Goal: Task Accomplishment & Management: Manage account settings

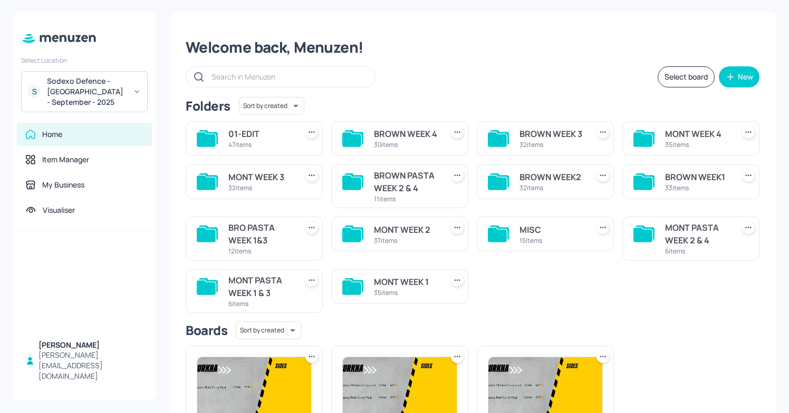
click at [300, 189] on div "MONT WEEK 3 32 items" at bounding box center [254, 182] width 137 height 35
click at [258, 179] on div "MONT WEEK 3" at bounding box center [260, 177] width 64 height 13
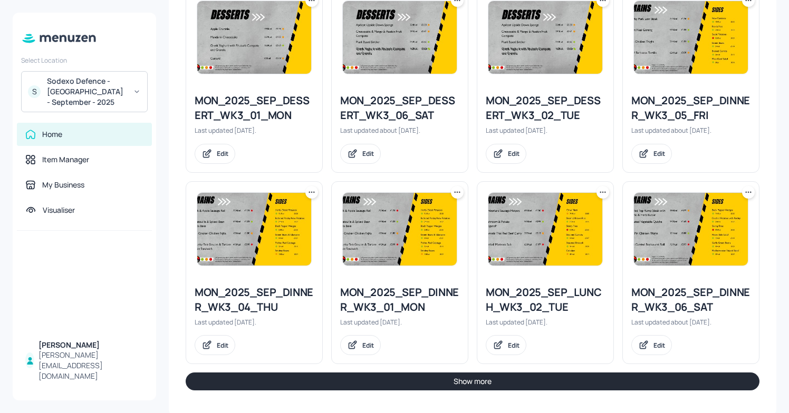
scroll to position [1123, 0]
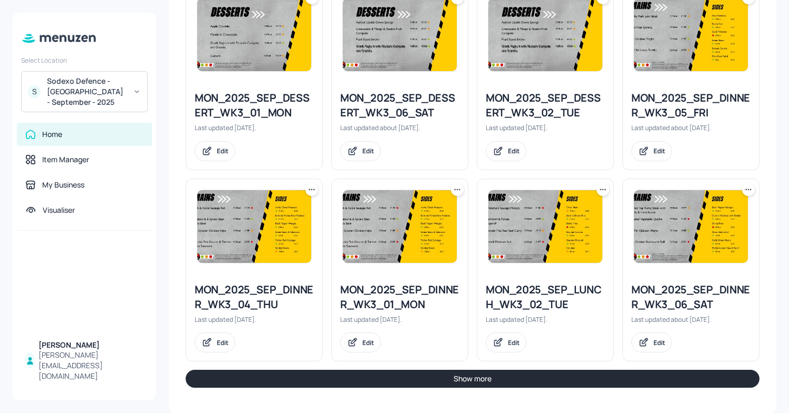
click at [310, 186] on icon at bounding box center [311, 190] width 11 height 11
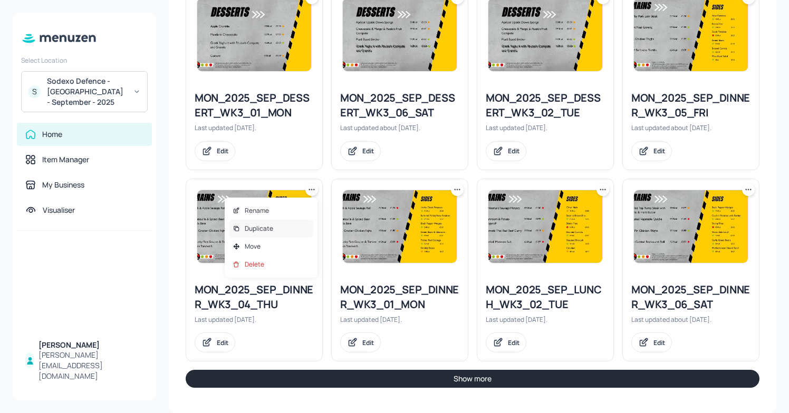
click at [275, 230] on div "Duplicate" at bounding box center [271, 229] width 84 height 18
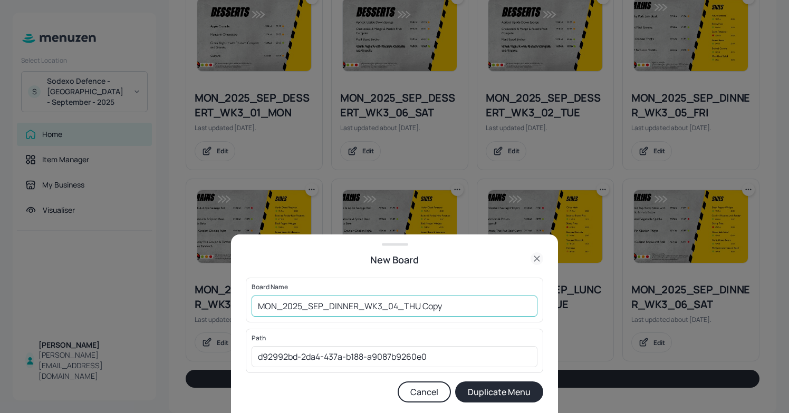
click at [259, 307] on input "MON_2025_SEP_DINNER_WK3_04_THU Copy" at bounding box center [395, 306] width 286 height 21
click at [467, 305] on input "01EDMON_2025_SEP_DINNER_WK3_04_THU Copy" at bounding box center [395, 306] width 286 height 21
type input "01EDMON_2025_SEP_DINNER_WK3_04_THU250925"
click at [494, 394] on button "Duplicate Menu" at bounding box center [499, 392] width 88 height 21
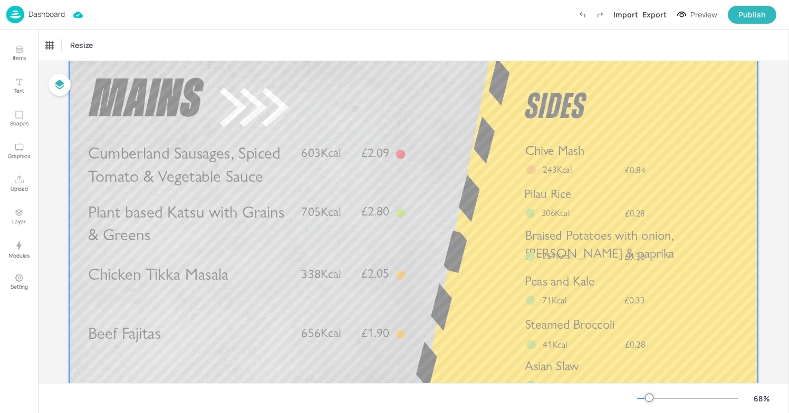
scroll to position [62, 0]
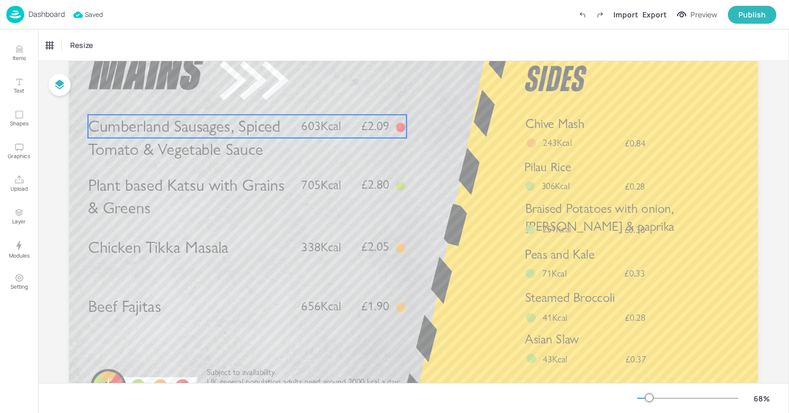
click at [254, 134] on span "Cumberland Sausages, Spiced Tomato & Vegetable Sauce" at bounding box center [184, 138] width 192 height 43
click at [211, 127] on span "Cumberland Sausages, Spiced Tomato & Vegetable Sauce" at bounding box center [184, 138] width 192 height 43
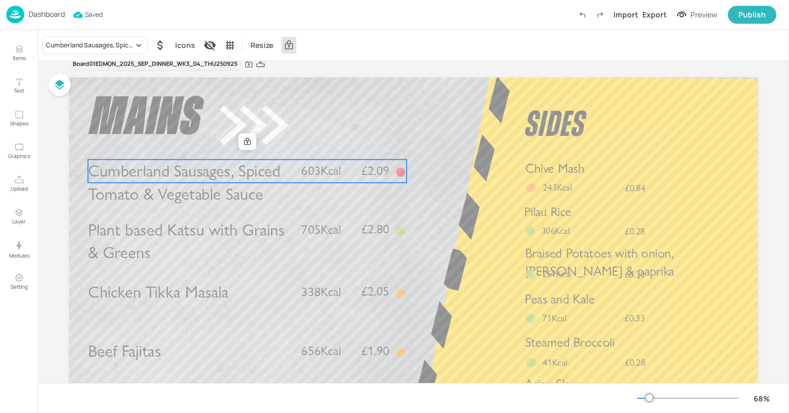
scroll to position [0, 0]
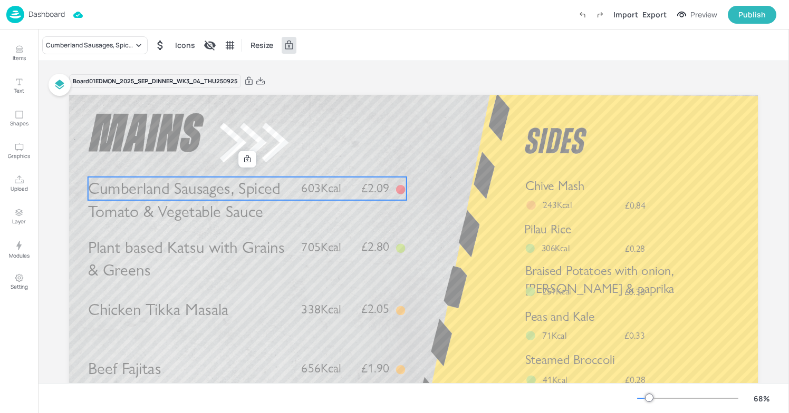
click at [200, 183] on span "Cumberland Sausages, Spiced Tomato & Vegetable Sauce" at bounding box center [184, 200] width 192 height 43
click at [252, 191] on span "Cumberland Sausages, Spiced Tomato & Vegetable Sauce" at bounding box center [184, 200] width 192 height 43
click at [252, 188] on span "Cumberland Sausages, Spiced Tomato & Vegetable Sauce" at bounding box center [184, 200] width 192 height 43
click at [296, 197] on div "Cumberland Sausages, Spiced Tomato & Vegetable Sauce £2.09 603Kcal" at bounding box center [247, 188] width 318 height 23
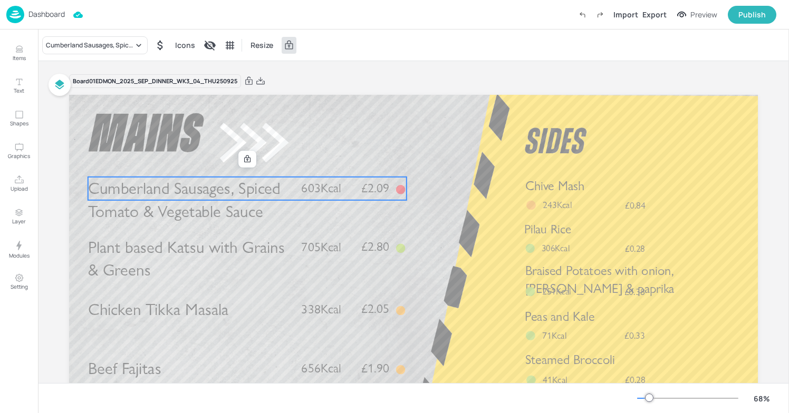
click at [200, 184] on span "Cumberland Sausages, Spiced Tomato & Vegetable Sauce" at bounding box center [184, 200] width 192 height 43
click at [140, 210] on span "Cumberland Sausages, Spiced Tomato & Vegetable Sauce" at bounding box center [184, 200] width 192 height 43
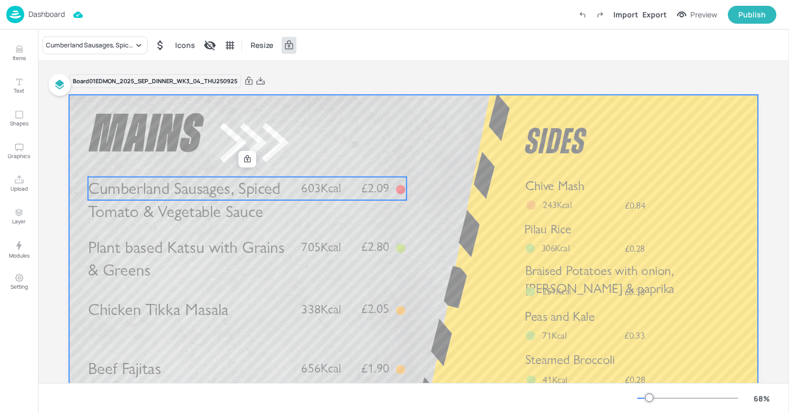
click at [206, 175] on div at bounding box center [413, 289] width 689 height 388
click at [224, 196] on span "Cumberland Sausages, Spiced Tomato & Vegetable Sauce" at bounding box center [184, 200] width 192 height 43
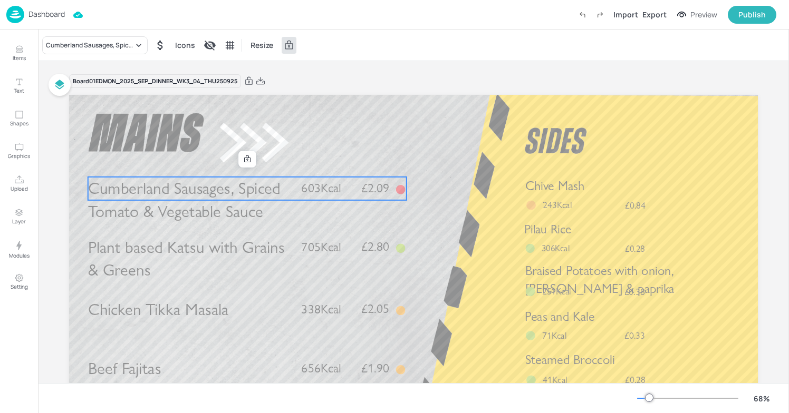
click at [217, 216] on span "Cumberland Sausages, Spiced Tomato & Vegetable Sauce" at bounding box center [184, 200] width 192 height 43
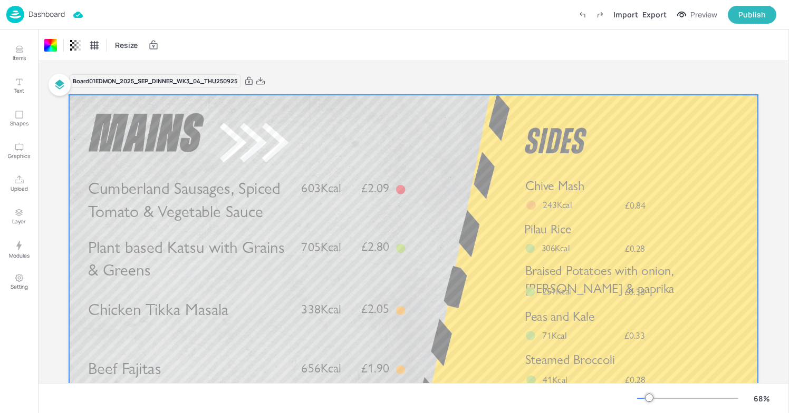
click at [227, 189] on span "Cumberland Sausages, Spiced Tomato & Vegetable Sauce" at bounding box center [184, 200] width 192 height 43
click at [207, 202] on span "Cumberland Sausages, Spiced Tomato & Vegetable Sauce" at bounding box center [184, 200] width 192 height 43
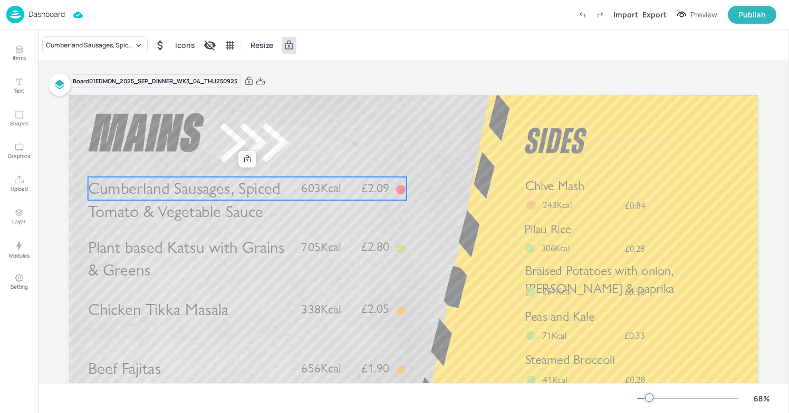
click at [206, 203] on span "Cumberland Sausages, Spiced Tomato & Vegetable Sauce" at bounding box center [184, 200] width 192 height 43
click at [238, 196] on span "Cumberland Sausages, Spiced Tomato & Vegetable Sauce" at bounding box center [184, 200] width 192 height 43
click at [205, 184] on span "Cumberland Sausages, Spiced Tomato & Vegetable Sauce" at bounding box center [184, 200] width 192 height 43
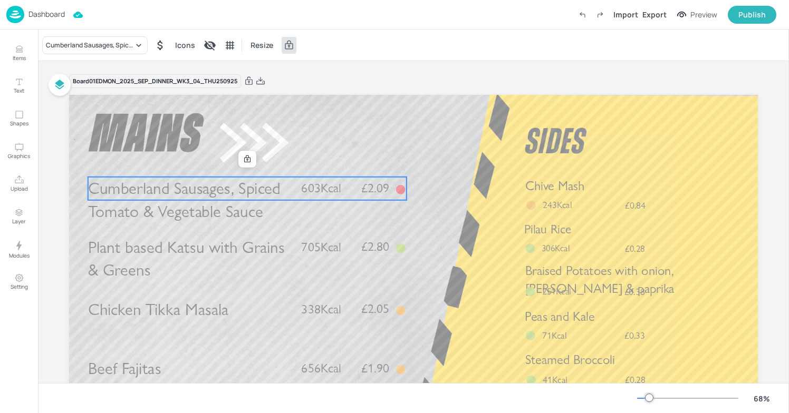
click at [207, 190] on span "Cumberland Sausages, Spiced Tomato & Vegetable Sauce" at bounding box center [184, 200] width 192 height 43
click at [243, 161] on icon at bounding box center [247, 159] width 8 height 8
click at [241, 160] on icon "Edit Item" at bounding box center [240, 159] width 9 height 8
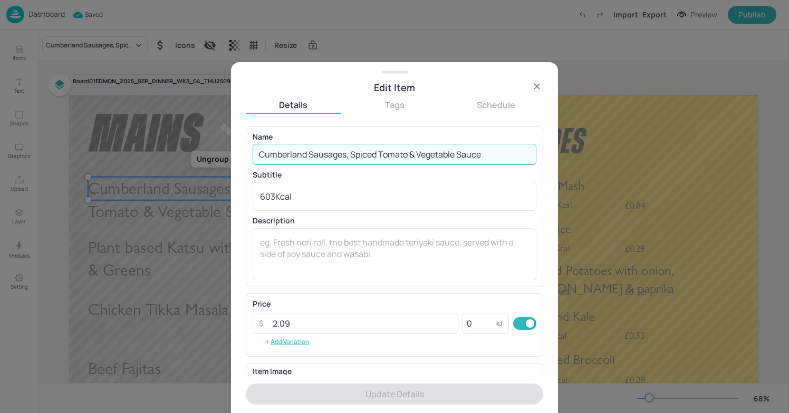
drag, startPoint x: 491, startPoint y: 153, endPoint x: 248, endPoint y: 150, distance: 243.1
click at [248, 150] on div "Name Cumberland Sausages, Spiced Tomato & Vegetable Sauce ​ Subtitle 603Kcal x …" at bounding box center [394, 207] width 297 height 161
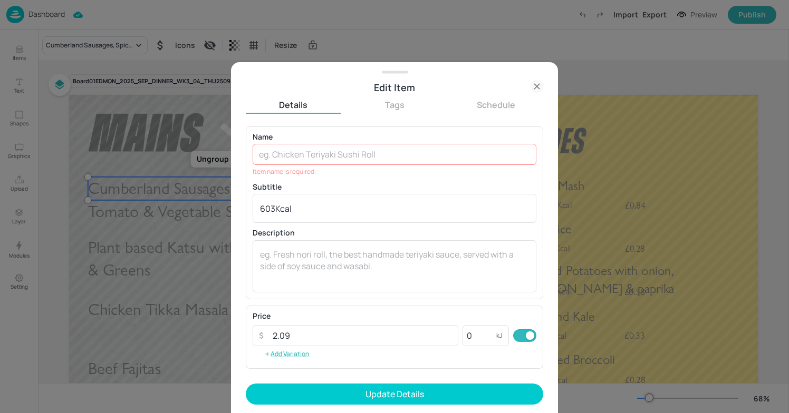
drag, startPoint x: 311, startPoint y: 214, endPoint x: 230, endPoint y: 213, distance: 81.2
click at [230, 213] on div "Edit Item Details Tags Schedule Name ​ Item name is required. Subtitle 603Kcal …" at bounding box center [394, 206] width 789 height 413
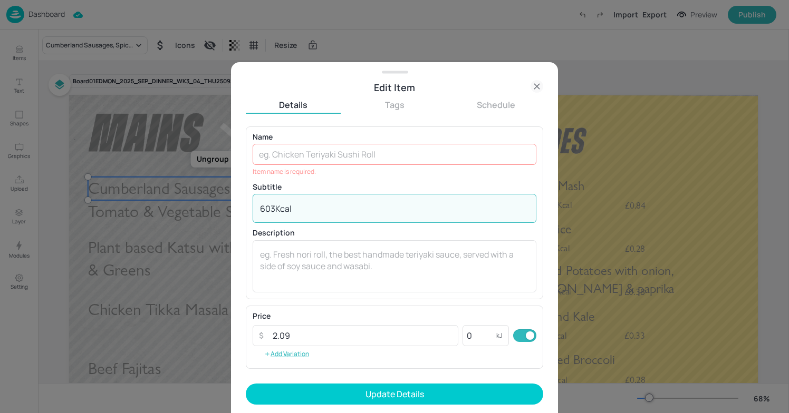
drag, startPoint x: 299, startPoint y: 205, endPoint x: 222, endPoint y: 204, distance: 77.5
click at [222, 204] on div "Edit Item Details Tags Schedule Name ​ Item name is required. Subtitle 603Kcal …" at bounding box center [394, 206] width 789 height 413
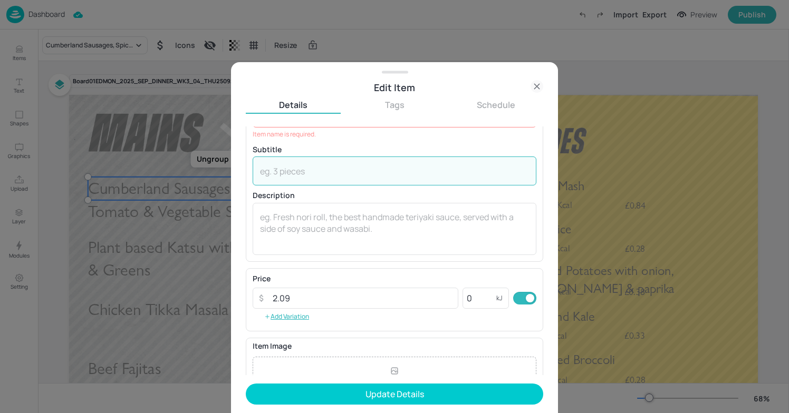
scroll to position [43, 0]
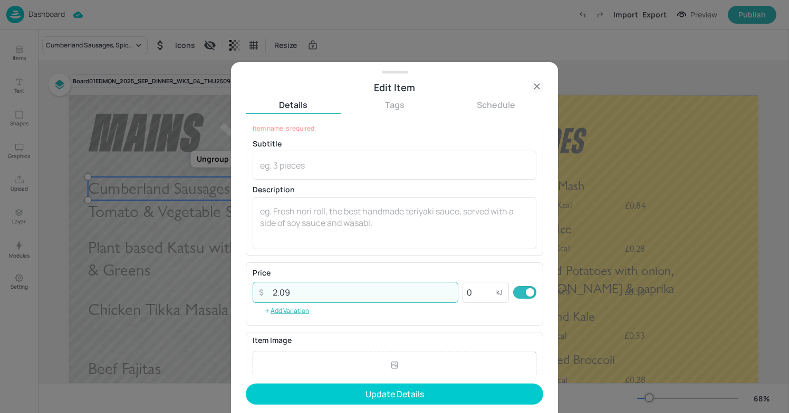
drag, startPoint x: 303, startPoint y: 286, endPoint x: 263, endPoint y: 285, distance: 39.6
click at [263, 285] on div "​ 2.09 ​" at bounding box center [356, 292] width 206 height 21
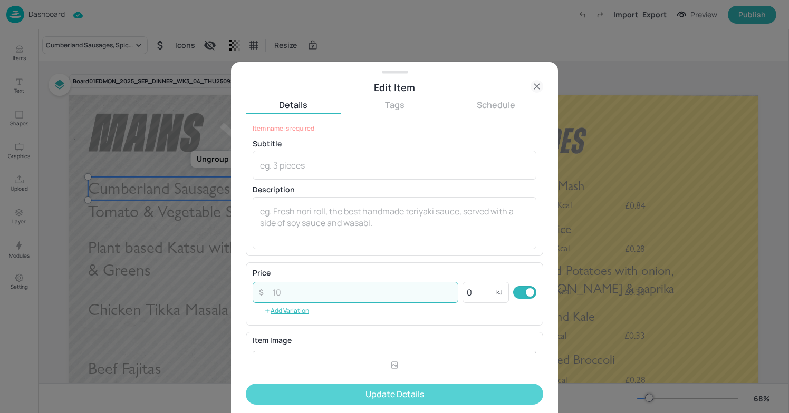
click at [370, 389] on button "Update Details" at bounding box center [394, 394] width 297 height 21
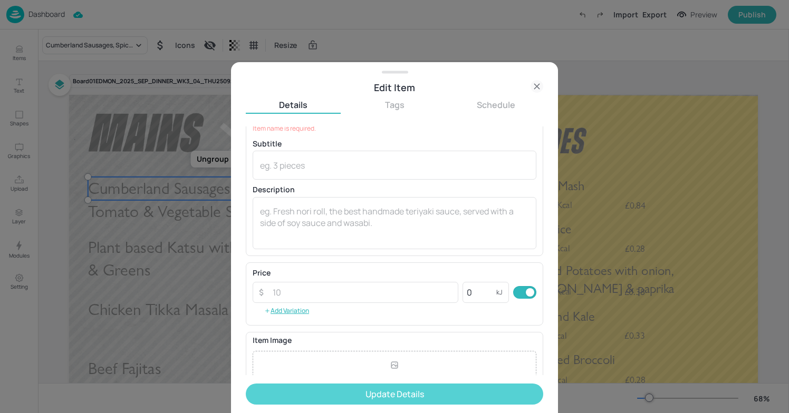
scroll to position [17, 0]
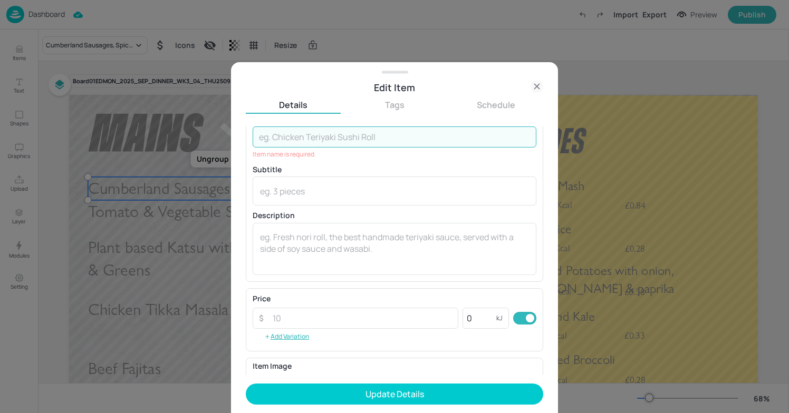
click at [539, 87] on icon at bounding box center [536, 86] width 13 height 13
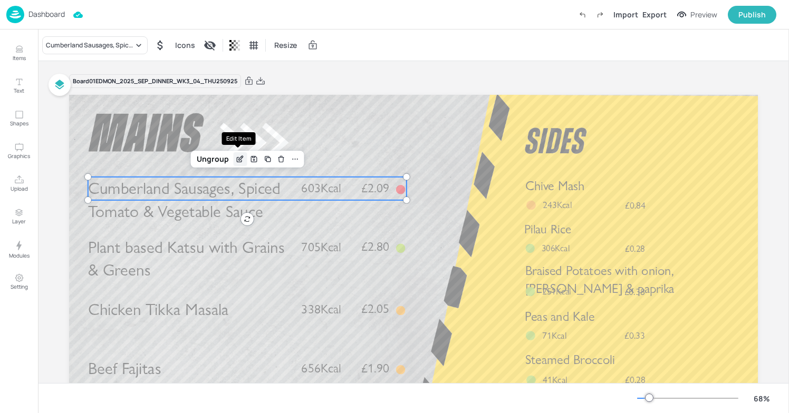
click at [242, 160] on icon "Edit Item" at bounding box center [240, 159] width 9 height 8
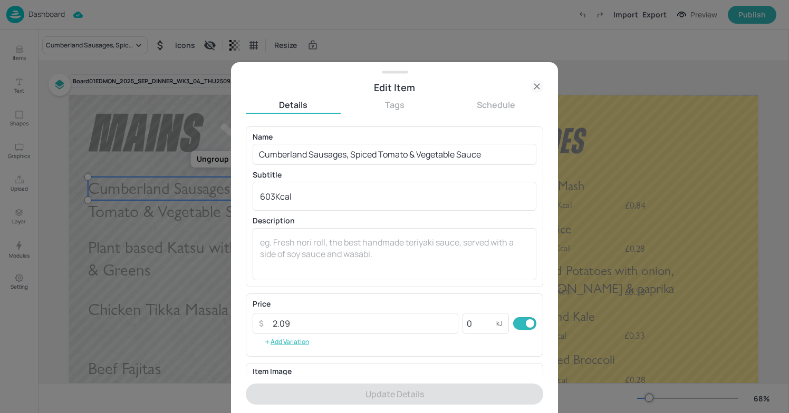
click at [195, 228] on div at bounding box center [394, 206] width 789 height 413
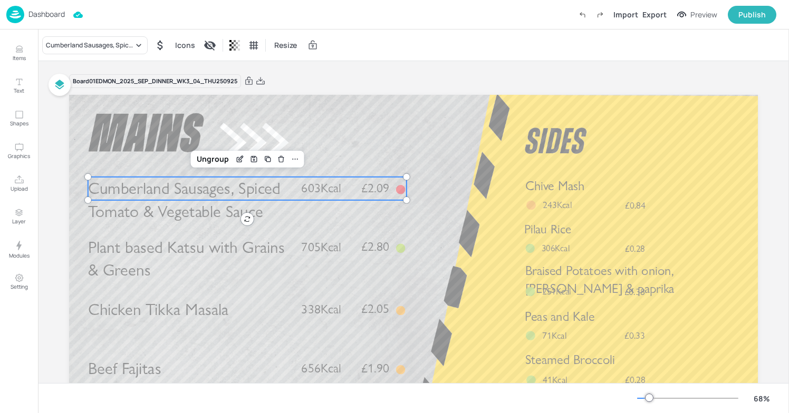
click at [295, 199] on div "Cumberland Sausages, Spiced Tomato & Vegetable Sauce £2.09 603Kcal" at bounding box center [247, 188] width 318 height 23
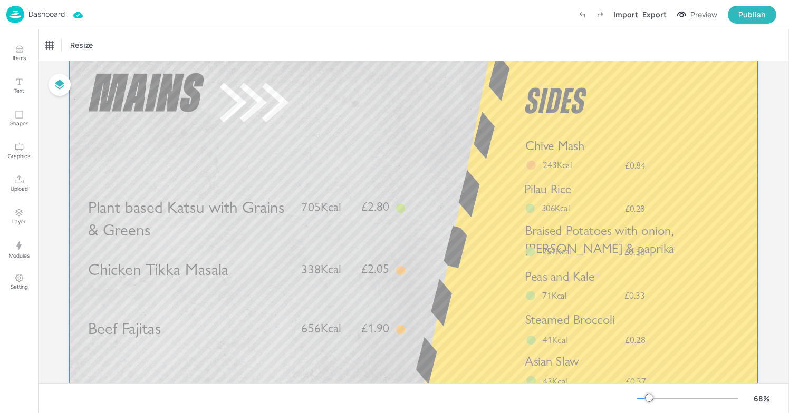
scroll to position [36, 0]
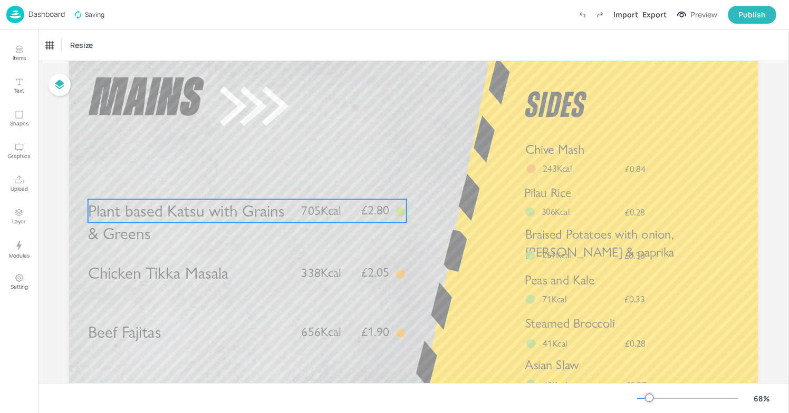
click at [257, 218] on span "Plant based Katsu with Grains & Greens" at bounding box center [186, 222] width 197 height 43
click at [247, 182] on icon at bounding box center [247, 181] width 8 height 8
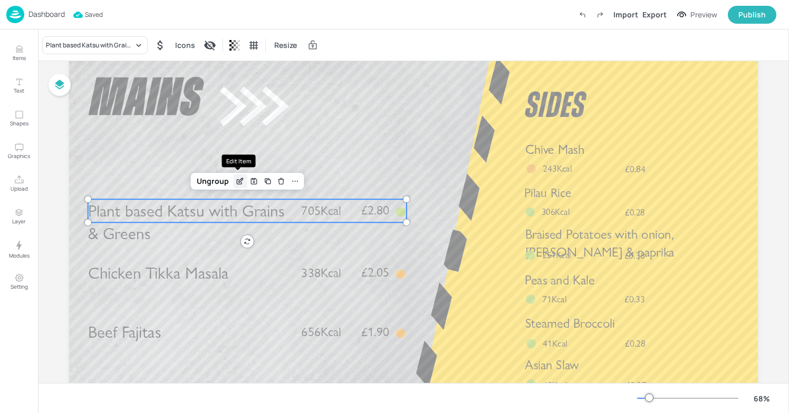
click at [237, 176] on div "Edit Item" at bounding box center [240, 182] width 14 height 14
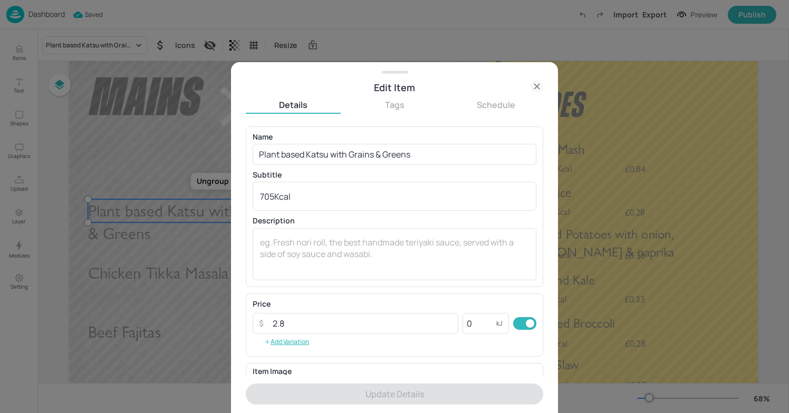
click at [297, 96] on div "Details Tags Schedule Name Plant based Katsu with Grains & Greens ​ Subtitle 70…" at bounding box center [394, 254] width 297 height 318
click at [156, 122] on div at bounding box center [394, 206] width 789 height 413
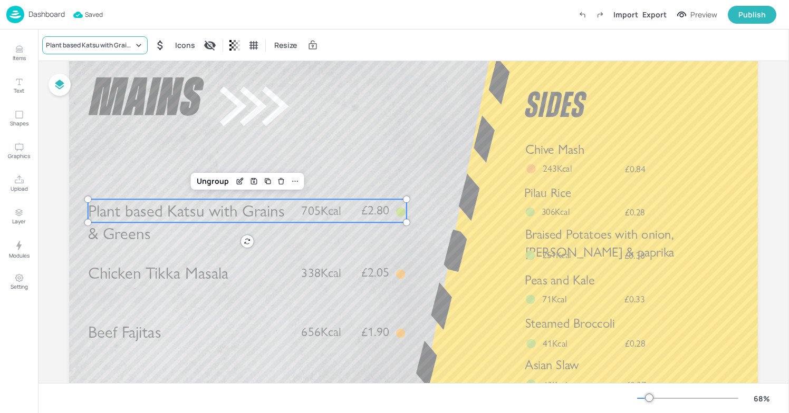
click at [129, 49] on div "Plant based Katsu with Grains & Greens" at bounding box center [90, 45] width 88 height 9
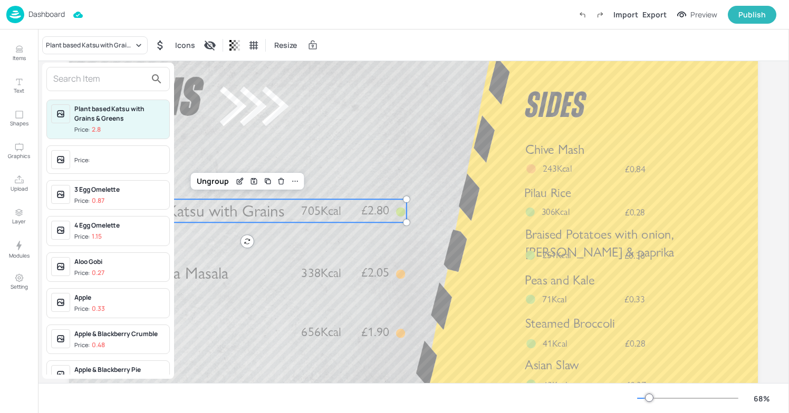
click at [117, 83] on input "text" at bounding box center [99, 79] width 93 height 17
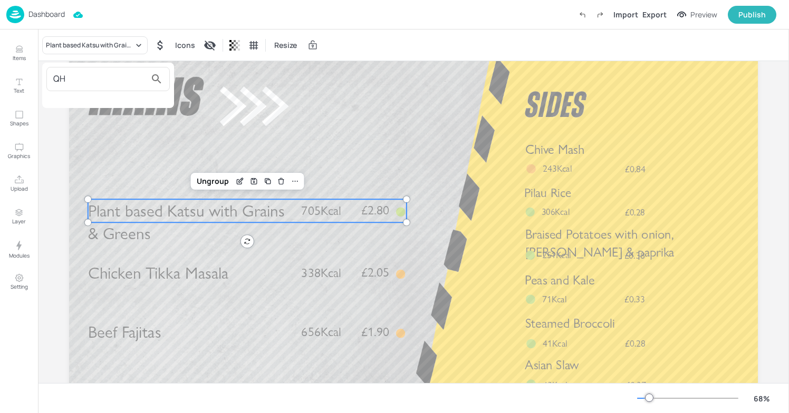
type input "Q"
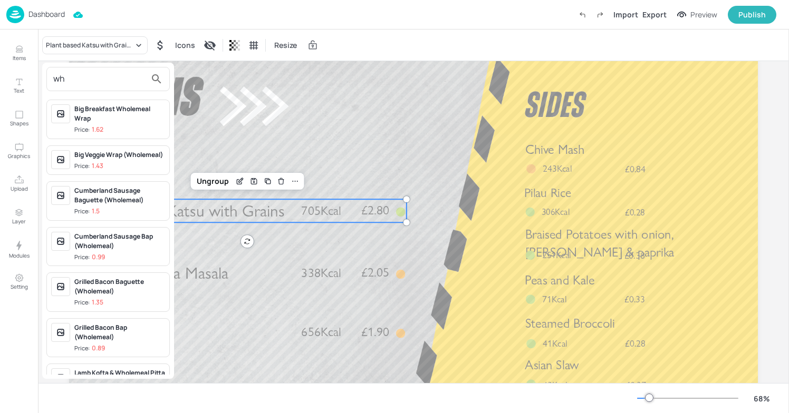
type input "w"
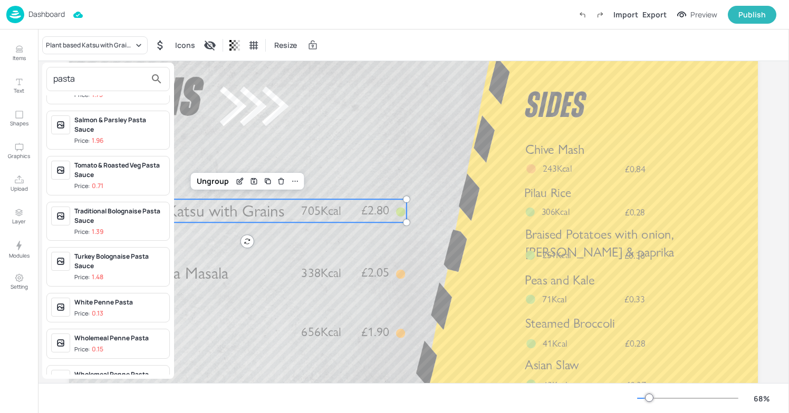
scroll to position [492, 0]
type input "pasta"
click at [237, 120] on div at bounding box center [394, 206] width 789 height 413
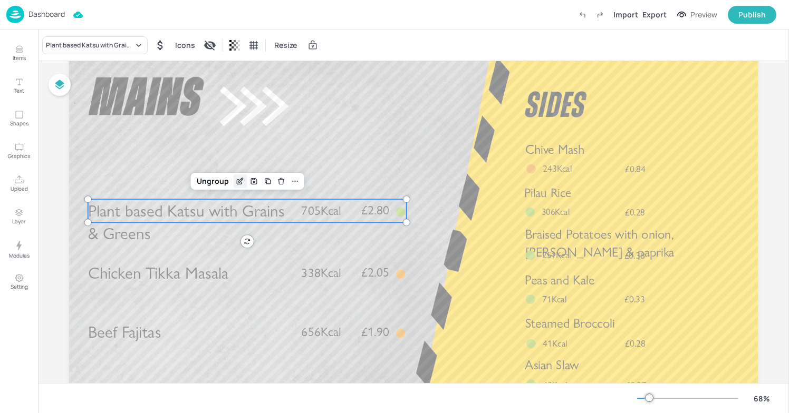
click at [236, 185] on icon "Edit Item" at bounding box center [240, 181] width 9 height 8
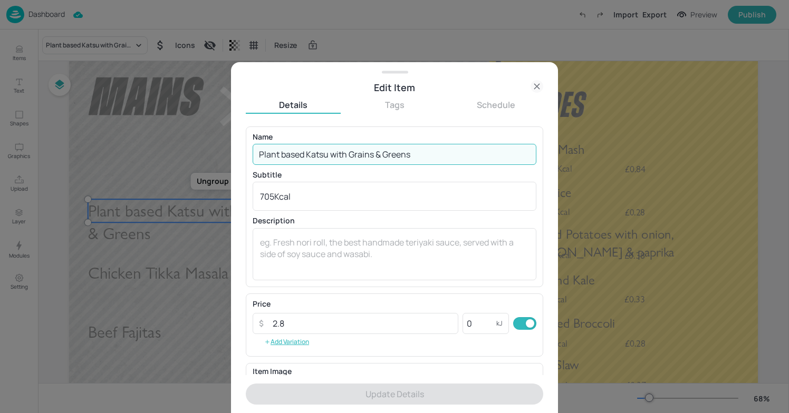
drag, startPoint x: 429, startPoint y: 154, endPoint x: 232, endPoint y: 150, distance: 197.3
click at [232, 150] on div "Edit Item Details Tags Schedule Name Plant based Katsu with Grains & Greens ​ S…" at bounding box center [394, 237] width 327 height 351
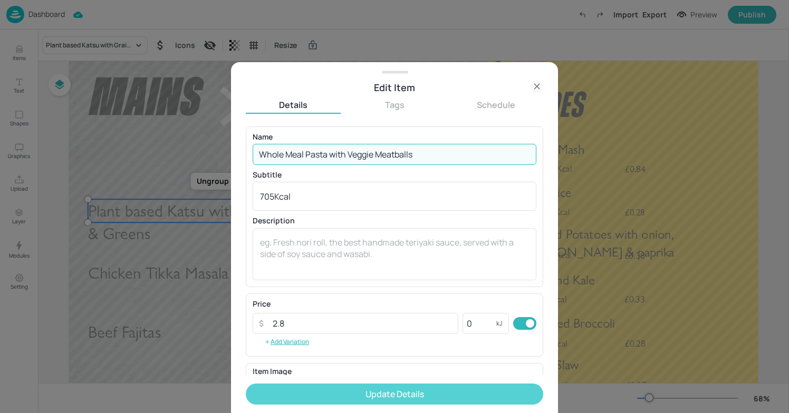
type input "Whole Meal Pasta with Veggie Meatballs"
click at [369, 389] on button "Update Details" at bounding box center [394, 394] width 297 height 21
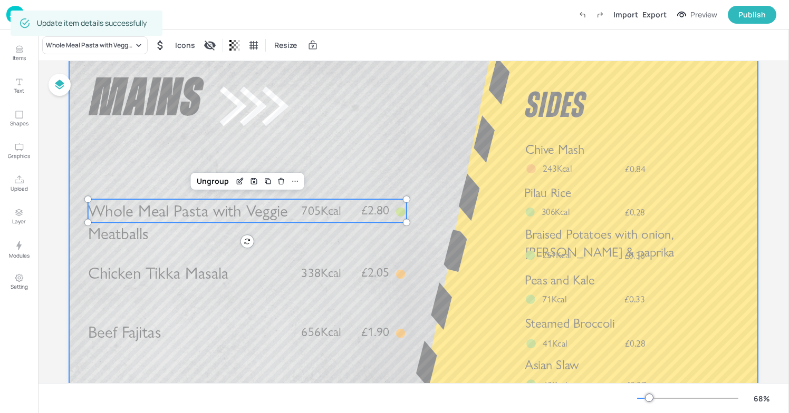
click at [199, 251] on div at bounding box center [413, 253] width 689 height 388
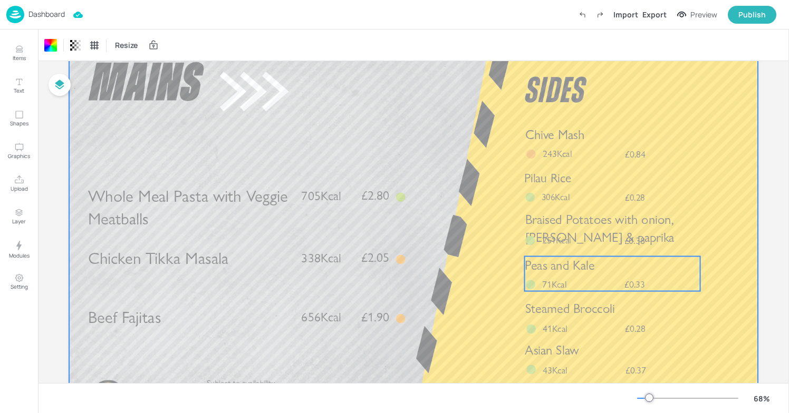
scroll to position [42, 0]
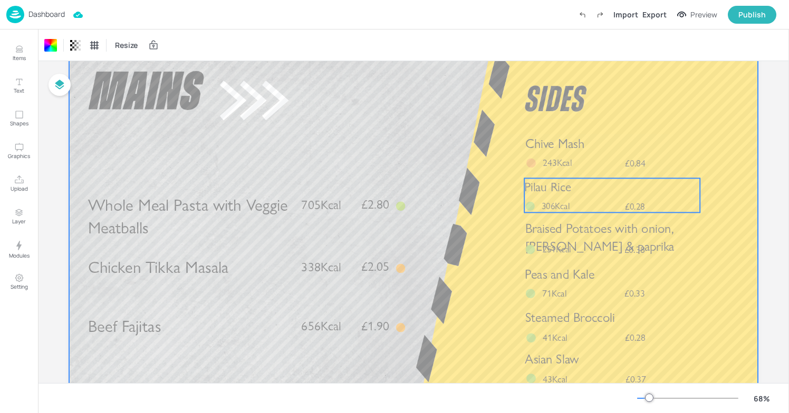
click at [566, 196] on div "Pilau Rice" at bounding box center [612, 187] width 176 height 18
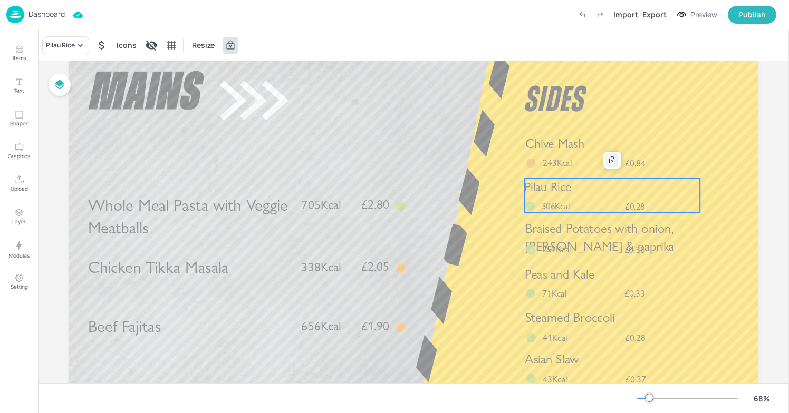
click at [608, 161] on icon at bounding box center [612, 160] width 8 height 8
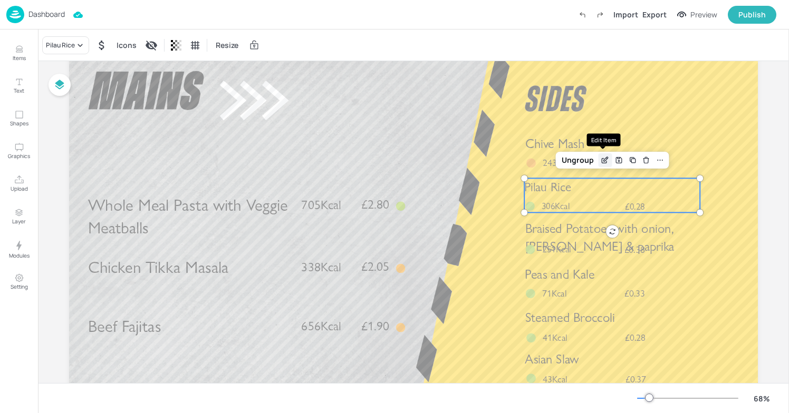
click at [601, 162] on icon "Edit Item" at bounding box center [605, 160] width 9 height 8
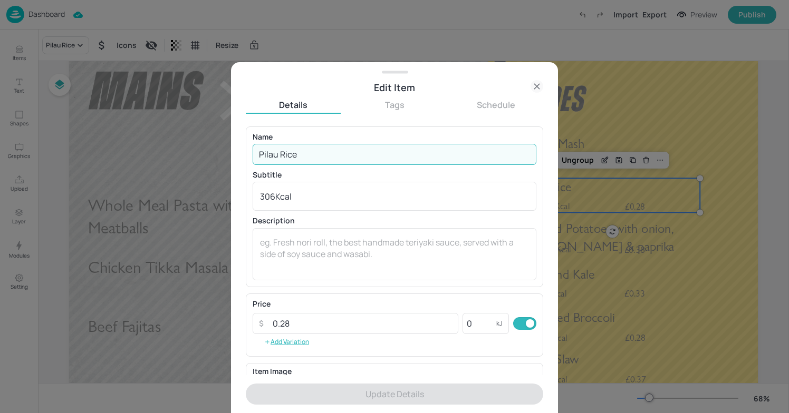
drag, startPoint x: 304, startPoint y: 158, endPoint x: 224, endPoint y: 158, distance: 80.1
click at [224, 158] on div "Edit Item Details Tags Schedule Name Pilau Rice ​ Subtitle 306Kcal x ​ Descript…" at bounding box center [394, 206] width 789 height 413
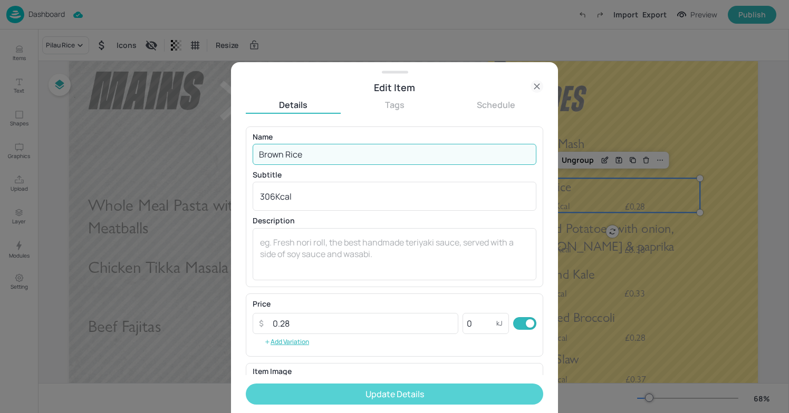
type input "Brown Rice"
click at [398, 391] on button "Update Details" at bounding box center [394, 394] width 297 height 21
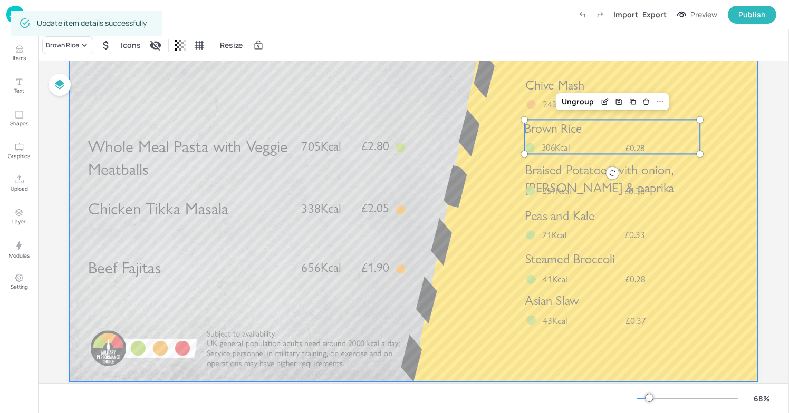
scroll to position [98, 0]
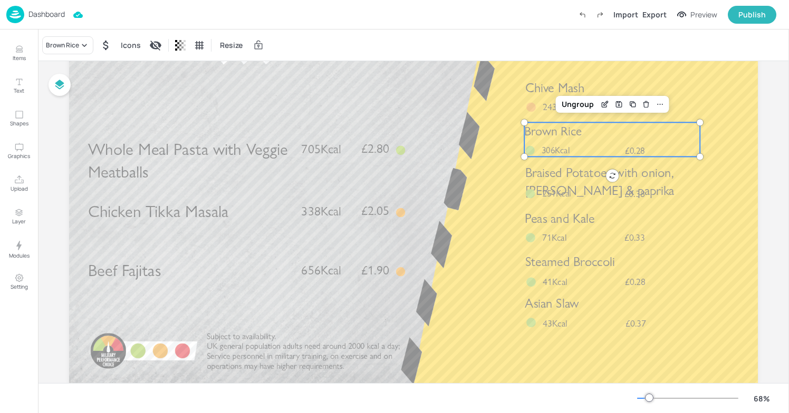
click at [668, 51] on div "Brown Rice Icons Resize" at bounding box center [413, 45] width 751 height 31
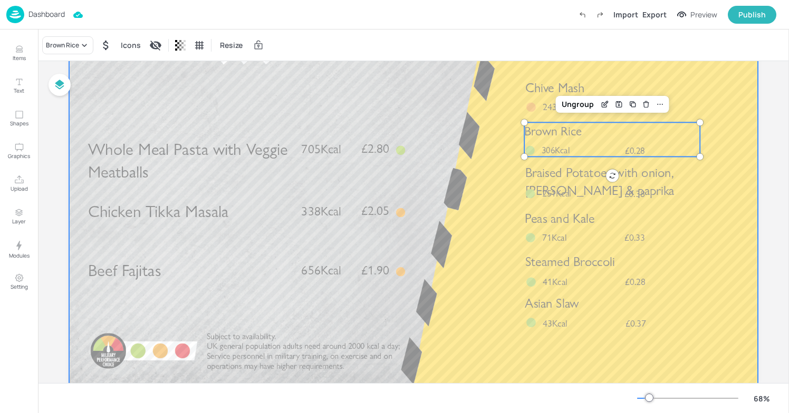
click at [510, 63] on div at bounding box center [413, 191] width 689 height 388
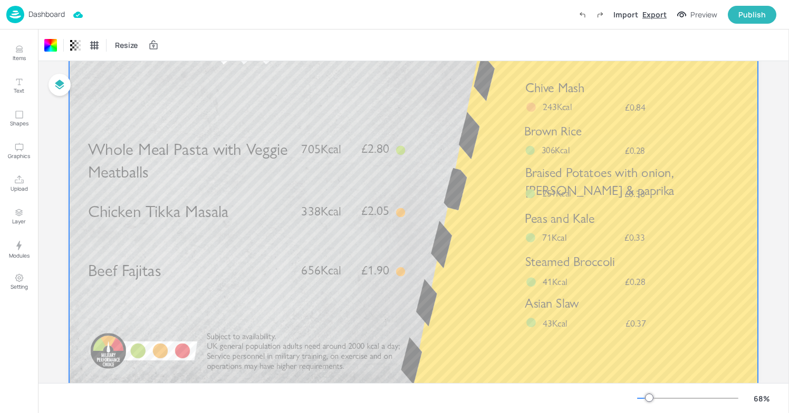
click at [666, 13] on div "Export" at bounding box center [654, 14] width 24 height 11
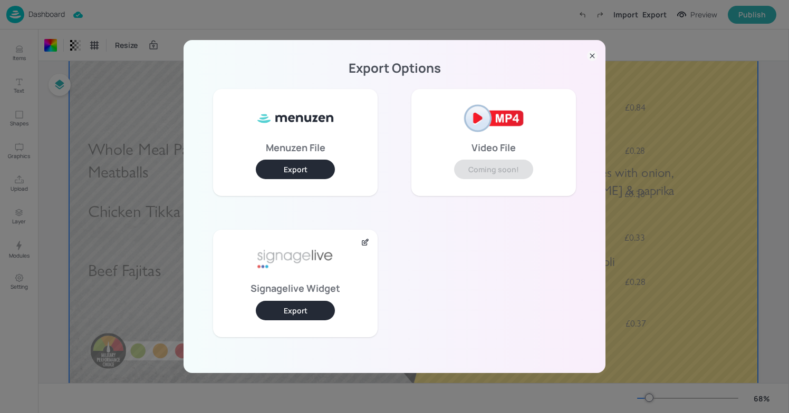
click at [293, 316] on button "Export" at bounding box center [295, 311] width 79 height 20
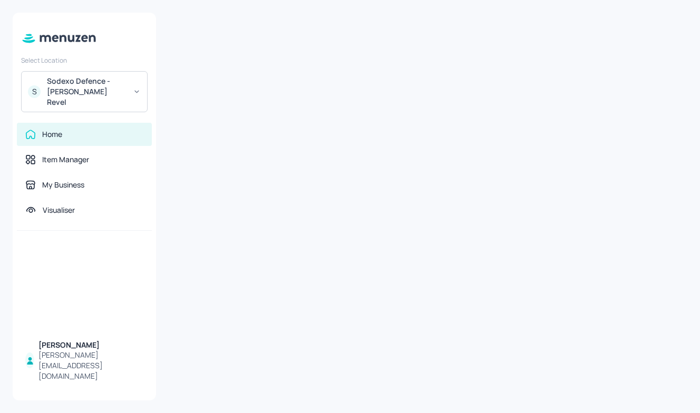
click at [100, 84] on div "Sodexo Defence - Newbold Revel" at bounding box center [87, 92] width 80 height 32
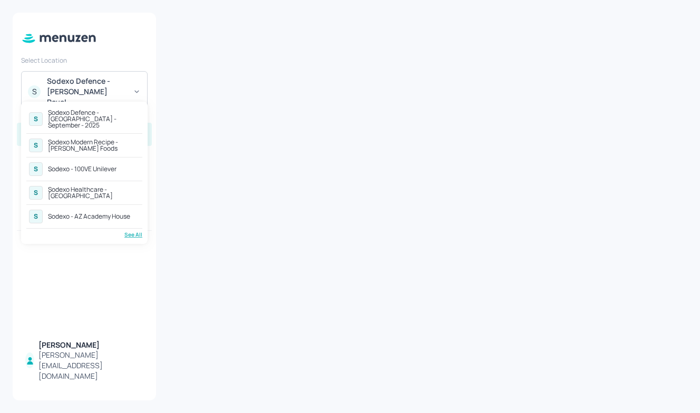
click at [92, 167] on div "Sodexo - 100VE Unilever" at bounding box center [82, 169] width 69 height 6
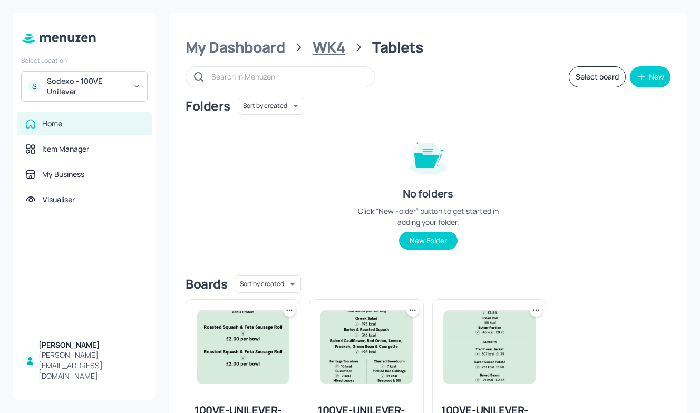
click at [317, 46] on div "WK4" at bounding box center [329, 47] width 33 height 19
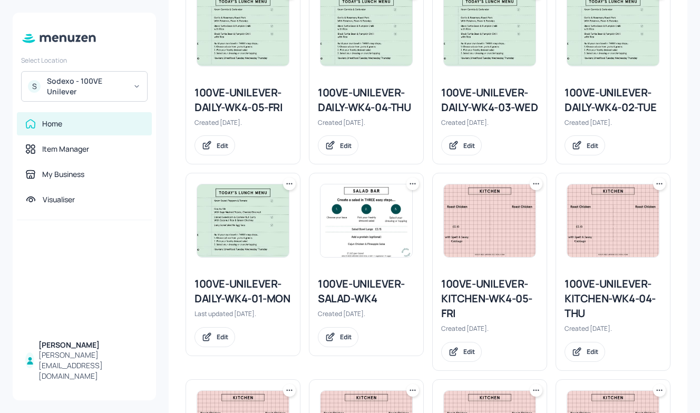
scroll to position [211, 0]
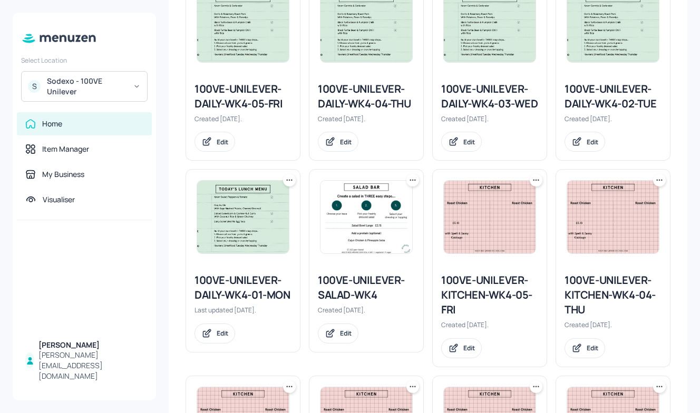
click at [246, 98] on div "100VE-UNILEVER-DAILY-WK4-05-FRI" at bounding box center [243, 97] width 97 height 30
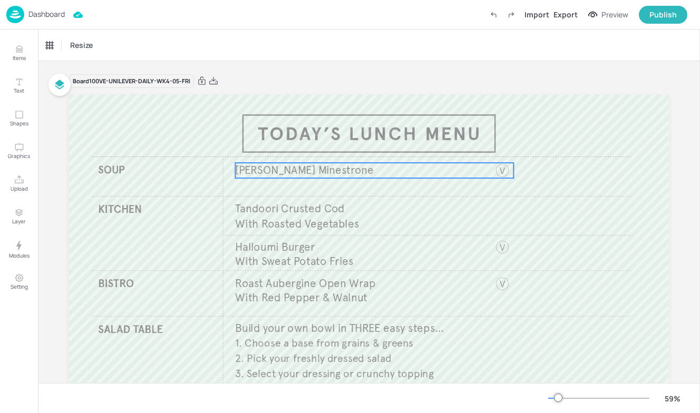
click at [272, 165] on span "Knorr Minestrone" at bounding box center [304, 170] width 139 height 14
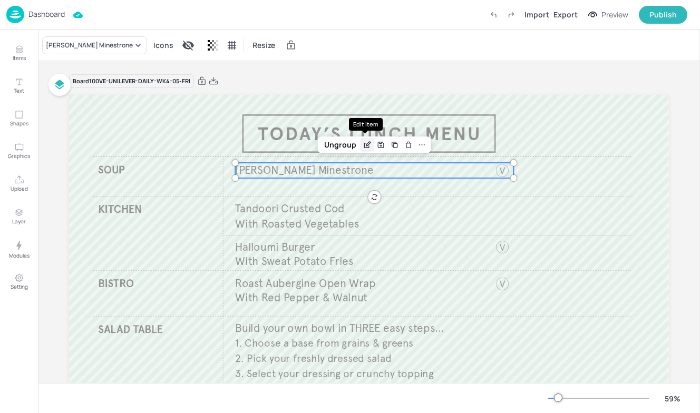
click at [369, 147] on icon "Edit Item" at bounding box center [367, 145] width 9 height 8
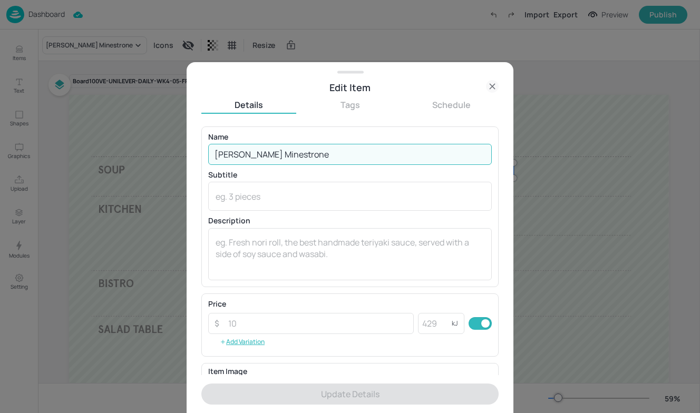
drag, startPoint x: 287, startPoint y: 156, endPoint x: 190, endPoint y: 150, distance: 97.7
click at [190, 150] on div "Edit Item Details Tags Schedule Name Knorr Minestrone ​ Subtitle x ​ Descriptio…" at bounding box center [350, 237] width 327 height 351
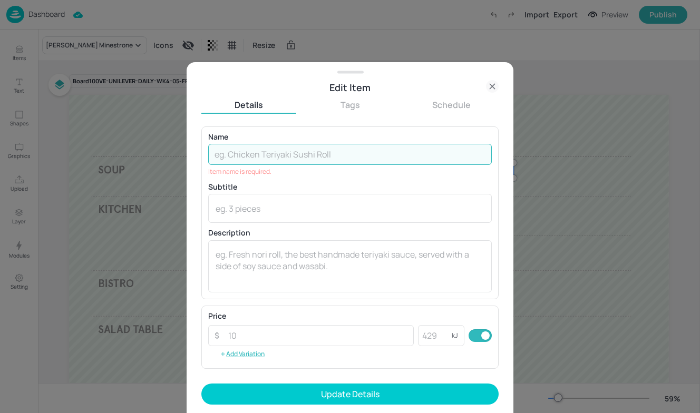
click at [47, 157] on div at bounding box center [350, 206] width 700 height 413
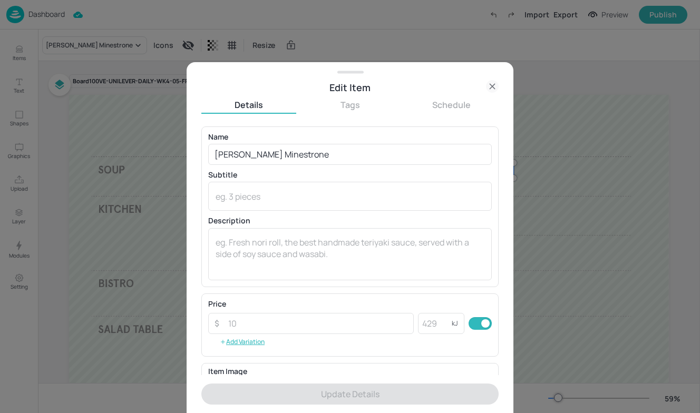
click at [494, 84] on icon at bounding box center [492, 86] width 5 height 5
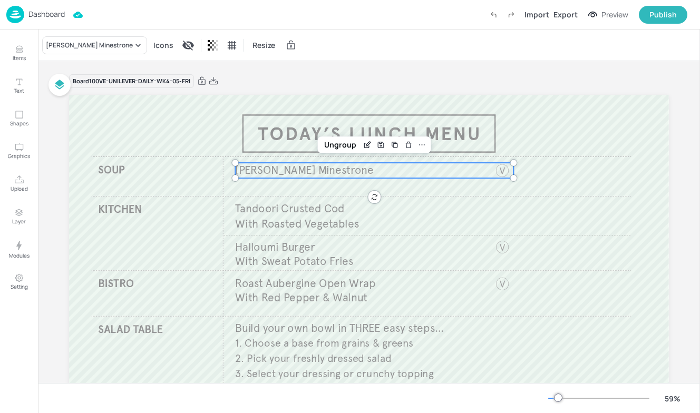
click at [407, 47] on div "Knorr Minestrone Icons Resize" at bounding box center [369, 45] width 662 height 31
click at [34, 17] on p "Dashboard" at bounding box center [46, 14] width 36 height 7
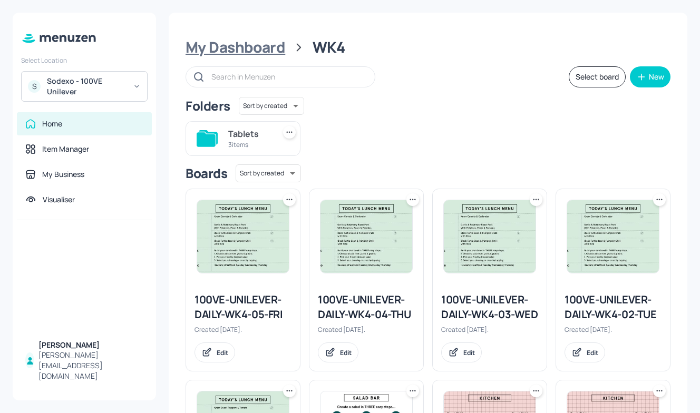
click at [257, 49] on div "My Dashboard" at bounding box center [236, 47] width 100 height 19
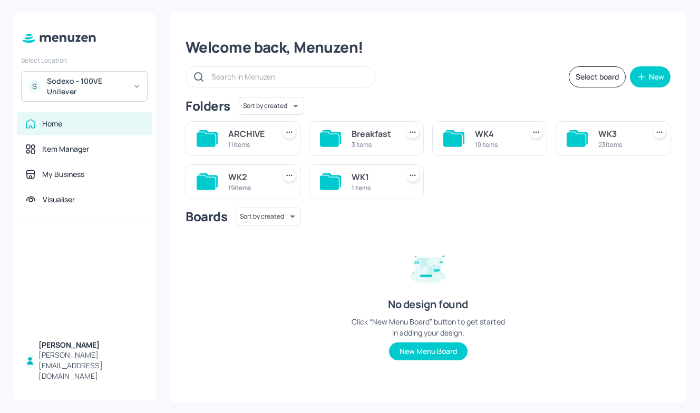
click at [484, 136] on div "WK4" at bounding box center [496, 134] width 42 height 13
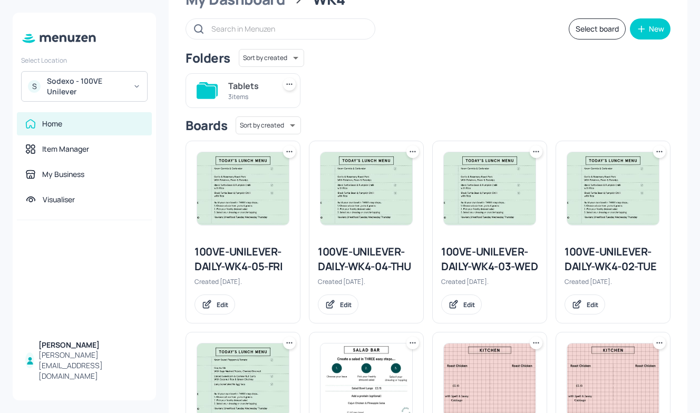
scroll to position [27, 0]
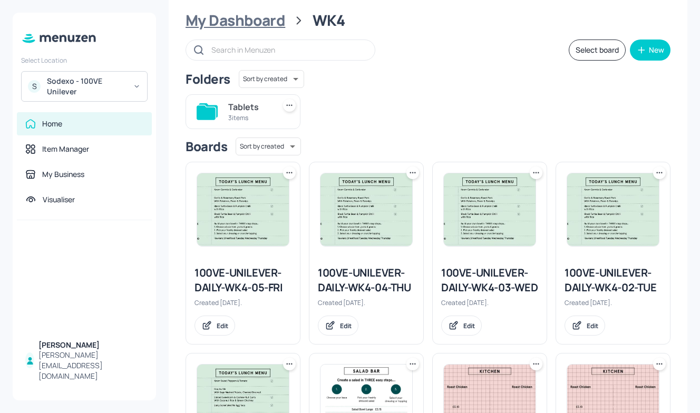
click at [253, 30] on div "My Dashboard" at bounding box center [236, 20] width 100 height 19
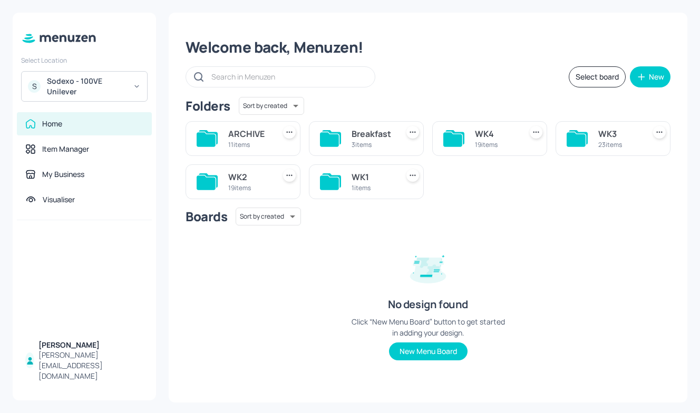
click at [256, 138] on div "ARCHIVE" at bounding box center [249, 134] width 42 height 13
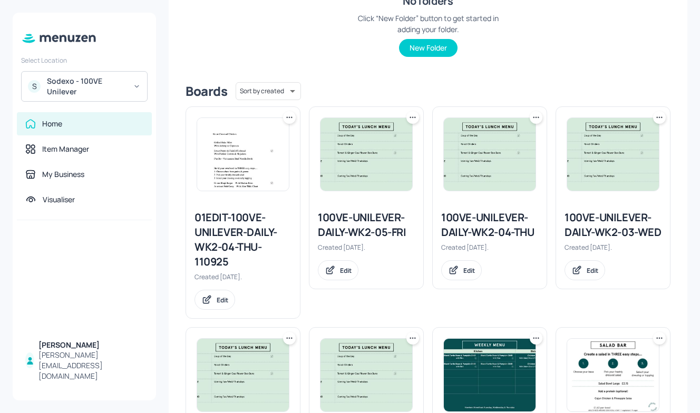
scroll to position [191, 0]
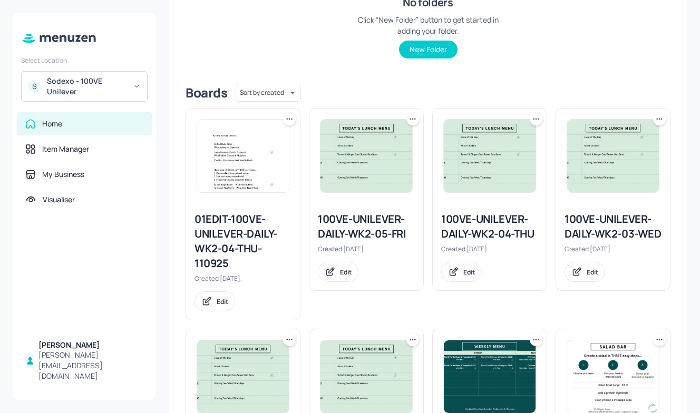
click at [371, 223] on div "100VE-UNILEVER-DAILY-WK2-05-FRI" at bounding box center [366, 227] width 97 height 30
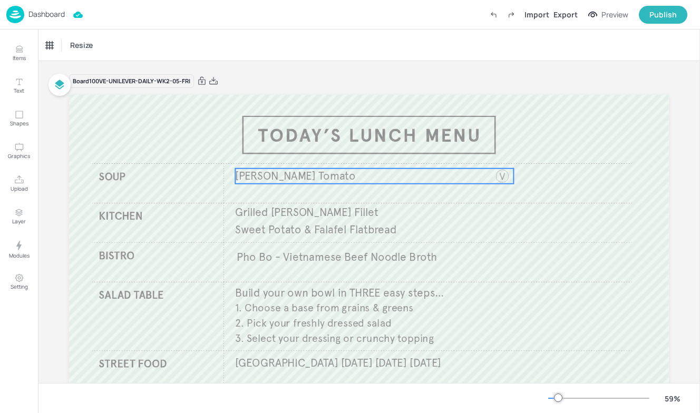
click at [378, 176] on p "Knorr Tomato" at bounding box center [363, 176] width 256 height 15
click at [366, 150] on icon "Edit Item" at bounding box center [367, 151] width 9 height 8
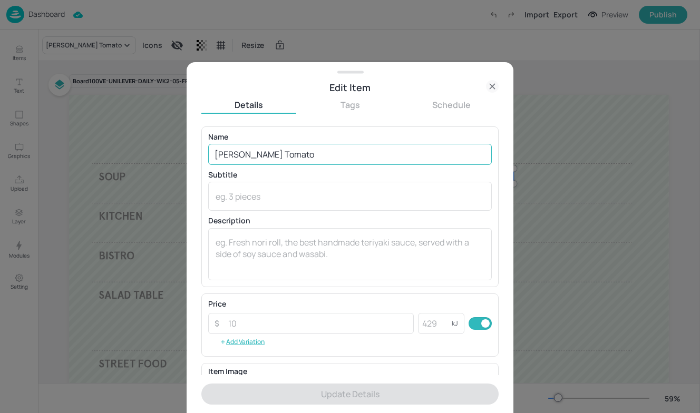
click at [288, 150] on input "Knorr Tomato" at bounding box center [350, 154] width 284 height 21
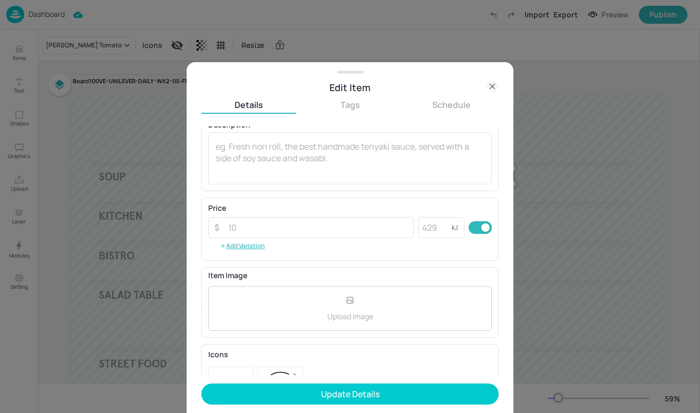
scroll to position [142, 0]
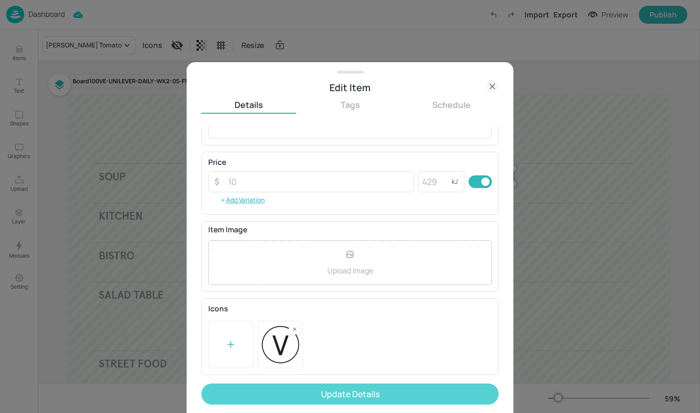
type input "Knorr Leek and Potato"
click at [340, 393] on button "Update Details" at bounding box center [349, 394] width 297 height 21
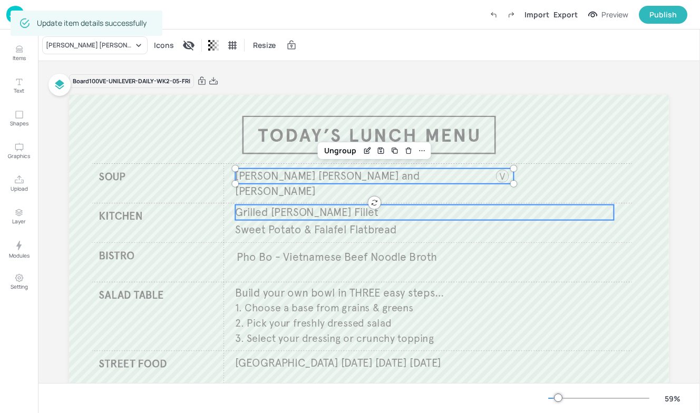
click at [392, 212] on p "Grilled Hake Fillet" at bounding box center [424, 212] width 379 height 15
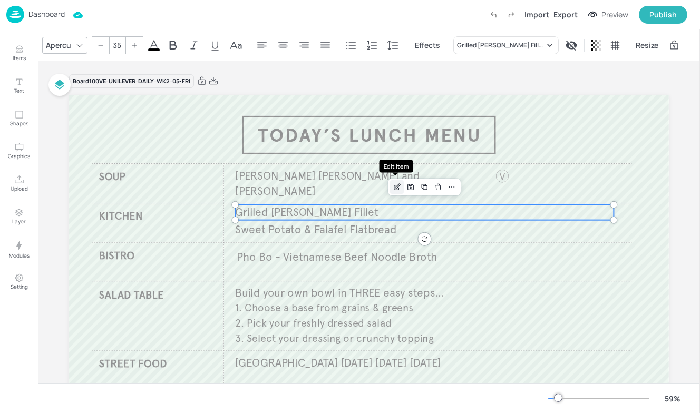
click at [396, 185] on icon "Edit Item" at bounding box center [398, 186] width 4 height 4
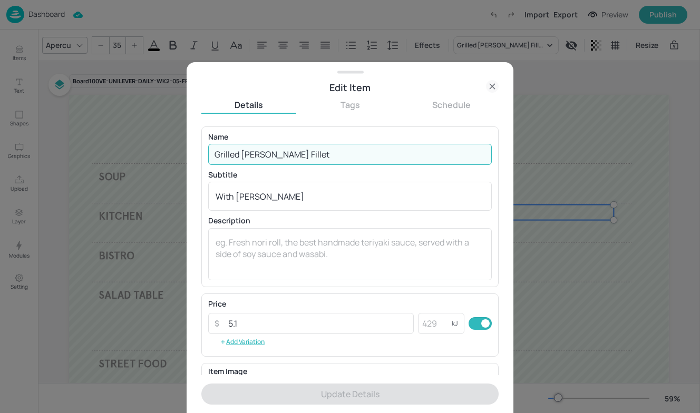
click at [285, 153] on input "Grilled Hake Fillet" at bounding box center [350, 154] width 284 height 21
drag, startPoint x: 285, startPoint y: 153, endPoint x: 163, endPoint y: 152, distance: 122.3
click at [163, 153] on div "Edit Item Details Tags Schedule Name Grilled Hake Fillet ​ Subtitle With Auberg…" at bounding box center [350, 206] width 700 height 413
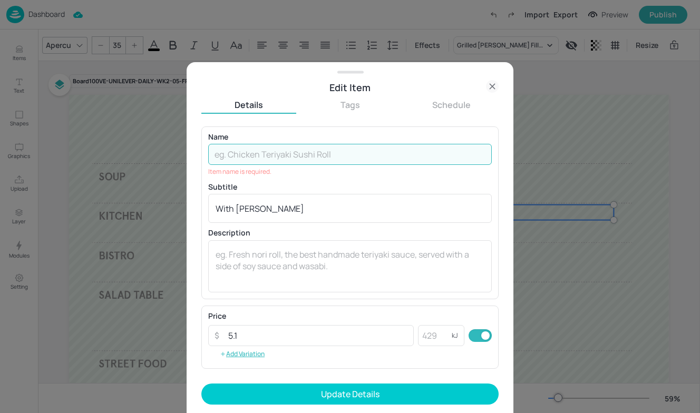
paste input "Tandoori crusted Pollock with Roasted Vegetables broth"
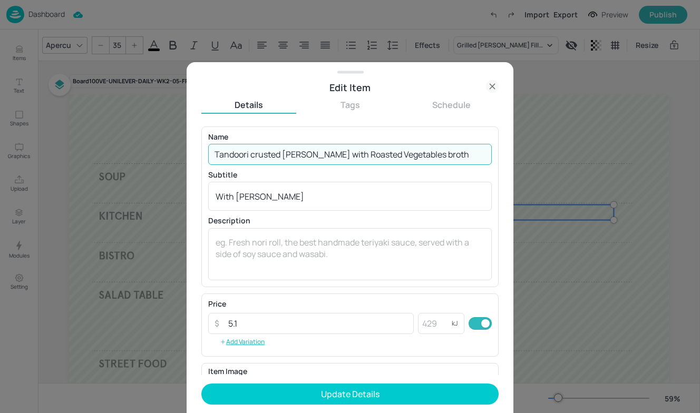
drag, startPoint x: 317, startPoint y: 154, endPoint x: 420, endPoint y: 147, distance: 103.1
click at [420, 147] on input "Tandoori crusted Pollock with Roasted Vegetables broth" at bounding box center [350, 154] width 284 height 21
drag, startPoint x: 440, startPoint y: 154, endPoint x: 312, endPoint y: 158, distance: 127.6
click at [312, 158] on input "Tandoori crusted Pollock with Roasted Vegetables broth" at bounding box center [350, 154] width 284 height 21
type input "Tandoori crusted Pollock"
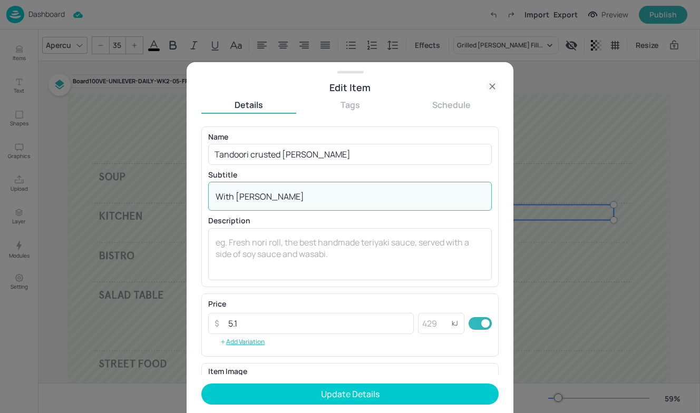
drag, startPoint x: 322, startPoint y: 195, endPoint x: 65, endPoint y: 194, distance: 256.8
click at [65, 194] on div "Edit Item Details Tags Schedule Name Tandoori crusted Pollock ​ Subtitle With A…" at bounding box center [350, 206] width 700 height 413
paste textarea "with Roasted Vegetables broth"
click at [222, 196] on textarea "with Roasted Vegetables broth" at bounding box center [350, 197] width 269 height 12
click at [318, 199] on textarea "With Roasted Vegetables broth" at bounding box center [350, 197] width 269 height 12
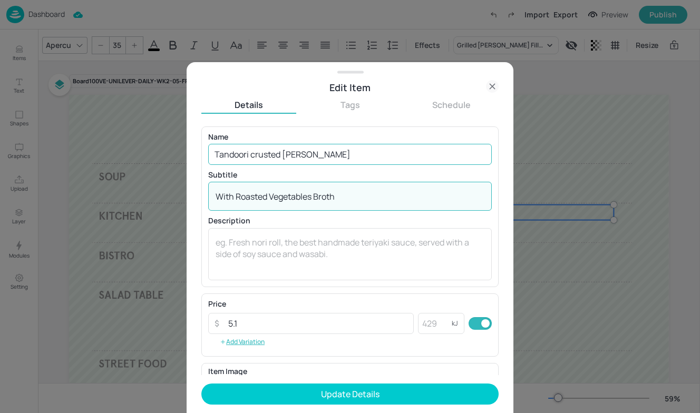
type textarea "With Roasted Vegetables Broth"
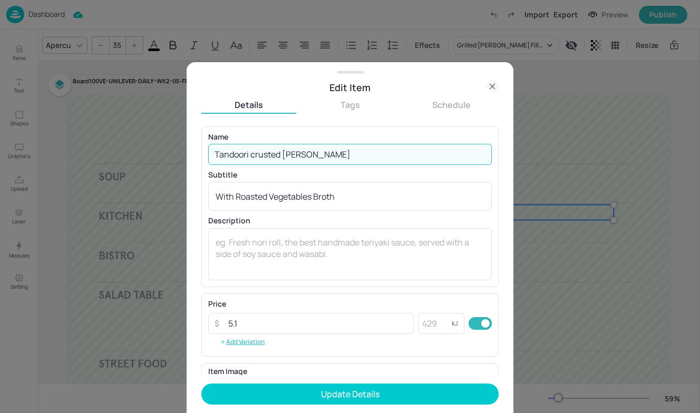
click at [256, 152] on input "Tandoori crusted Pollock" at bounding box center [350, 154] width 284 height 21
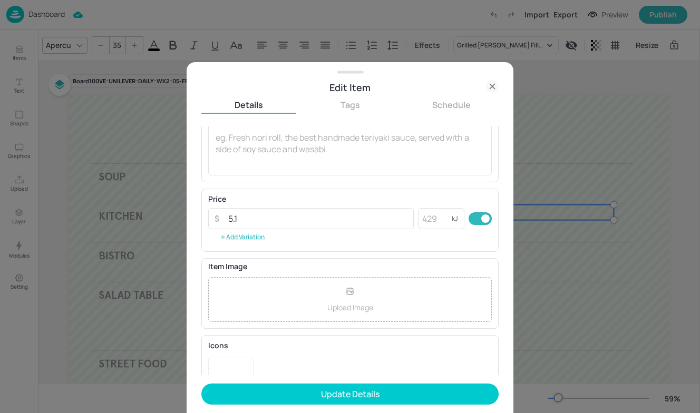
scroll to position [142, 0]
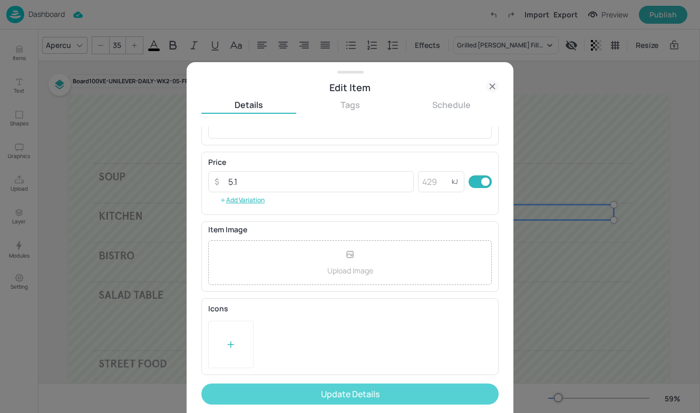
type input "Tandoori Crusted Pollock"
click at [343, 389] on button "Update Details" at bounding box center [349, 394] width 297 height 21
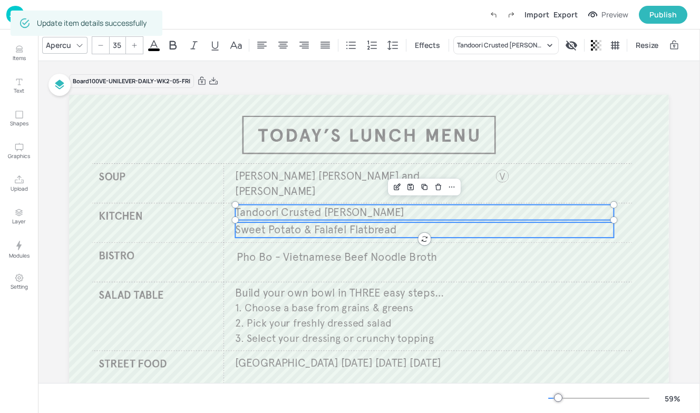
click at [378, 235] on span "Sweet Potato & Falafel Flatbread" at bounding box center [315, 230] width 161 height 14
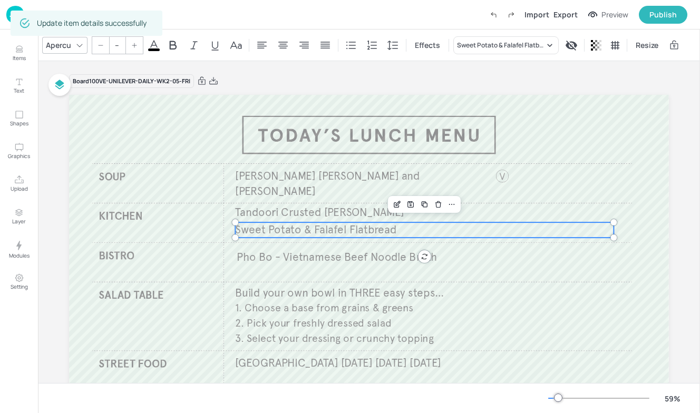
type input "35"
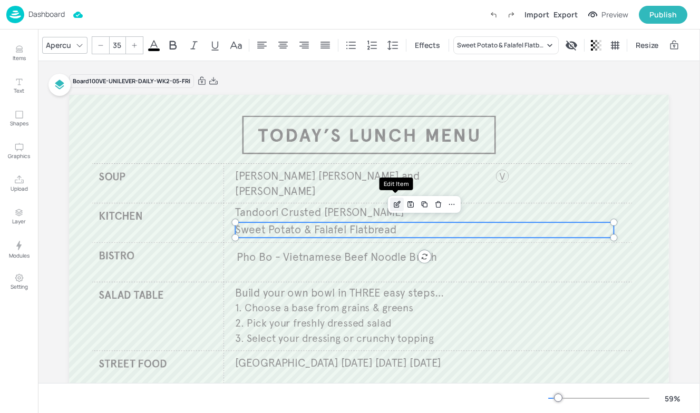
click at [399, 209] on div "Edit Item" at bounding box center [397, 205] width 14 height 14
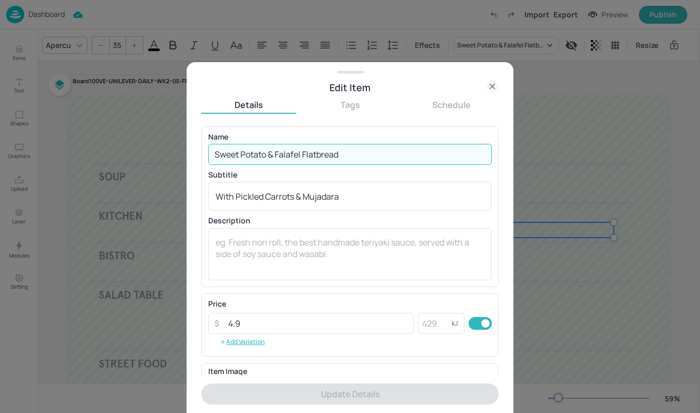
drag, startPoint x: 327, startPoint y: 159, endPoint x: 117, endPoint y: 159, distance: 209.9
click at [113, 159] on div "Edit Item Details Tags Schedule Name Sweet Potato & Falafel Flatbread ​ Subtitl…" at bounding box center [350, 206] width 700 height 413
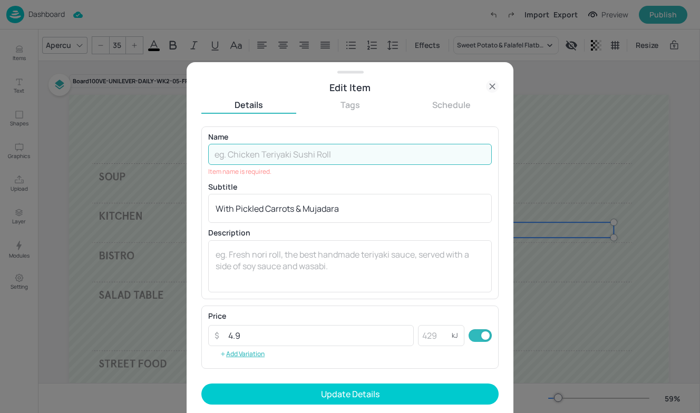
paste input "Baked Turmeric Risotto"
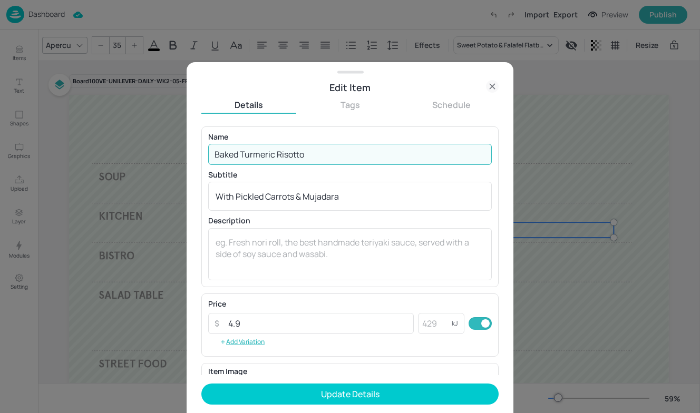
type input "Baked Turmeric Risotto"
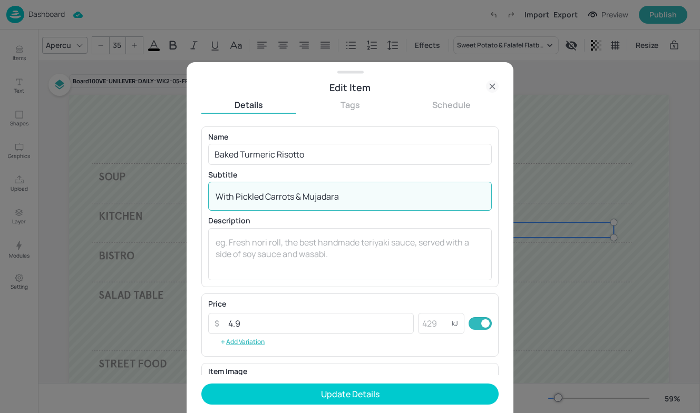
click at [346, 199] on textarea "With Pickled Carrots & Mujadara" at bounding box center [350, 197] width 269 height 12
drag, startPoint x: 346, startPoint y: 199, endPoint x: 193, endPoint y: 197, distance: 153.4
click at [193, 198] on div "Edit Item Details Tags Schedule Name Baked Turmeric Risotto ​ Subtitle With Pic…" at bounding box center [350, 237] width 327 height 351
paste textarea "with Roasted Root Vegetables & Harissa Carrots"
click at [220, 199] on textarea "with Roasted Root Vegetables & Harissa Carrots" at bounding box center [350, 197] width 269 height 12
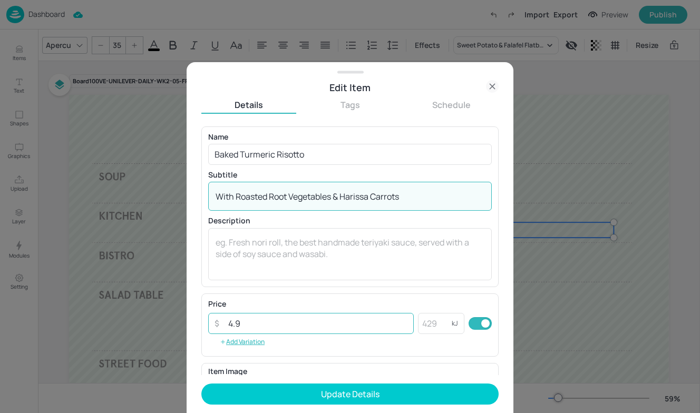
type textarea "With Roasted Root Vegetables & Harissa Carrots"
click at [252, 327] on input "4.9" at bounding box center [318, 323] width 192 height 21
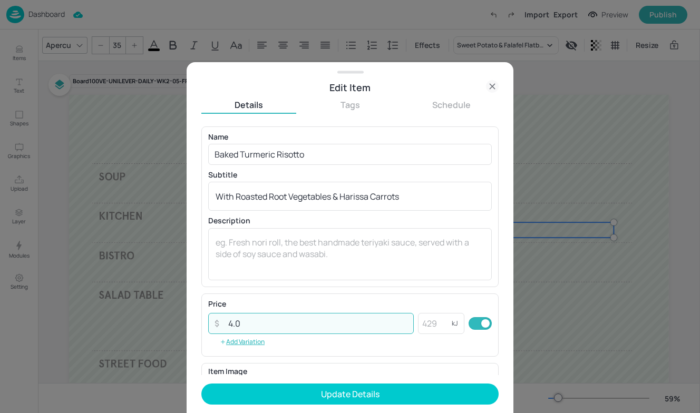
type input "4.00"
click at [162, 122] on div at bounding box center [350, 206] width 700 height 413
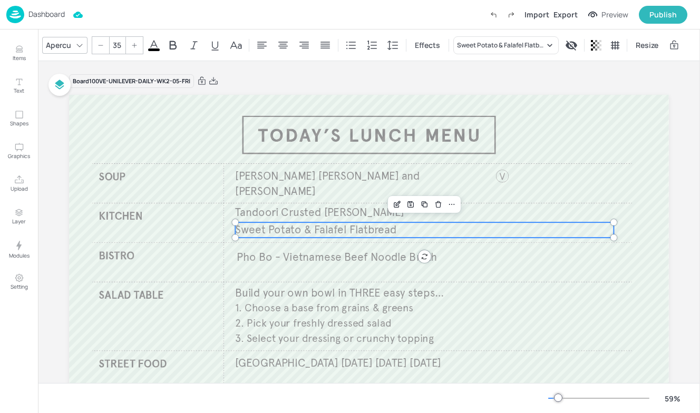
click at [57, 12] on p "Dashboard" at bounding box center [46, 14] width 36 height 7
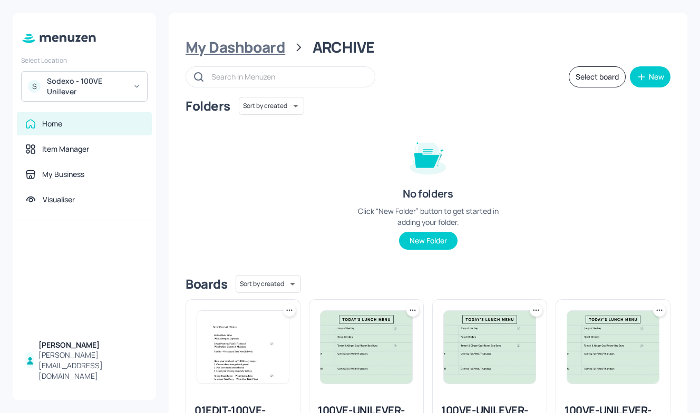
click at [237, 44] on div "My Dashboard" at bounding box center [236, 47] width 100 height 19
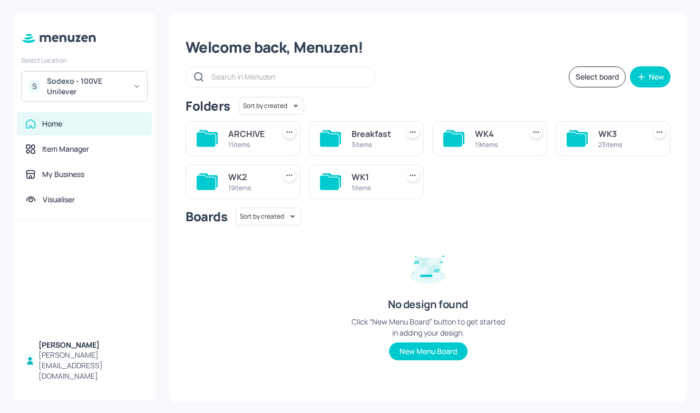
click at [457, 141] on icon at bounding box center [452, 139] width 19 height 14
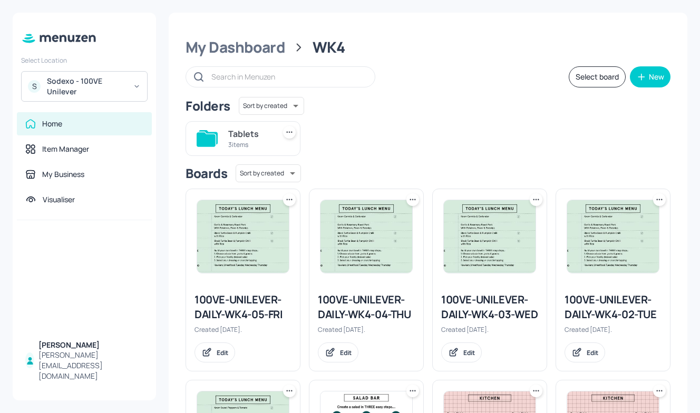
click at [266, 308] on div "100VE-UNILEVER-DAILY-WK4-05-FRI" at bounding box center [243, 308] width 97 height 30
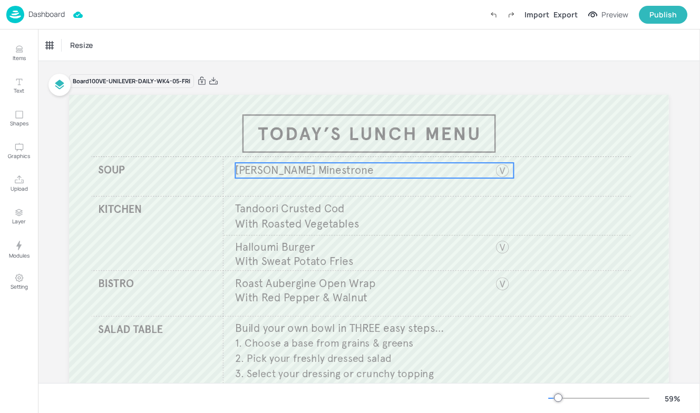
click at [277, 171] on span "Knorr Minestrone" at bounding box center [304, 170] width 139 height 14
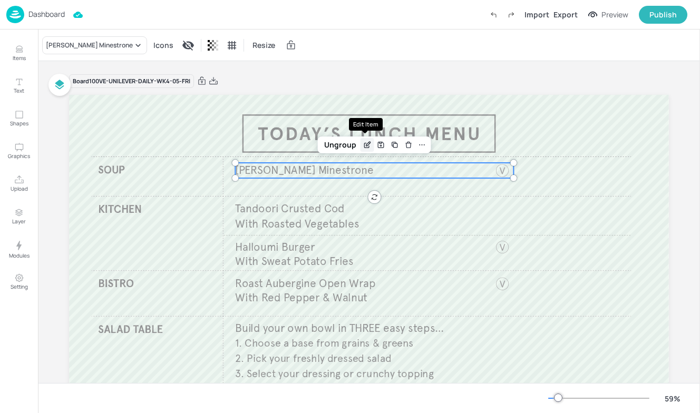
click at [363, 148] on icon "Edit Item" at bounding box center [367, 145] width 9 height 8
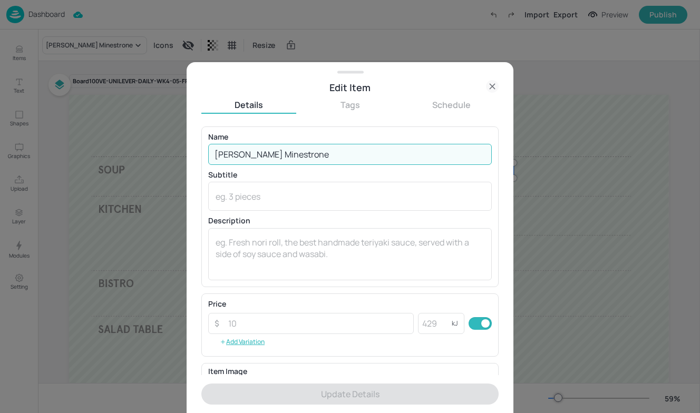
drag, startPoint x: 312, startPoint y: 153, endPoint x: 90, endPoint y: 143, distance: 222.2
click at [90, 143] on div "Edit Item Details Tags Schedule Name Knorr Minestrone ​ Subtitle x ​ Descriptio…" at bounding box center [350, 206] width 700 height 413
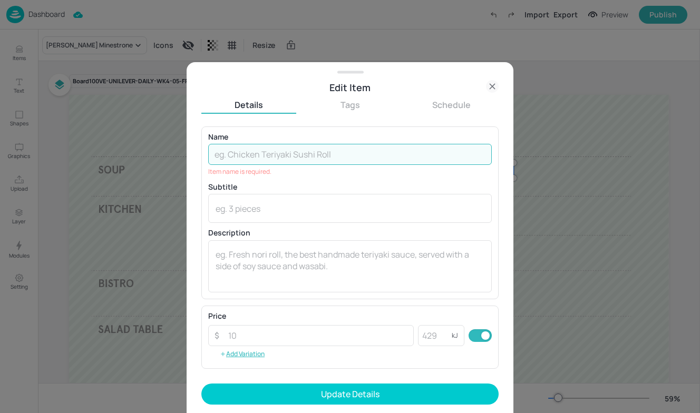
type input "v"
paste input "Knorr Leek and Potato"
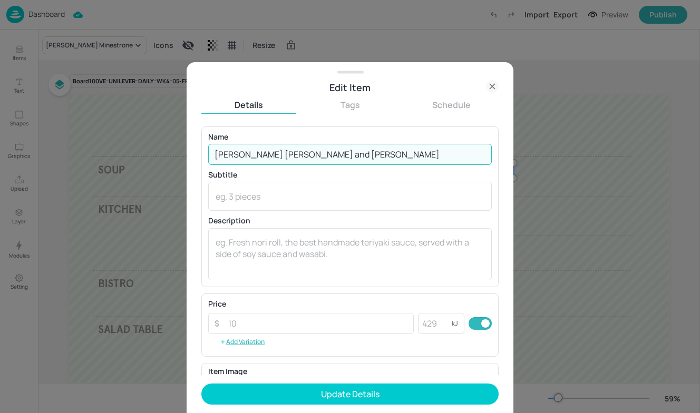
scroll to position [142, 0]
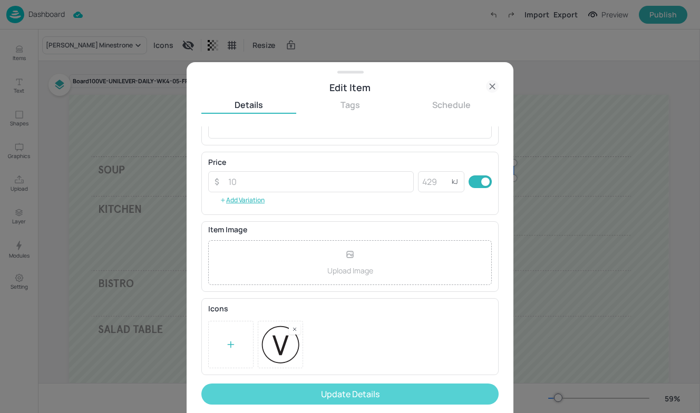
type input "Knorr Leek and Potato"
click at [343, 391] on button "Update Details" at bounding box center [349, 394] width 297 height 21
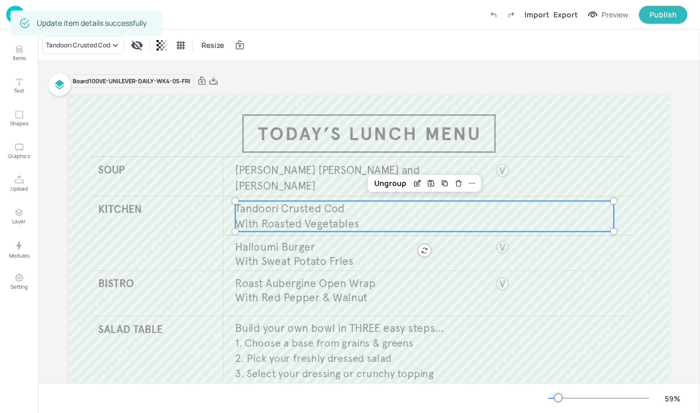
click at [335, 223] on span "With Roasted Vegetables" at bounding box center [297, 224] width 124 height 14
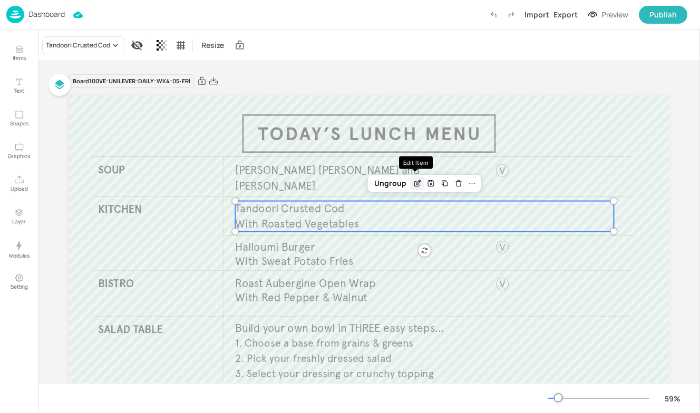
click at [414, 186] on icon "Edit Item" at bounding box center [416, 183] width 5 height 5
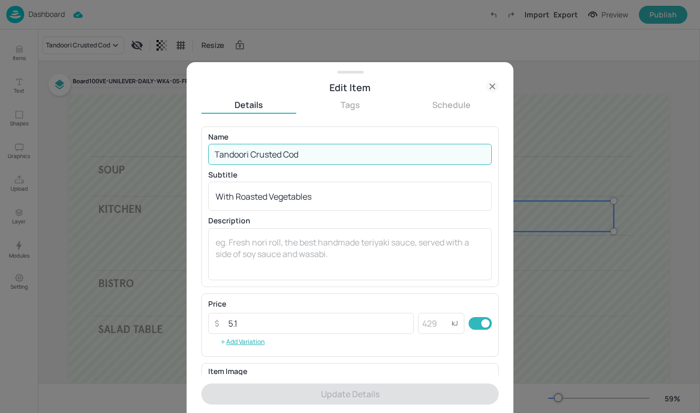
click at [313, 151] on input "Tandoori Crusted Cod" at bounding box center [350, 154] width 284 height 21
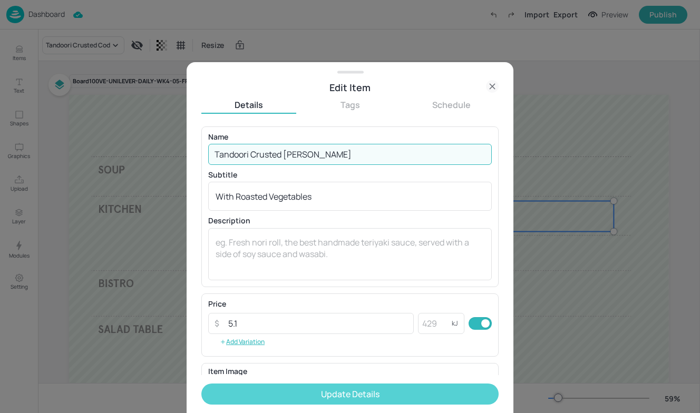
type input "Tandoori Crusted Pollock"
click at [402, 390] on button "Update Details" at bounding box center [349, 394] width 297 height 21
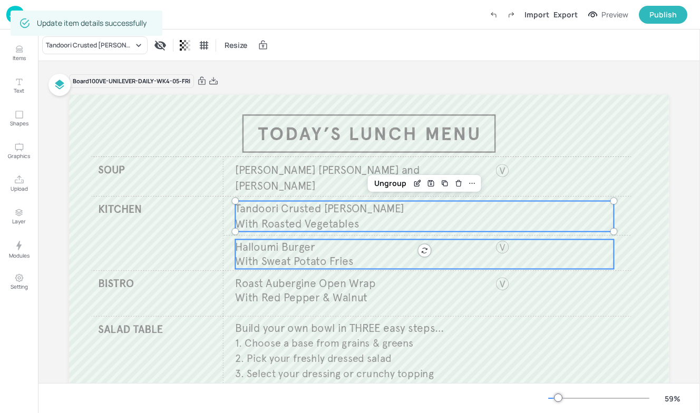
click at [302, 268] on p "With Sweat Potato Fries" at bounding box center [396, 261] width 323 height 15
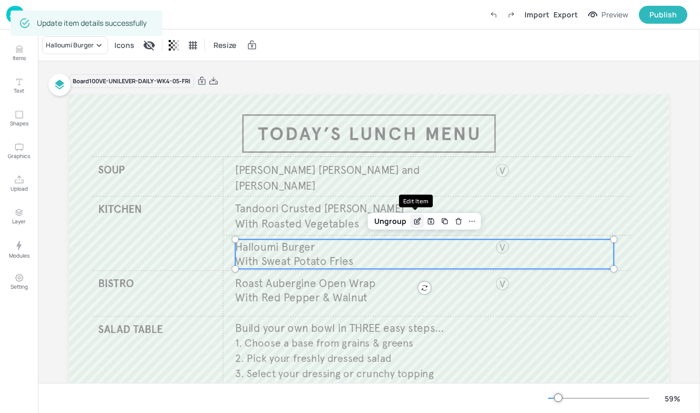
click at [416, 219] on icon "Edit Item" at bounding box center [418, 220] width 4 height 4
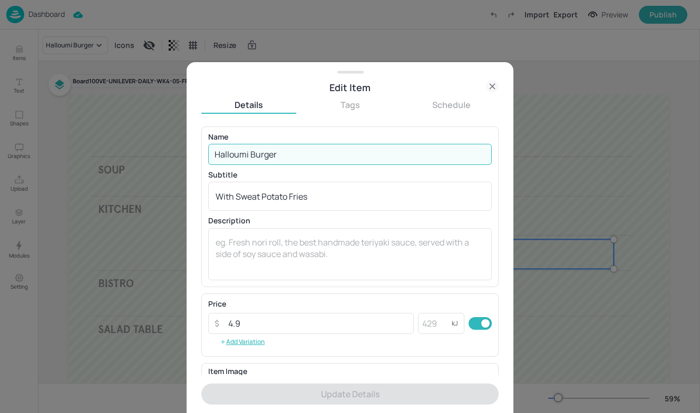
drag, startPoint x: 296, startPoint y: 153, endPoint x: 105, endPoint y: 159, distance: 190.4
click at [105, 159] on div "Edit Item Details Tags Schedule Name Halloumi Burger ​ Subtitle With Sweat Pota…" at bounding box center [350, 206] width 700 height 413
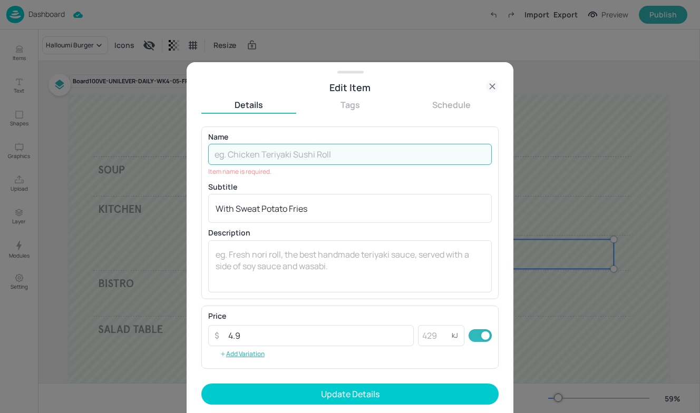
paste input "Baked Turmeric Risotto"
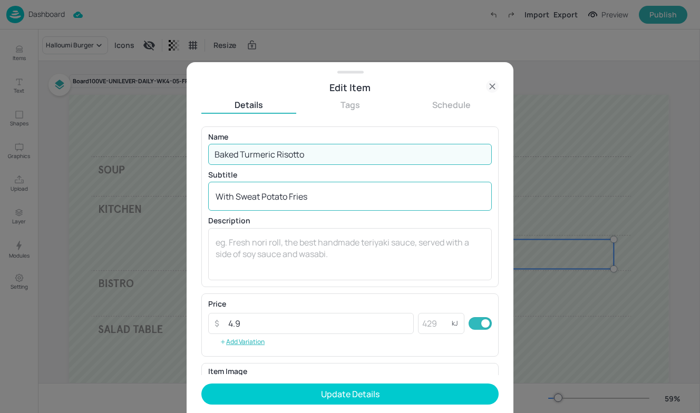
type input "Baked Turmeric Risotto"
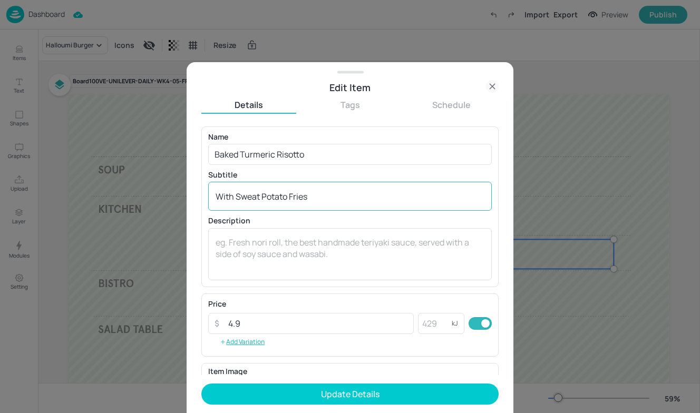
click at [333, 184] on div "With Sweat Potato Fries x ​" at bounding box center [350, 196] width 284 height 29
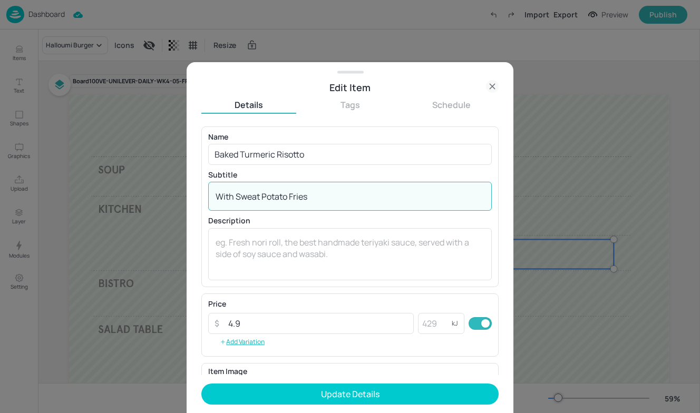
drag, startPoint x: 335, startPoint y: 198, endPoint x: 170, endPoint y: 175, distance: 166.2
click at [169, 176] on div "Edit Item Details Tags Schedule Name Baked Turmeric Risotto ​ Subtitle With Swe…" at bounding box center [350, 206] width 700 height 413
paste textarea "with Roasted Root Vegetables & Harissa Carrots"
click at [224, 199] on textarea "with Roasted Root Vegetables & Harissa Carrots" at bounding box center [350, 197] width 269 height 12
type textarea "With Roasted Root Vegetables & Harissa Carrots"
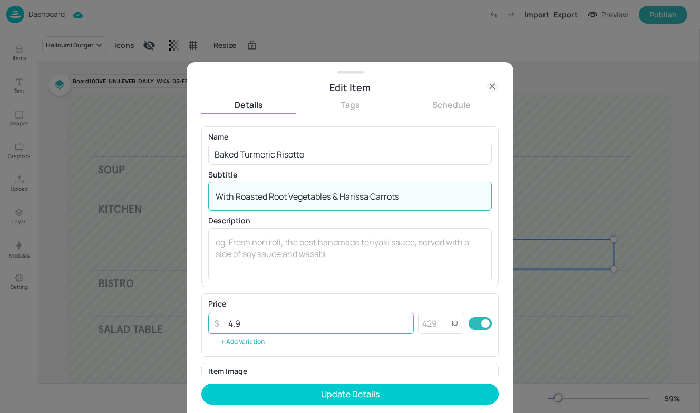
click at [252, 330] on input "4.9" at bounding box center [318, 323] width 192 height 21
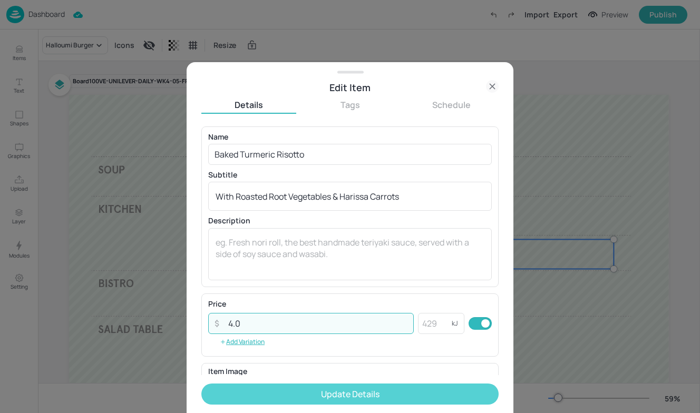
type input "4.0"
click at [401, 392] on button "Update Details" at bounding box center [349, 394] width 297 height 21
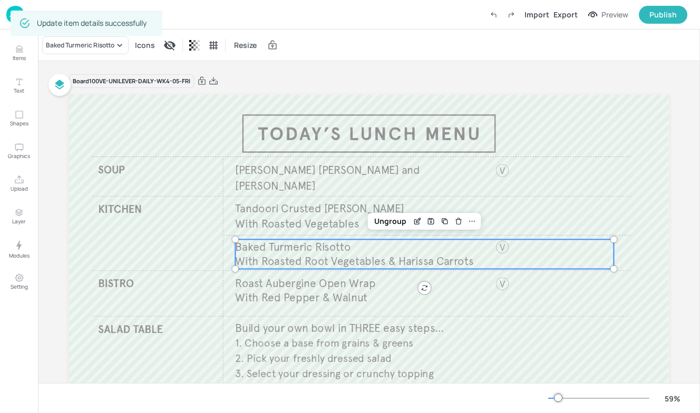
click at [656, 222] on div at bounding box center [369, 263] width 600 height 337
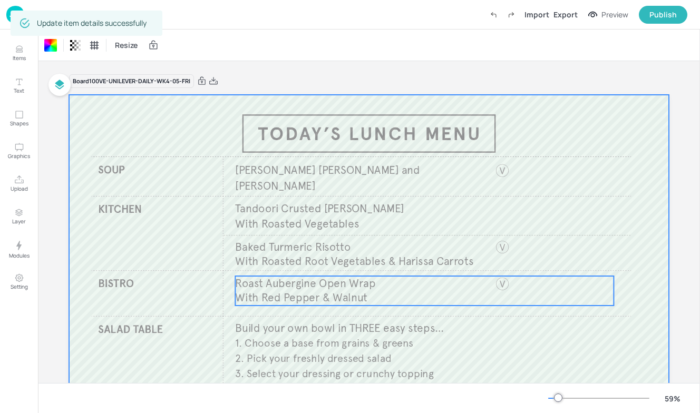
click at [361, 285] on span "Roast Aubergine Open Wrap" at bounding box center [305, 284] width 140 height 14
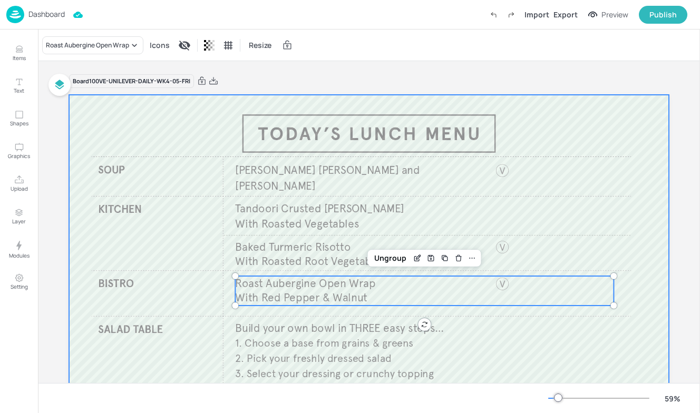
click at [203, 104] on div at bounding box center [369, 263] width 600 height 337
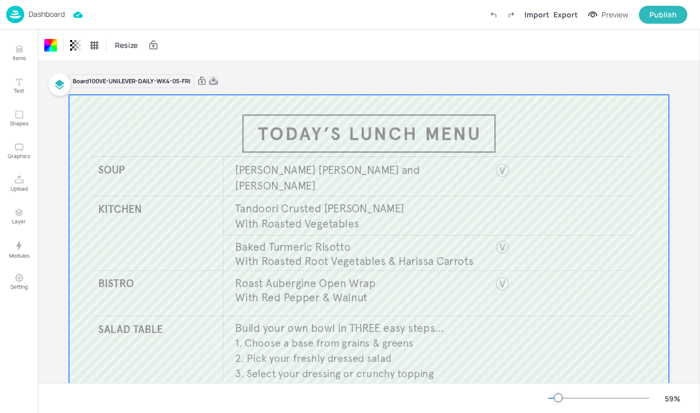
click at [216, 78] on icon at bounding box center [213, 81] width 9 height 11
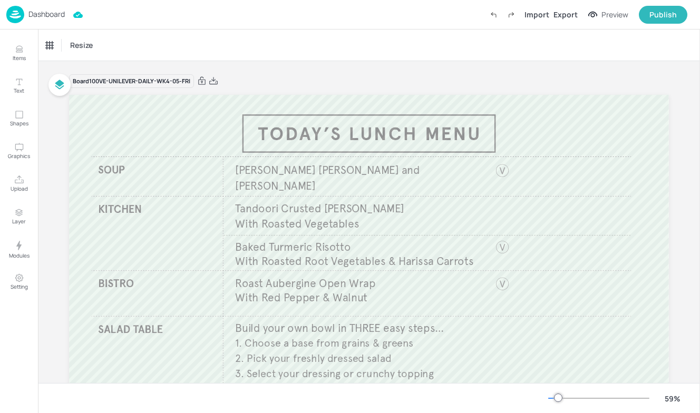
click at [43, 18] on p "Dashboard" at bounding box center [46, 14] width 36 height 7
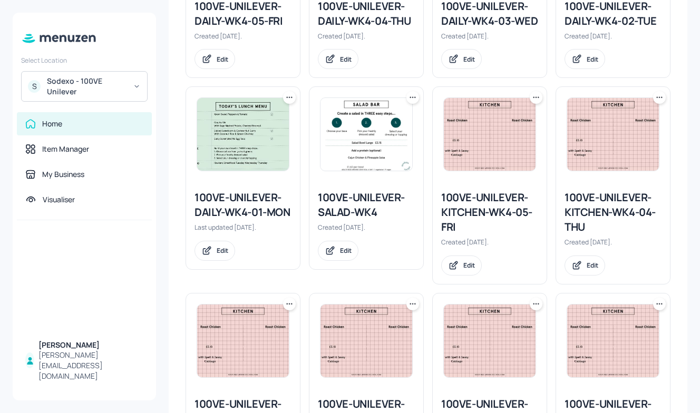
scroll to position [296, 0]
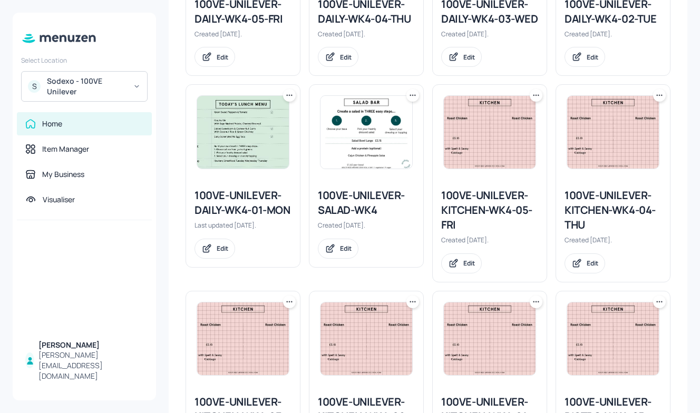
click at [476, 226] on div "100VE-UNILEVER-KITCHEN-WK4-05-FRI" at bounding box center [489, 210] width 97 height 44
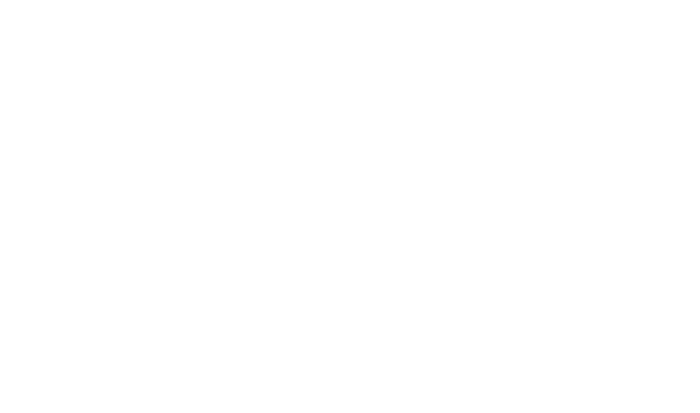
click at [476, 226] on div at bounding box center [350, 206] width 700 height 413
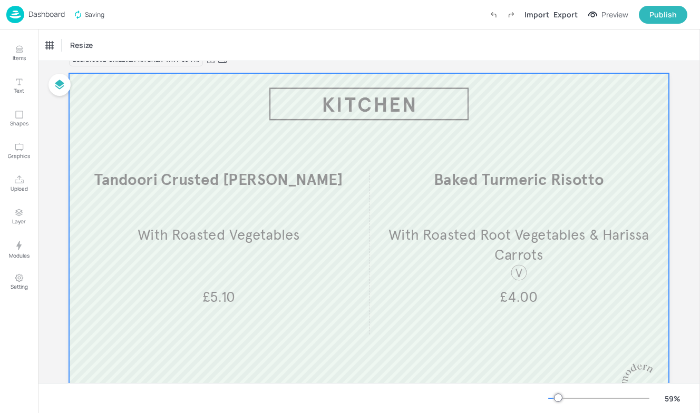
scroll to position [17, 0]
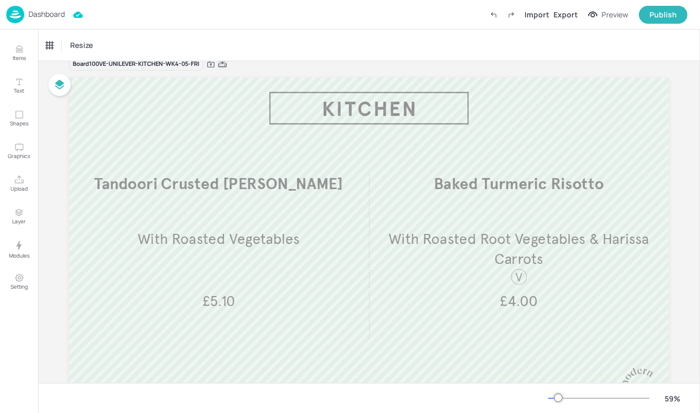
click at [226, 63] on icon at bounding box center [222, 64] width 9 height 11
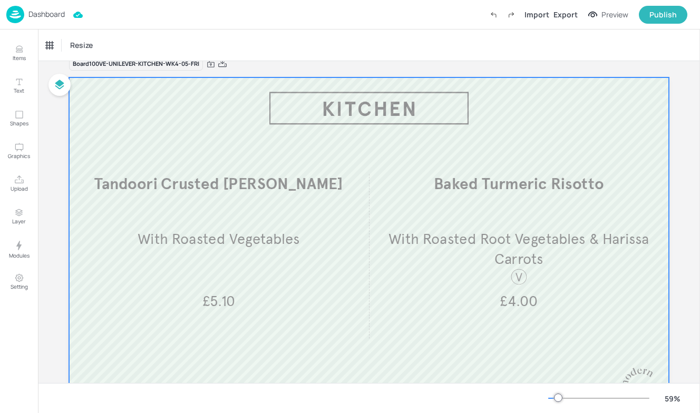
click at [238, 107] on div at bounding box center [369, 246] width 600 height 337
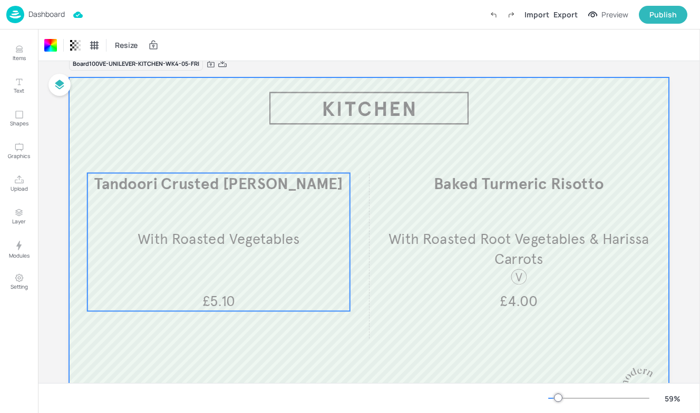
click at [305, 206] on div "Tandoori Crusted Pollock With Roasted Vegetables £5.10" at bounding box center [219, 242] width 263 height 138
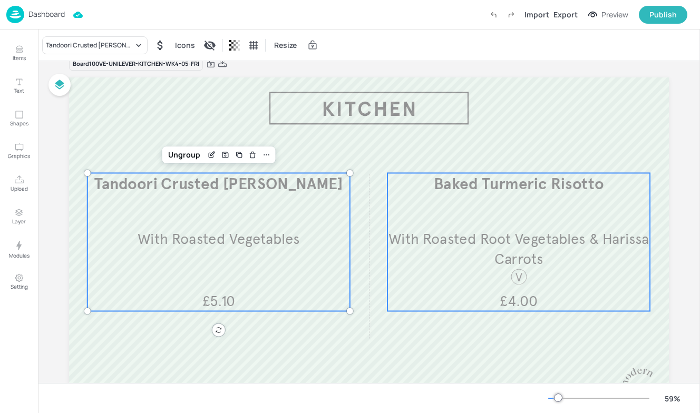
click at [449, 198] on div "Baked Turmeric Risotto With Roasted Root Vegetables & Harissa Carrots £4.00" at bounding box center [519, 242] width 263 height 138
click at [278, 205] on div "Tandoori Crusted Pollock With Roasted Vegetables £5.10" at bounding box center [219, 242] width 263 height 138
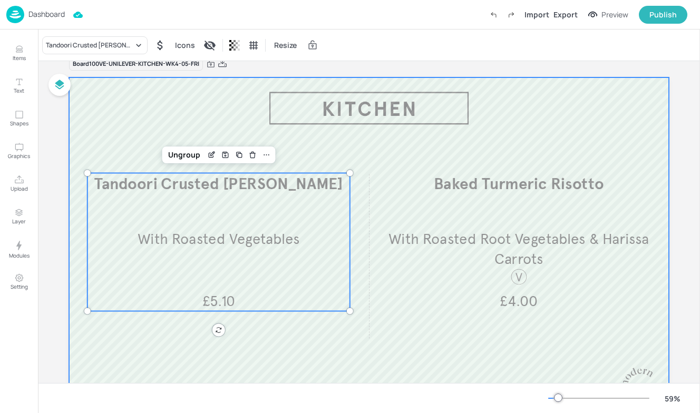
click at [198, 120] on div at bounding box center [369, 246] width 600 height 337
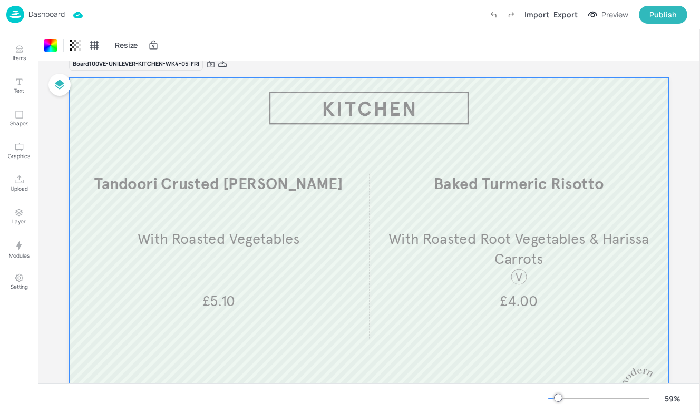
click at [42, 14] on p "Dashboard" at bounding box center [46, 14] width 36 height 7
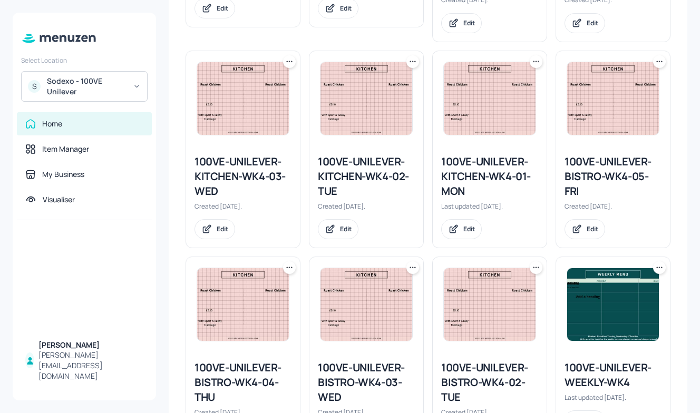
scroll to position [558, 0]
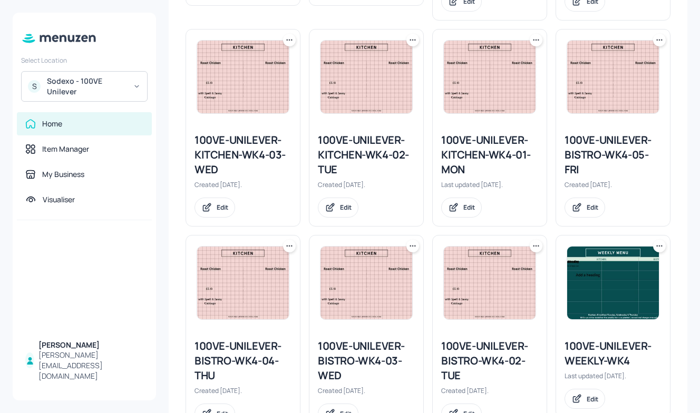
click at [596, 166] on div "100VE-UNILEVER-BISTRO-WK4-05-FRI" at bounding box center [613, 155] width 97 height 44
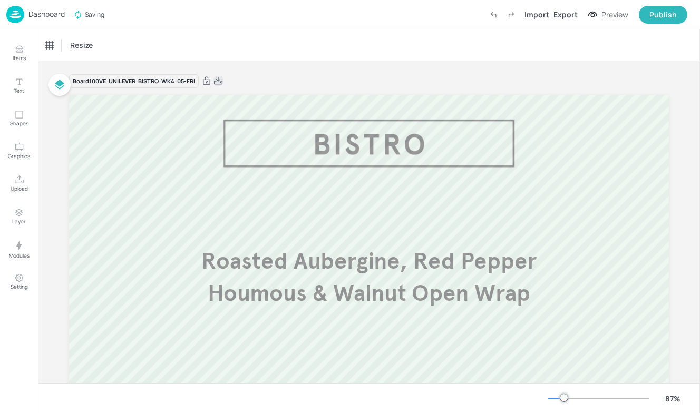
click at [219, 79] on icon at bounding box center [218, 81] width 9 height 11
click at [55, 18] on p "Dashboard" at bounding box center [46, 14] width 36 height 7
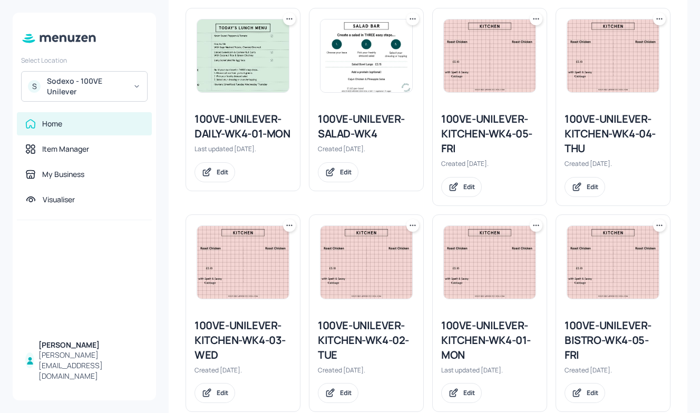
scroll to position [364, 0]
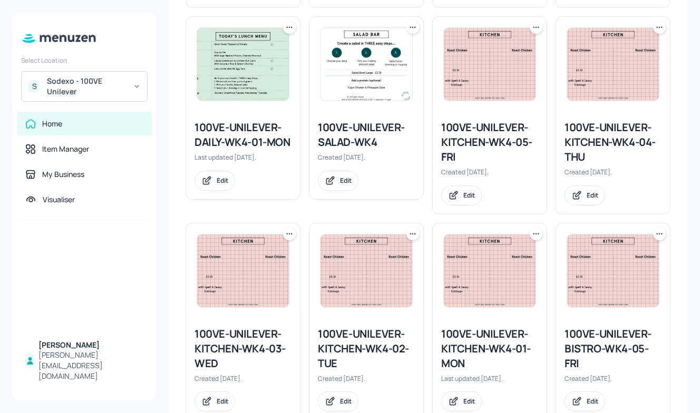
click at [461, 149] on div "100VE-UNILEVER-KITCHEN-WK4-05-FRI" at bounding box center [489, 142] width 97 height 44
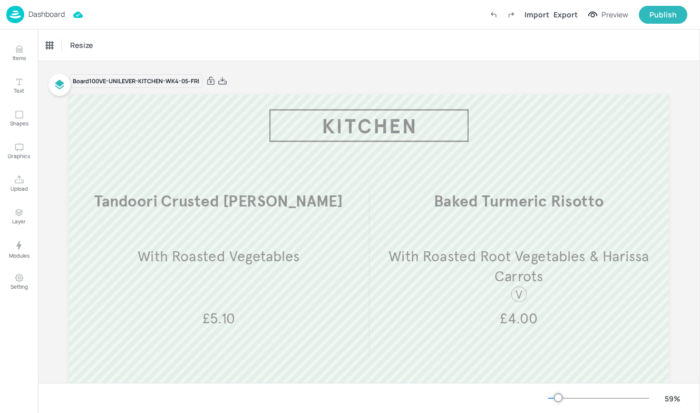
click at [32, 11] on p "Dashboard" at bounding box center [46, 14] width 36 height 7
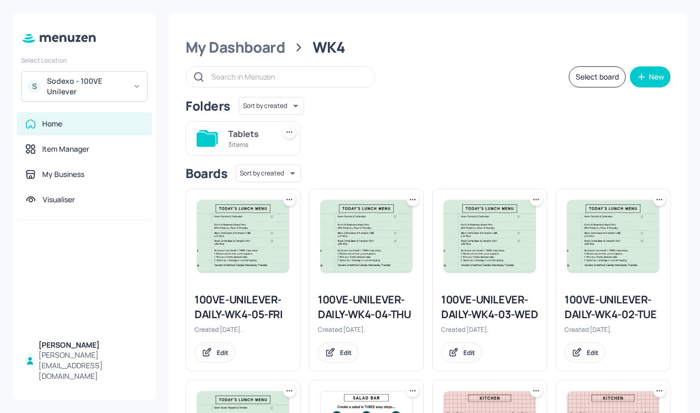
click at [226, 132] on div "Tablets 3 items" at bounding box center [243, 138] width 115 height 35
click at [271, 134] on div "Tablets 3 items" at bounding box center [243, 138] width 115 height 35
click at [250, 142] on div "3 items" at bounding box center [249, 144] width 42 height 9
click at [250, 142] on div "Folders Sort by created id ​ Tablets 3 items" at bounding box center [428, 126] width 485 height 59
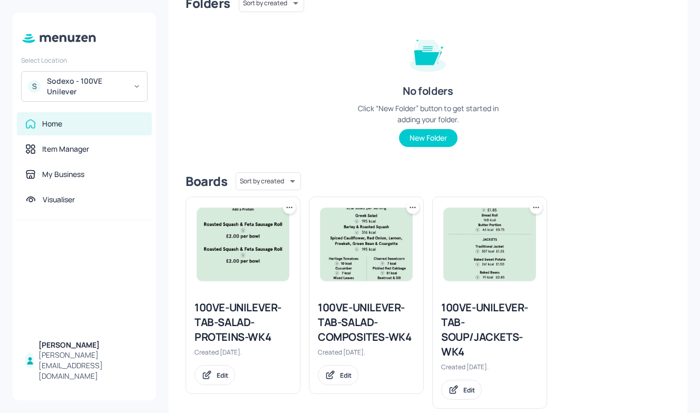
scroll to position [124, 0]
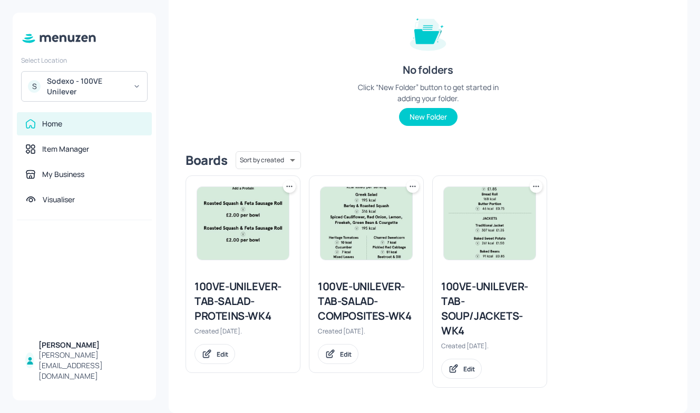
click at [473, 298] on div "100VE-UNILEVER-TAB-SOUP/JACKETS-WK4" at bounding box center [489, 308] width 97 height 59
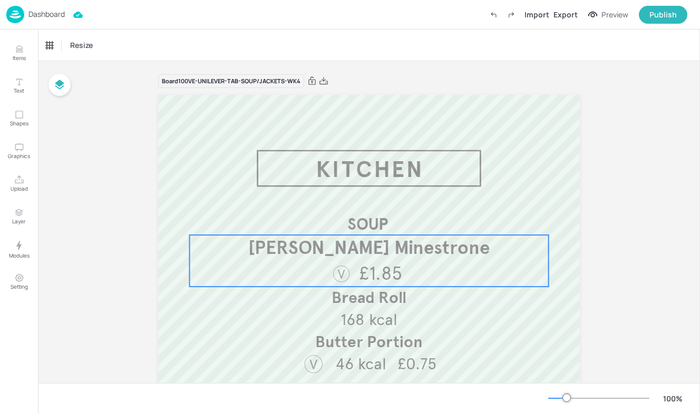
click at [319, 245] on span "Knorr Minestrone" at bounding box center [368, 247] width 241 height 23
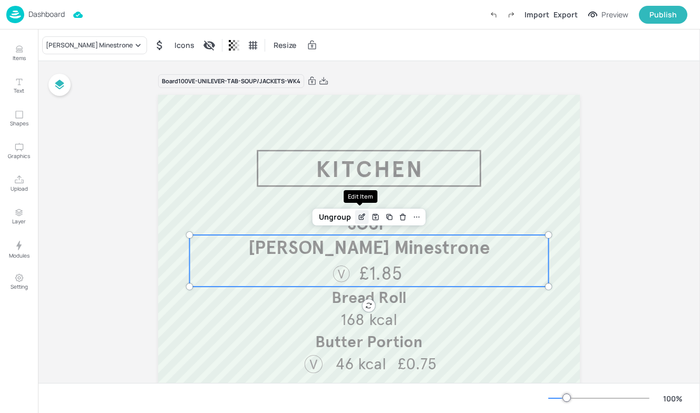
click at [356, 212] on div "Edit Item" at bounding box center [362, 217] width 14 height 14
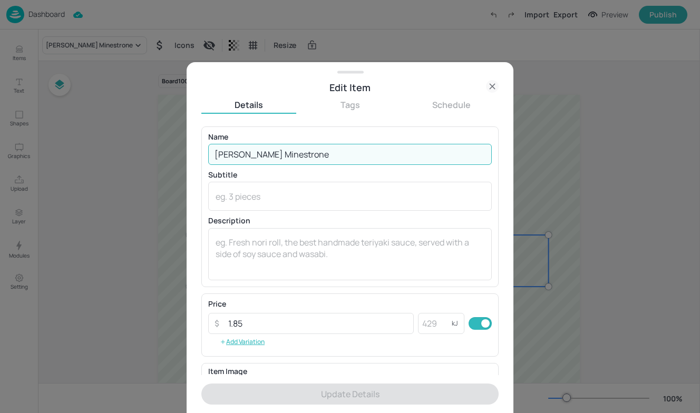
drag, startPoint x: 299, startPoint y: 150, endPoint x: 236, endPoint y: 156, distance: 63.6
click at [237, 157] on input "Knorr Minestrone" at bounding box center [350, 154] width 284 height 21
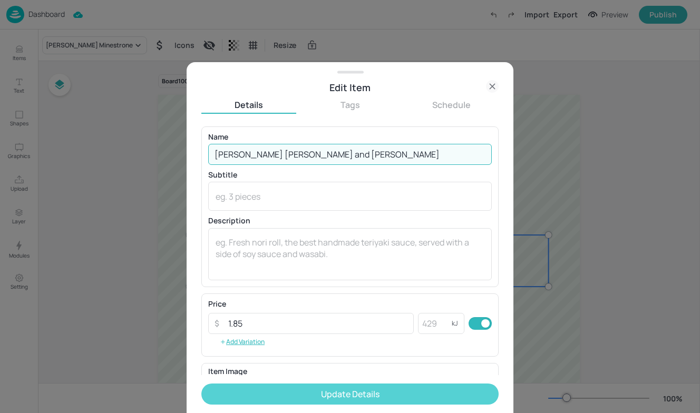
type input "Knorr Leek and Potato"
click at [288, 398] on button "Update Details" at bounding box center [349, 394] width 297 height 21
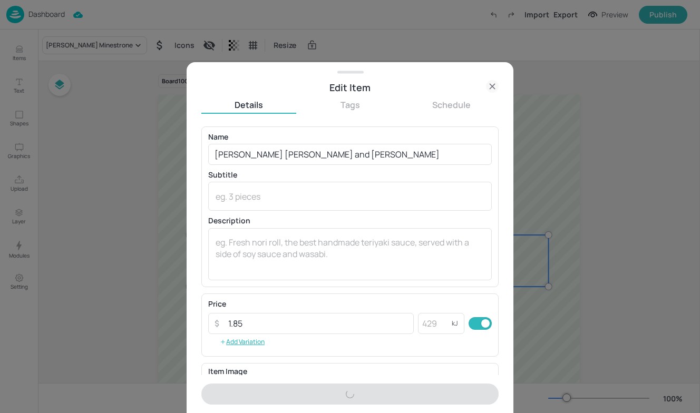
click at [123, 323] on div at bounding box center [350, 206] width 700 height 413
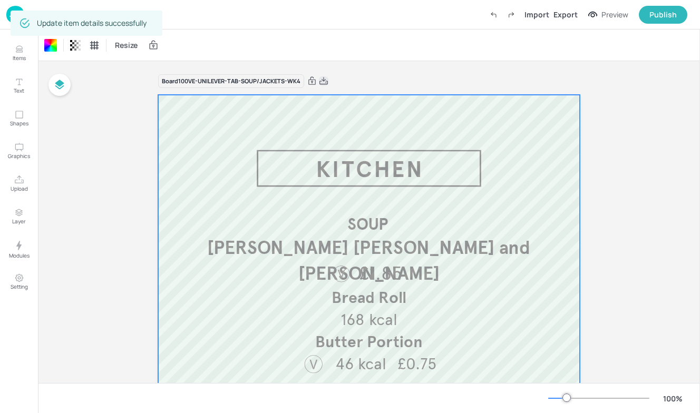
click at [323, 80] on icon at bounding box center [323, 81] width 9 height 11
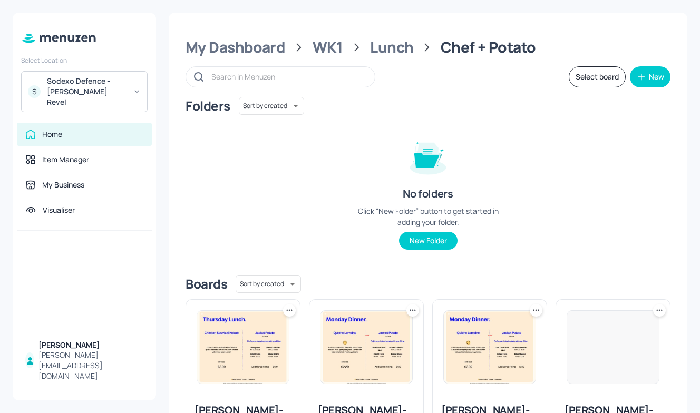
click at [120, 92] on div "Sodexo Defence - [PERSON_NAME] Revel" at bounding box center [87, 92] width 80 height 32
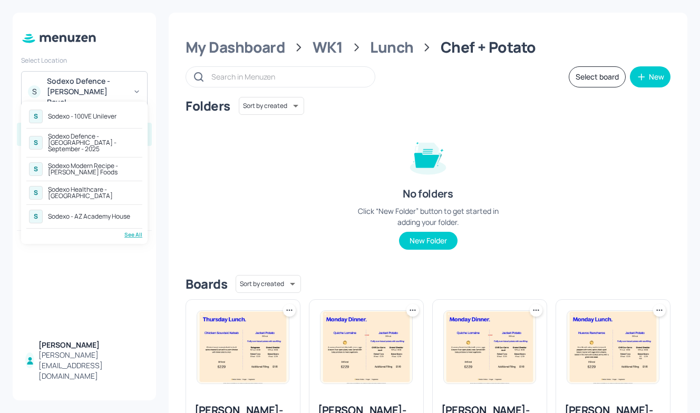
click at [89, 139] on div "Sodexo Defence - [GEOGRAPHIC_DATA] - September - 2025" at bounding box center [94, 142] width 92 height 19
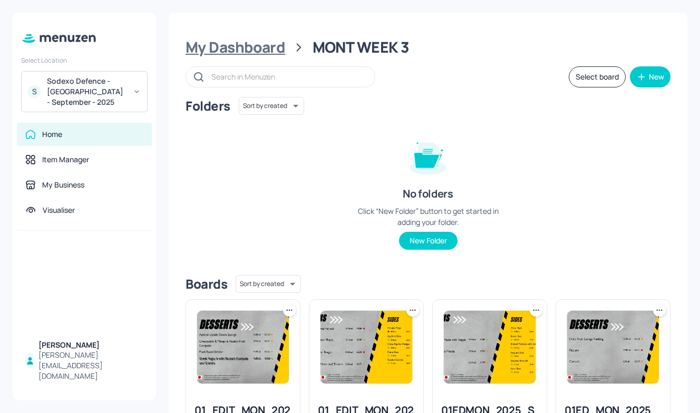
click at [233, 42] on div "My Dashboard" at bounding box center [236, 47] width 100 height 19
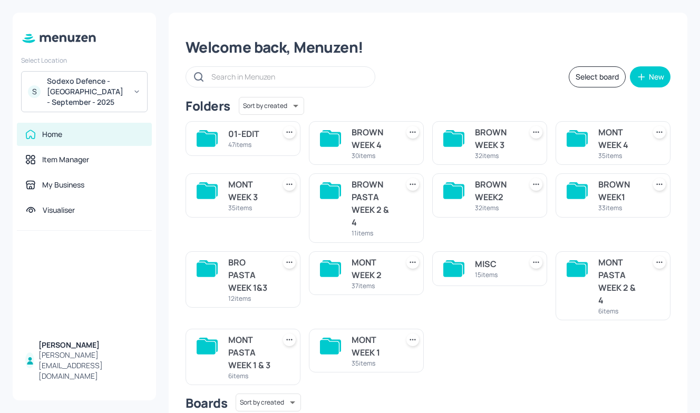
click at [468, 140] on div "BROWN WEEK 3 32 items" at bounding box center [489, 143] width 115 height 44
click at [447, 136] on icon at bounding box center [452, 139] width 19 height 14
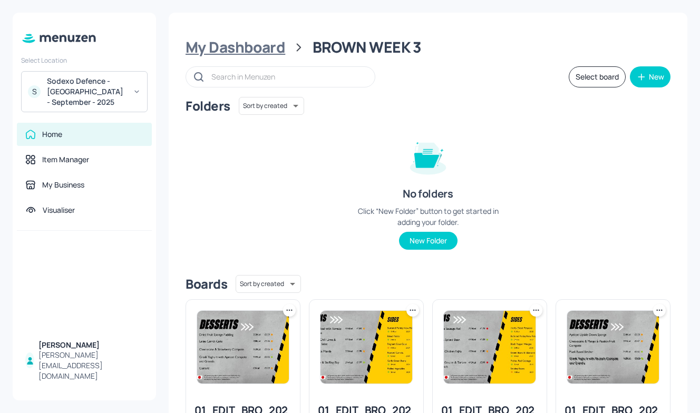
click at [216, 49] on div "My Dashboard" at bounding box center [236, 47] width 100 height 19
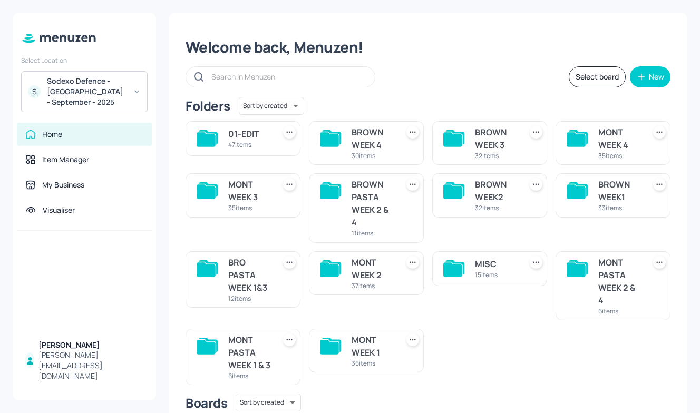
click at [486, 142] on div "BROWN WEEK 3" at bounding box center [496, 138] width 42 height 25
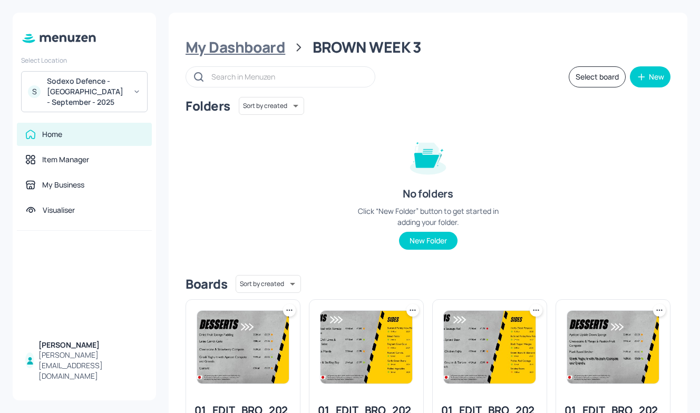
click at [221, 41] on div "My Dashboard" at bounding box center [236, 47] width 100 height 19
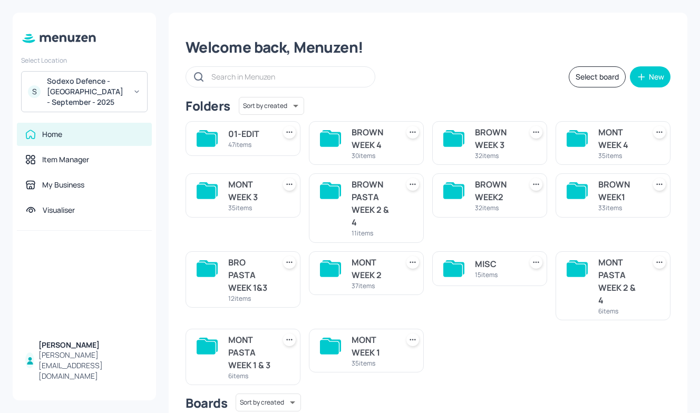
click at [46, 99] on div "S Sodexo Defence - Colchester - September - 2025" at bounding box center [84, 91] width 127 height 41
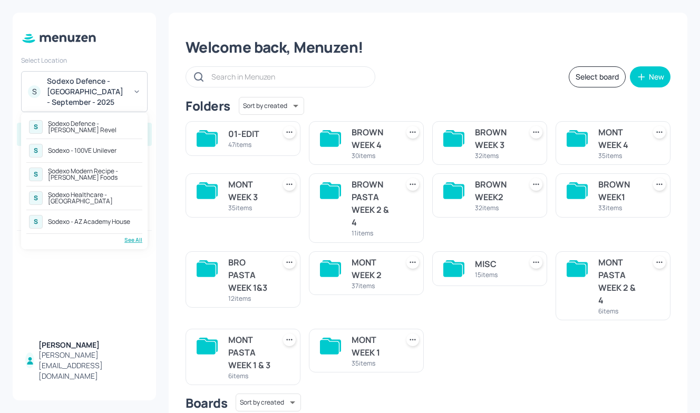
click at [362, 55] on div at bounding box center [350, 206] width 700 height 413
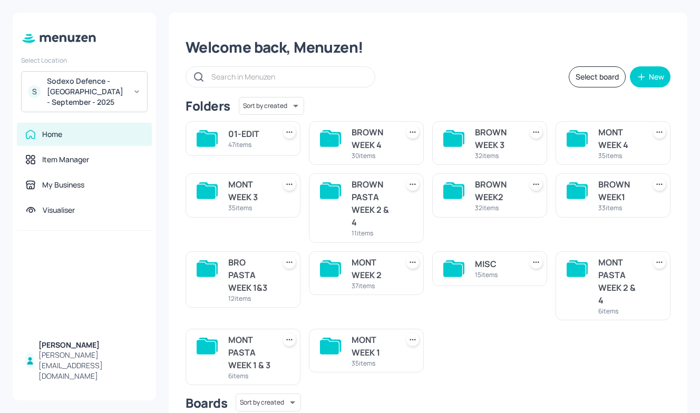
click at [488, 143] on div "BROWN WEEK 3" at bounding box center [496, 138] width 42 height 25
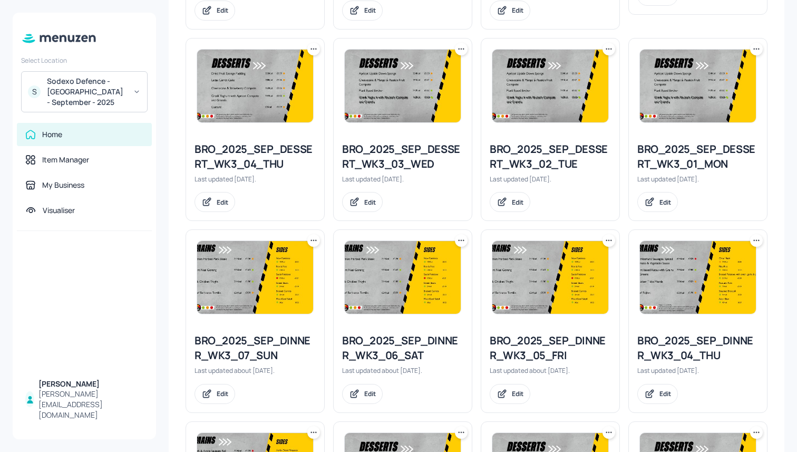
scroll to position [1099, 0]
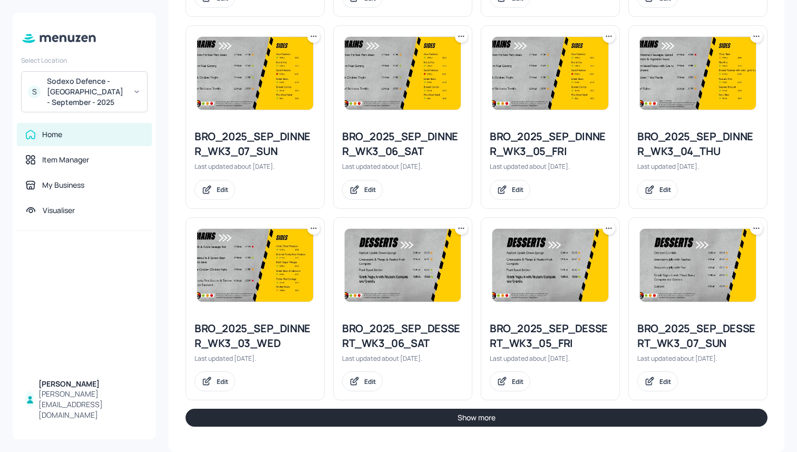
click at [605, 230] on icon at bounding box center [609, 228] width 11 height 11
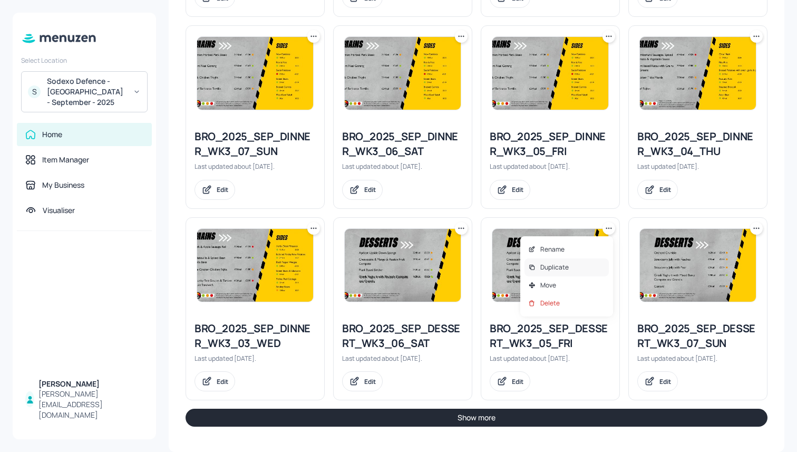
click at [554, 268] on p "Duplicate" at bounding box center [554, 267] width 28 height 9
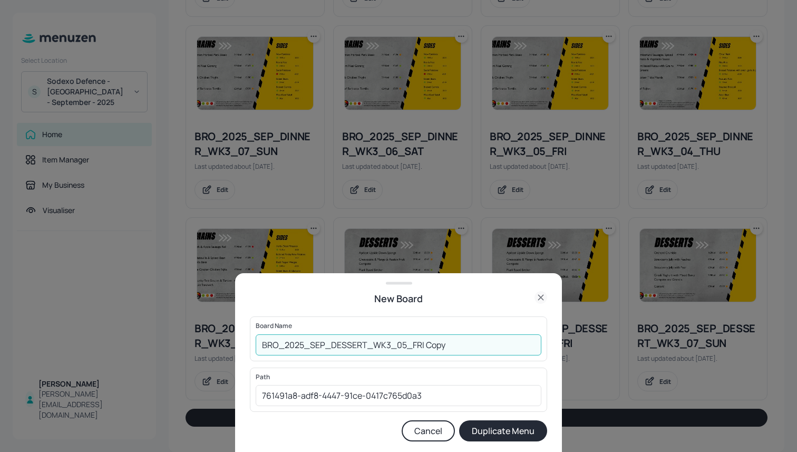
click at [262, 345] on input "BRO_2025_SEP_DESSERT_WK3_05_FRI Copy" at bounding box center [399, 344] width 286 height 21
click at [461, 342] on input "01EDBRO_2025_SEP_DESSERT_WK3_05_FRI Copy" at bounding box center [399, 344] width 286 height 21
type input "01EDBRO_2025_SEP_DESSERT_WK3_05_FRI260925"
click at [501, 413] on button "Duplicate Menu" at bounding box center [503, 430] width 88 height 21
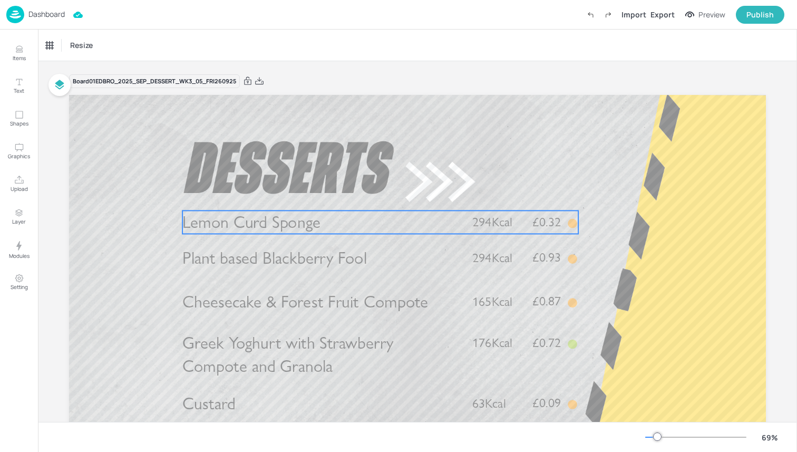
click at [318, 227] on p "Lemon Curd Sponge" at bounding box center [320, 221] width 277 height 23
click at [304, 221] on span "Lemon Curd Sponge" at bounding box center [251, 222] width 138 height 21
click at [293, 229] on span "Lemon Curd Sponge" at bounding box center [251, 222] width 138 height 21
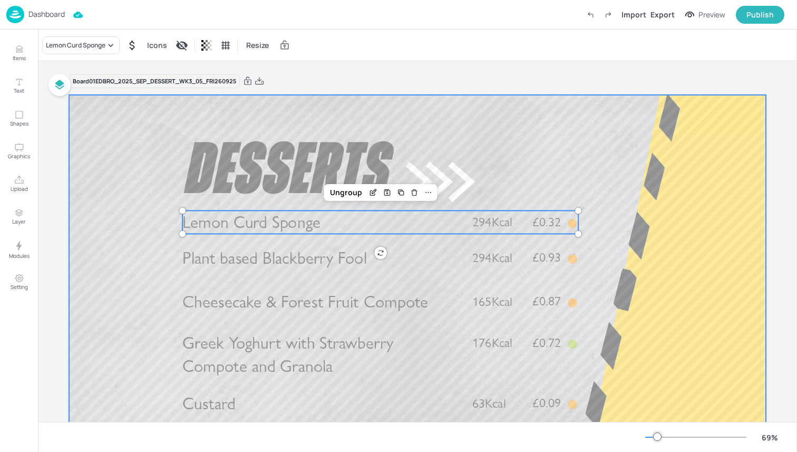
click at [286, 176] on div at bounding box center [417, 291] width 697 height 392
click at [262, 218] on span "Lemon Curd Sponge" at bounding box center [251, 222] width 138 height 21
click at [183, 220] on span "Lemon Curd Sponge" at bounding box center [251, 222] width 138 height 21
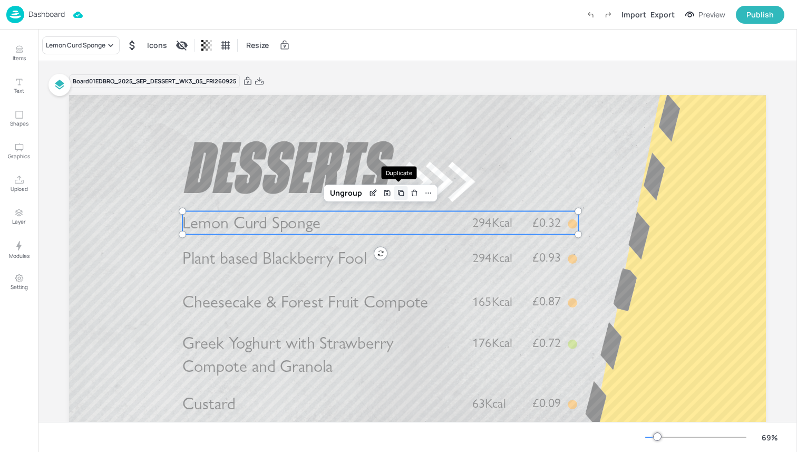
click at [400, 194] on icon "Duplicate" at bounding box center [401, 193] width 8 height 8
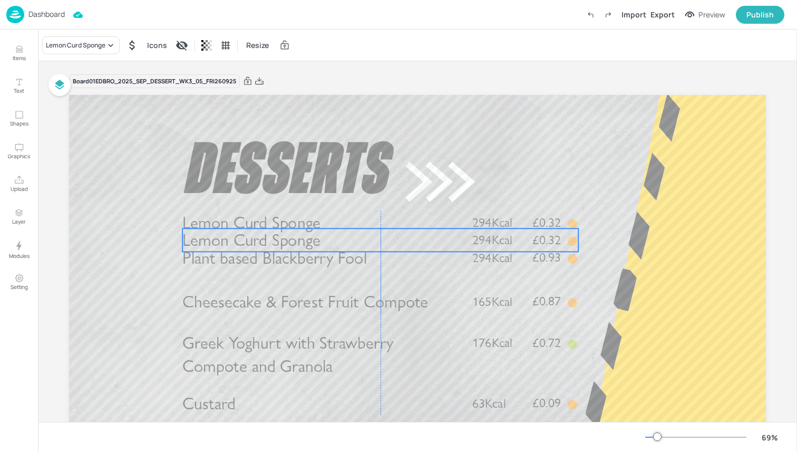
drag, startPoint x: 276, startPoint y: 229, endPoint x: 274, endPoint y: 243, distance: 13.8
click at [274, 243] on span "Lemon Curd Sponge" at bounding box center [251, 240] width 138 height 21
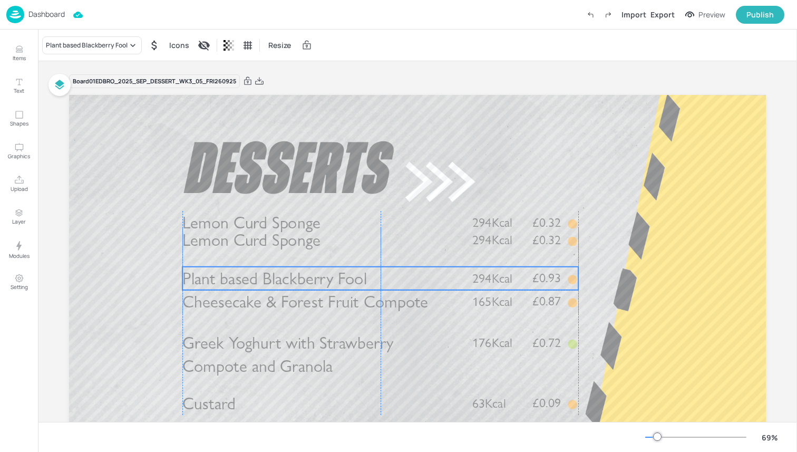
drag, startPoint x: 275, startPoint y: 255, endPoint x: 274, endPoint y: 274, distance: 18.5
click at [274, 274] on span "Plant based Blackberry Fool" at bounding box center [274, 278] width 185 height 21
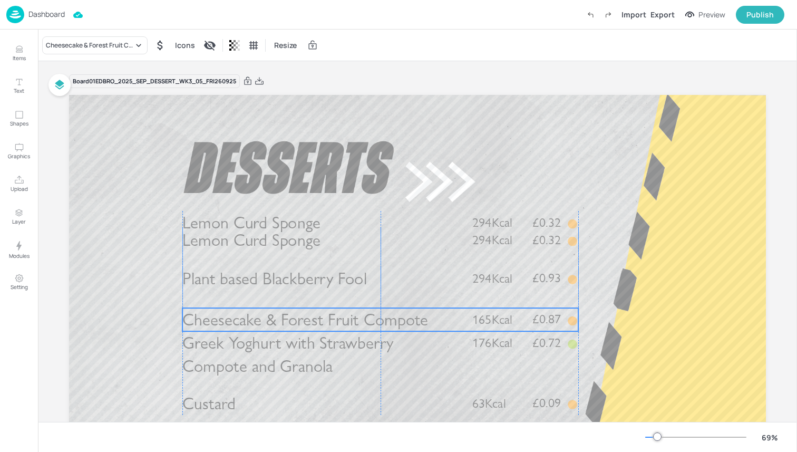
drag, startPoint x: 262, startPoint y: 301, endPoint x: 260, endPoint y: 316, distance: 15.4
click at [260, 317] on span "Cheesecake & Forest Fruit Compote" at bounding box center [305, 320] width 246 height 21
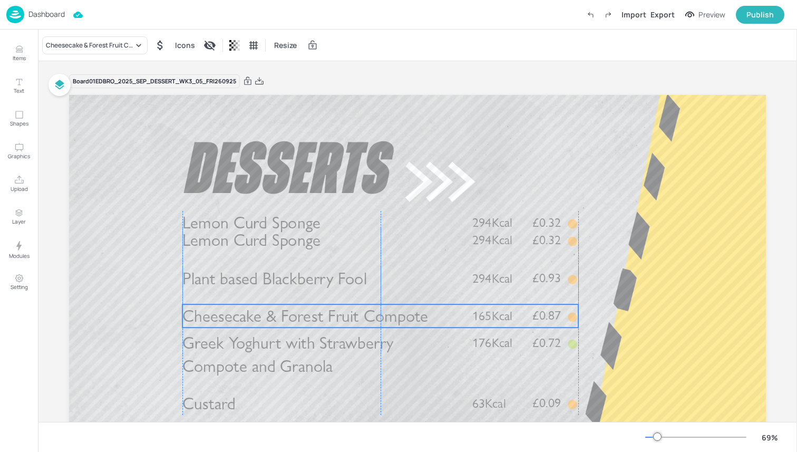
click at [261, 314] on span "Cheesecake & Forest Fruit Compote" at bounding box center [305, 316] width 246 height 21
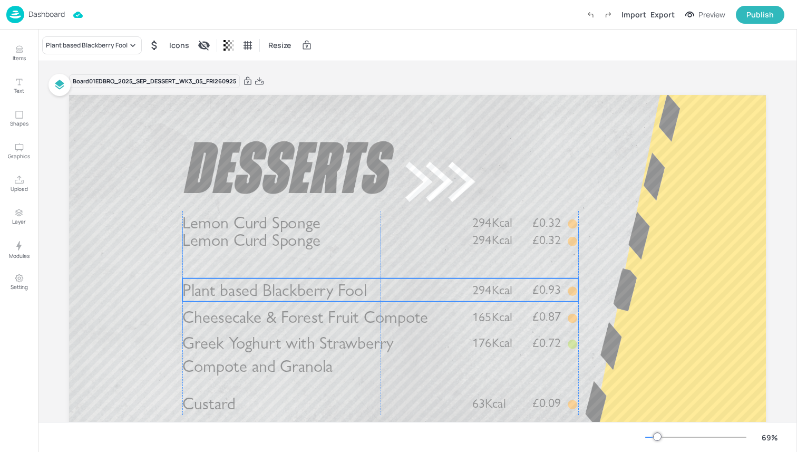
drag, startPoint x: 258, startPoint y: 288, endPoint x: 259, endPoint y: 301, distance: 12.7
click at [259, 301] on span "Plant based Blackberry Fool" at bounding box center [274, 290] width 185 height 21
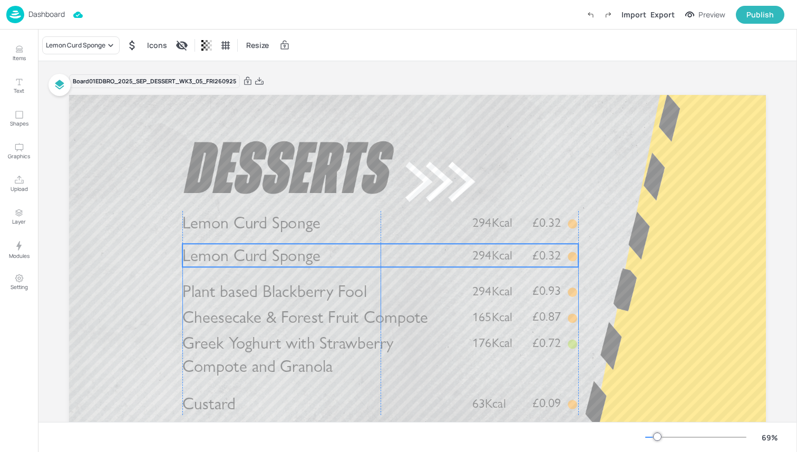
drag, startPoint x: 253, startPoint y: 246, endPoint x: 254, endPoint y: 261, distance: 14.8
click at [254, 262] on span "Lemon Curd Sponge" at bounding box center [251, 255] width 138 height 21
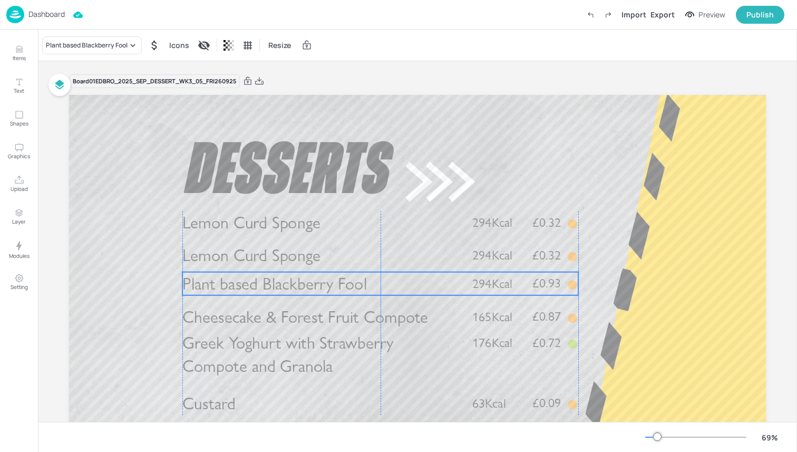
drag, startPoint x: 248, startPoint y: 290, endPoint x: 249, endPoint y: 282, distance: 8.0
click at [249, 282] on span "Plant based Blackberry Fool" at bounding box center [274, 284] width 185 height 21
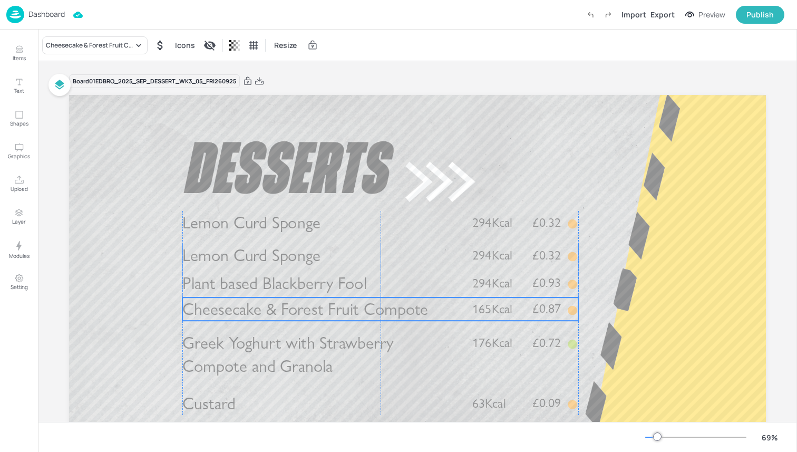
drag, startPoint x: 246, startPoint y: 319, endPoint x: 246, endPoint y: 311, distance: 8.4
click at [246, 311] on span "Cheesecake & Forest Fruit Compote" at bounding box center [305, 309] width 246 height 21
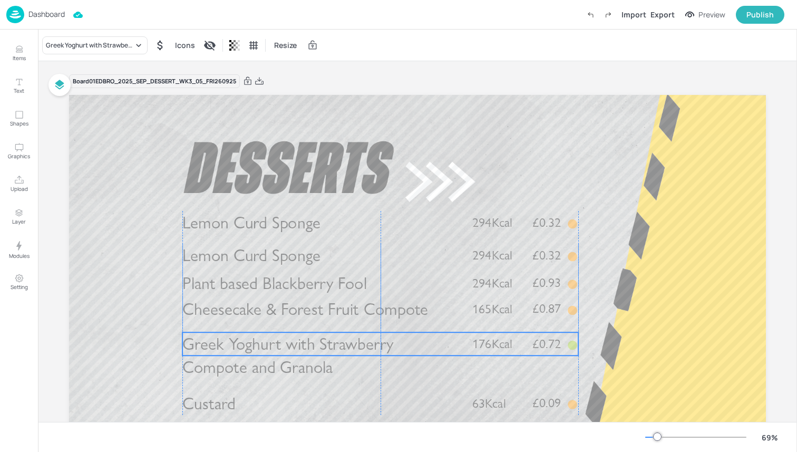
click at [240, 348] on span "Greek Yoghurt with Strawberry Compote and Granola" at bounding box center [287, 356] width 211 height 44
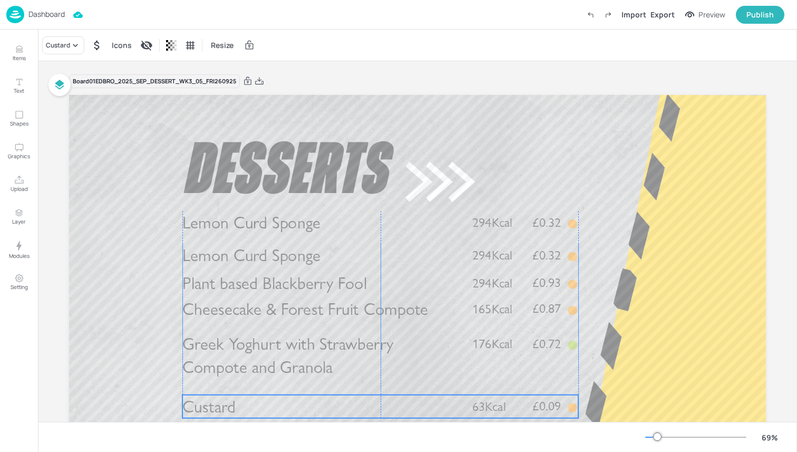
click at [221, 408] on span "Custard" at bounding box center [208, 406] width 53 height 21
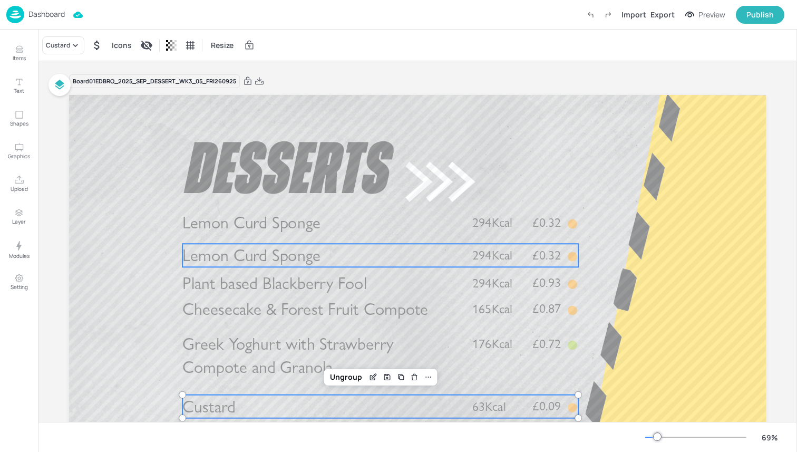
click at [310, 256] on span "Lemon Curd Sponge" at bounding box center [251, 255] width 138 height 21
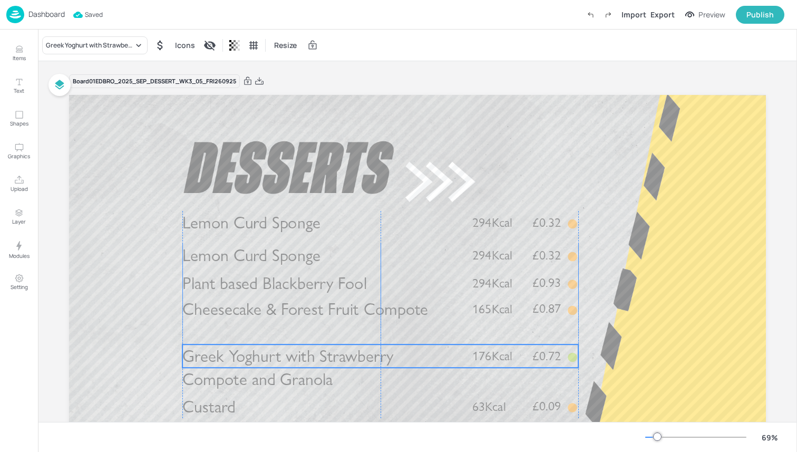
drag, startPoint x: 239, startPoint y: 343, endPoint x: 238, endPoint y: 355, distance: 12.2
click at [238, 355] on span "Greek Yoghurt with Strawberry Compote and Granola" at bounding box center [287, 368] width 211 height 44
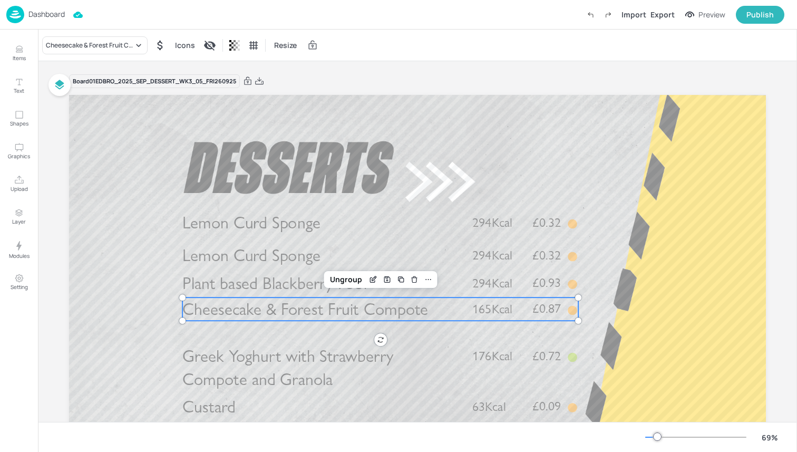
click at [238, 310] on span "Cheesecake & Forest Fruit Compote" at bounding box center [305, 309] width 246 height 21
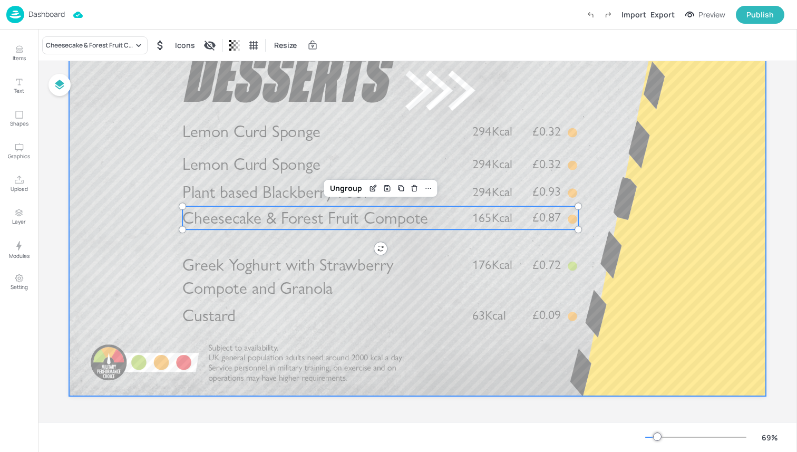
scroll to position [85, 0]
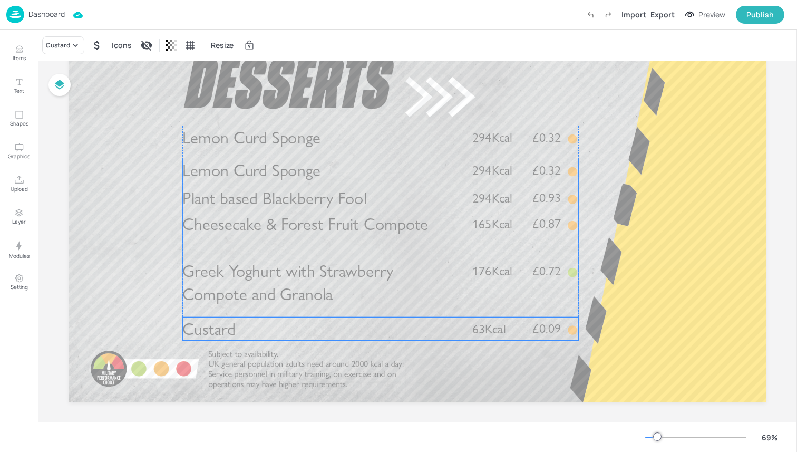
drag, startPoint x: 186, startPoint y: 325, endPoint x: 185, endPoint y: 332, distance: 6.4
click at [185, 332] on span "Custard" at bounding box center [208, 328] width 53 height 21
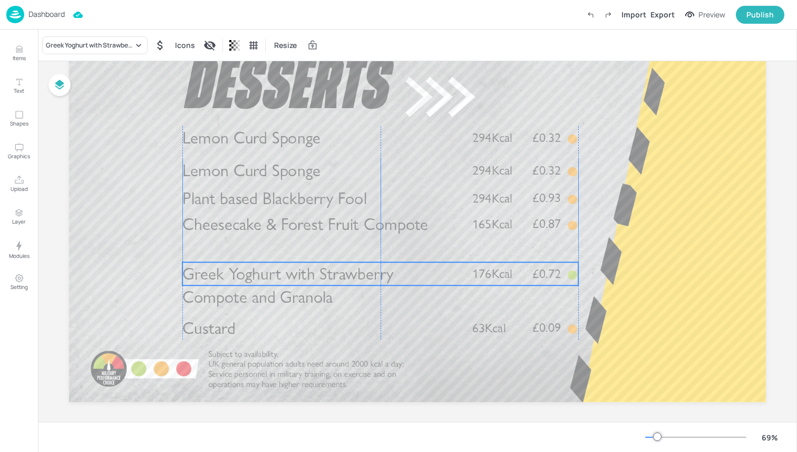
click at [204, 298] on span "Greek Yoghurt with Strawberry Compote and Granola" at bounding box center [287, 286] width 211 height 44
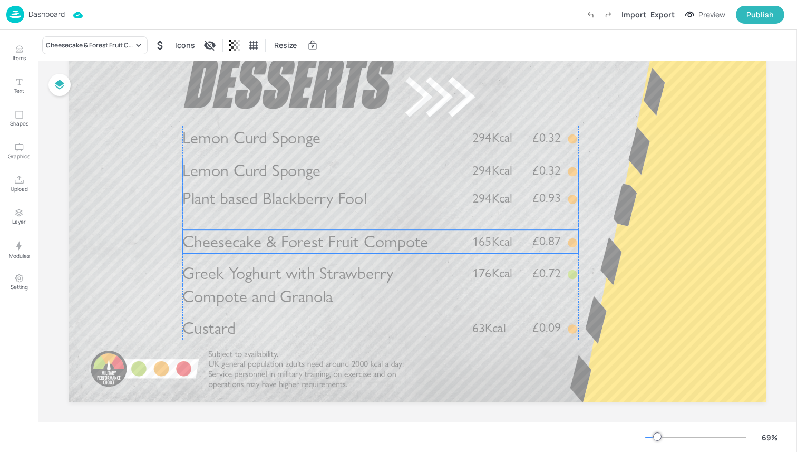
drag, startPoint x: 217, startPoint y: 230, endPoint x: 217, endPoint y: 247, distance: 16.4
click at [217, 247] on span "Cheesecake & Forest Fruit Compote" at bounding box center [305, 241] width 246 height 21
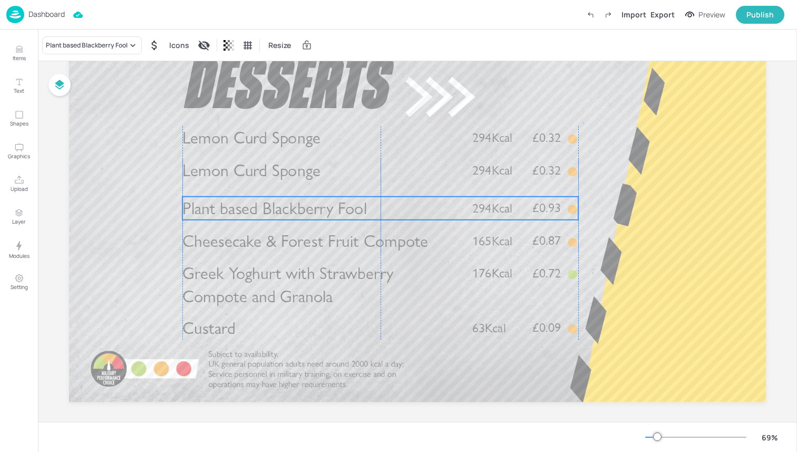
drag, startPoint x: 226, startPoint y: 196, endPoint x: 226, endPoint y: 207, distance: 10.6
click at [226, 207] on span "Plant based Blackberry Fool" at bounding box center [274, 208] width 185 height 21
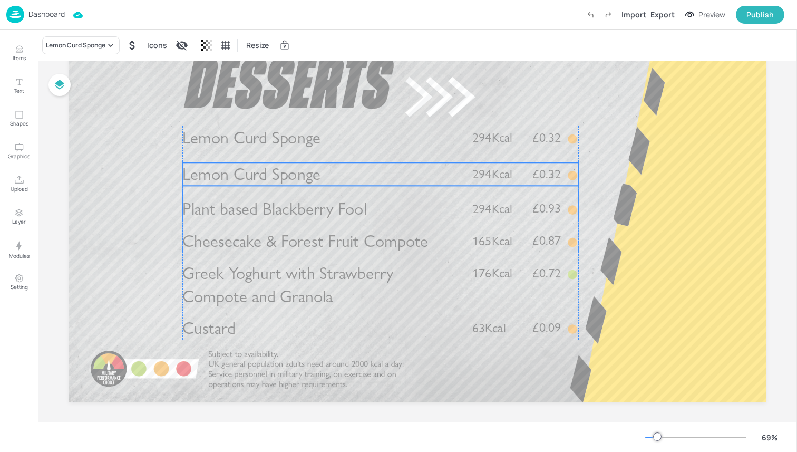
click at [233, 173] on span "Lemon Curd Sponge" at bounding box center [251, 174] width 138 height 21
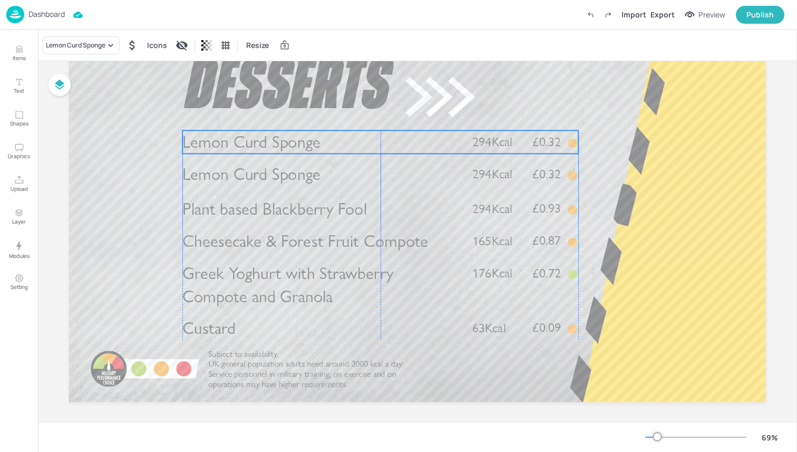
click at [243, 151] on span "Lemon Curd Sponge" at bounding box center [251, 142] width 138 height 21
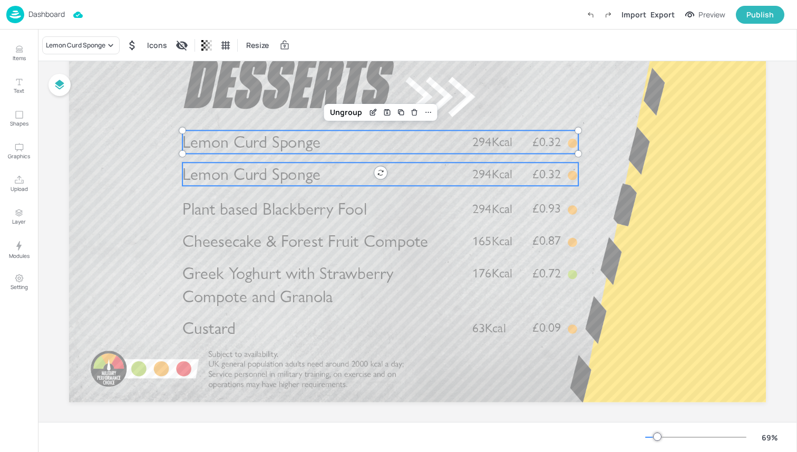
click at [241, 183] on span "Lemon Curd Sponge" at bounding box center [251, 174] width 138 height 21
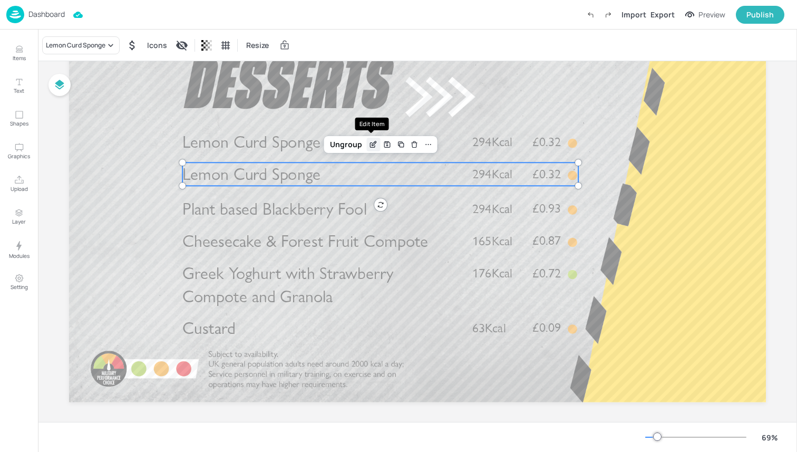
click at [370, 147] on icon "Edit Item" at bounding box center [372, 145] width 5 height 5
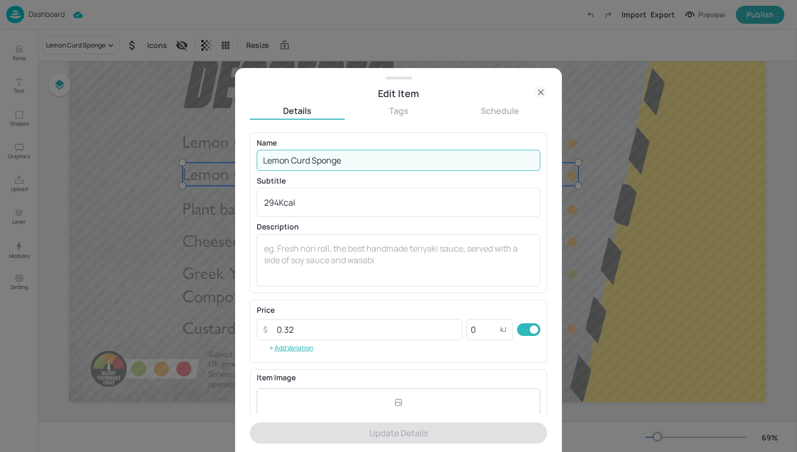
drag, startPoint x: 365, startPoint y: 164, endPoint x: 245, endPoint y: 164, distance: 120.2
click at [245, 164] on div "Edit Item Details Tags Schedule Name Lemon Curd Sponge ​ Subtitle 294Kcal x ​ D…" at bounding box center [398, 260] width 327 height 384
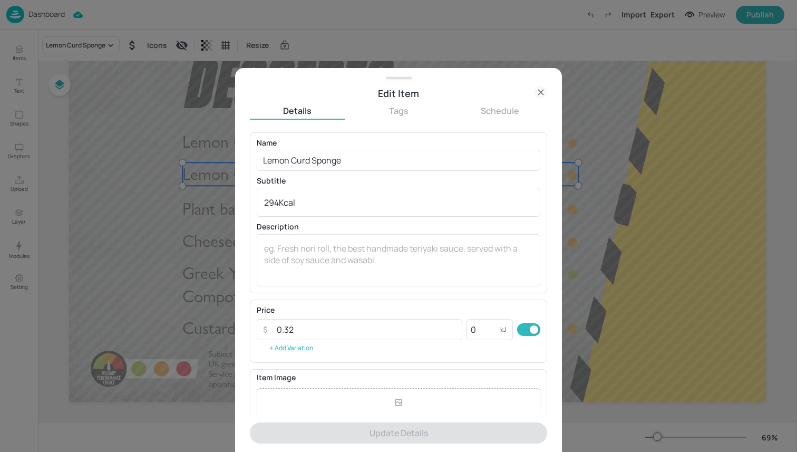
click at [156, 169] on div at bounding box center [398, 226] width 797 height 452
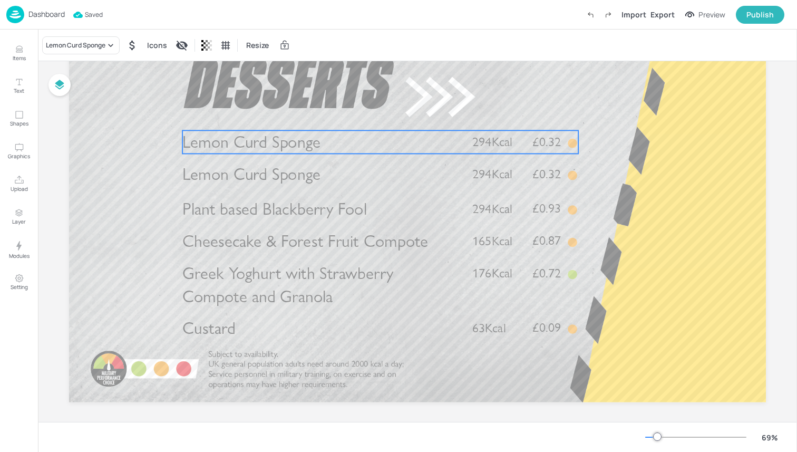
click at [288, 146] on span "Lemon Curd Sponge" at bounding box center [251, 142] width 138 height 21
click at [80, 41] on div "Lemon Curd Sponge" at bounding box center [76, 45] width 60 height 9
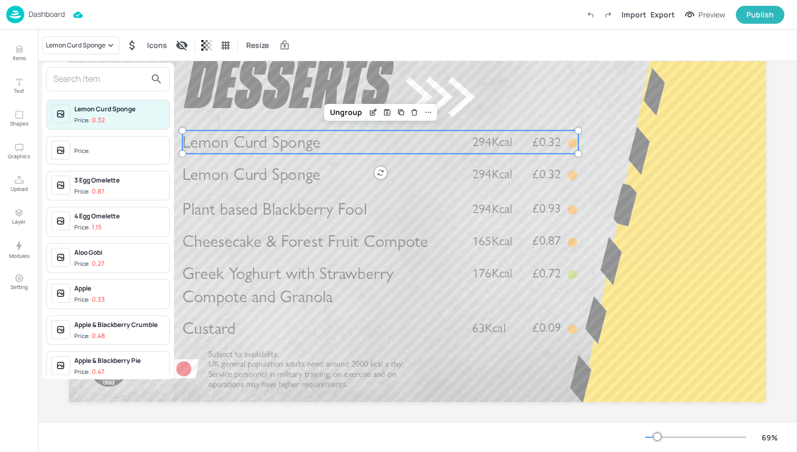
click at [302, 180] on div at bounding box center [398, 226] width 797 height 452
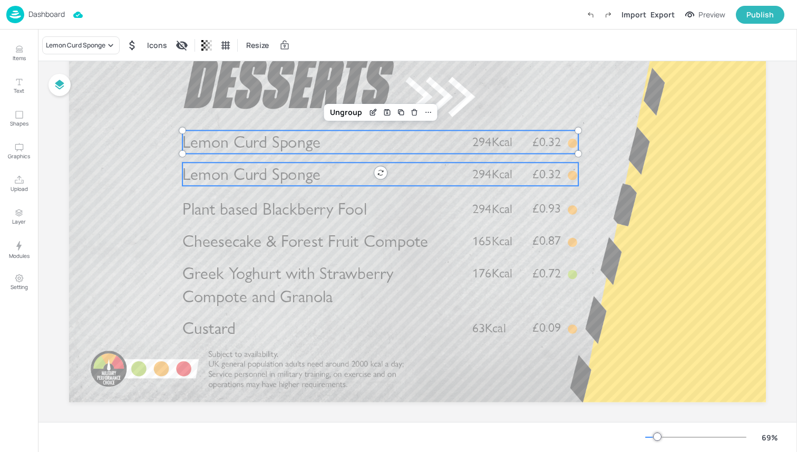
click at [224, 164] on span "Lemon Curd Sponge" at bounding box center [251, 174] width 138 height 21
click at [238, 132] on span "Lemon Curd Sponge" at bounding box center [251, 142] width 138 height 21
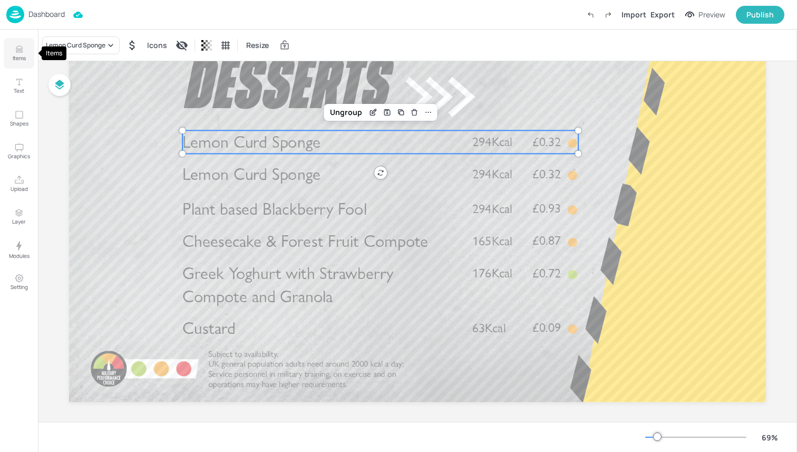
click at [18, 52] on icon "Items" at bounding box center [19, 51] width 6 height 1
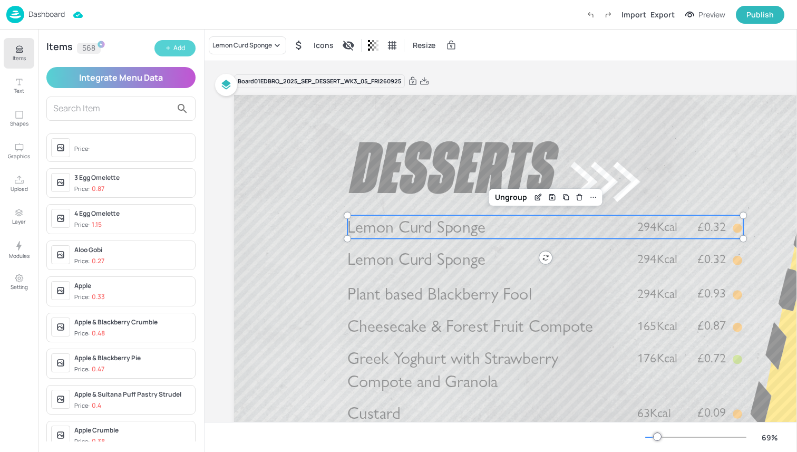
click at [170, 43] on button "Add" at bounding box center [174, 48] width 41 height 16
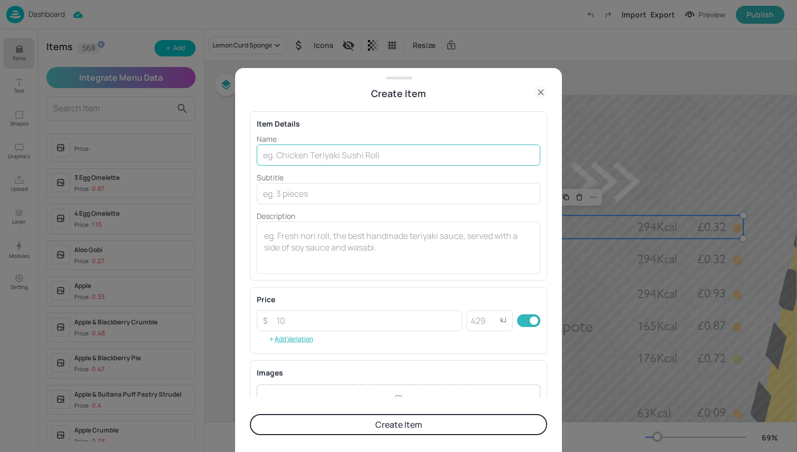
click at [341, 153] on input "text" at bounding box center [399, 154] width 284 height 21
click at [121, 109] on div at bounding box center [398, 226] width 797 height 452
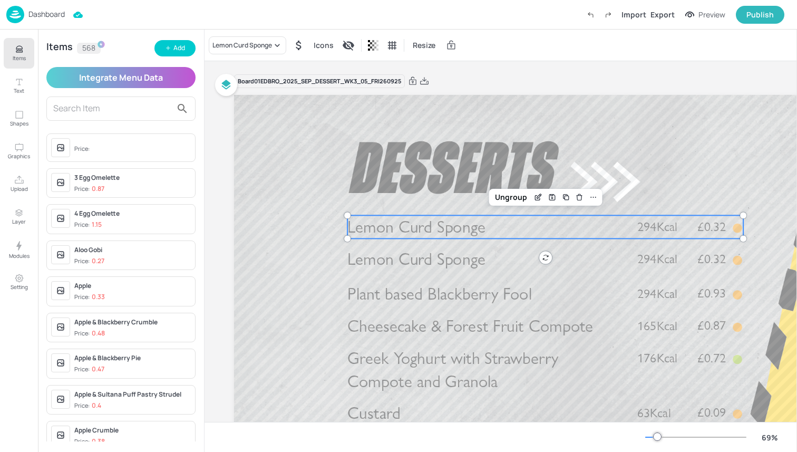
click at [121, 109] on input "text" at bounding box center [112, 108] width 119 height 17
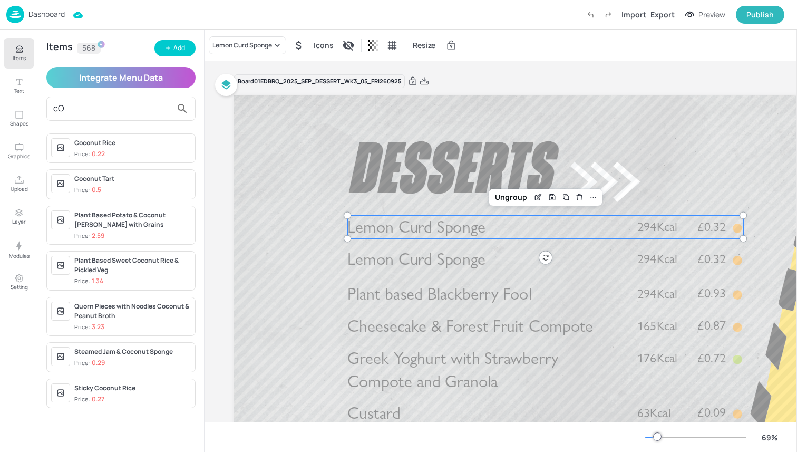
type input "c"
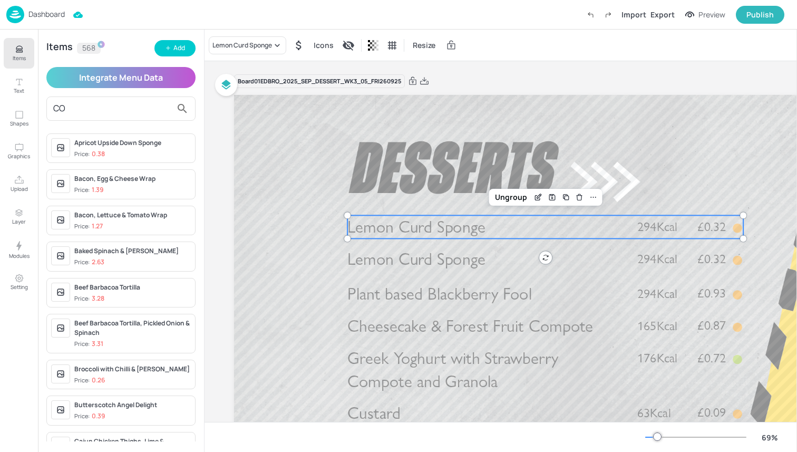
type input "C"
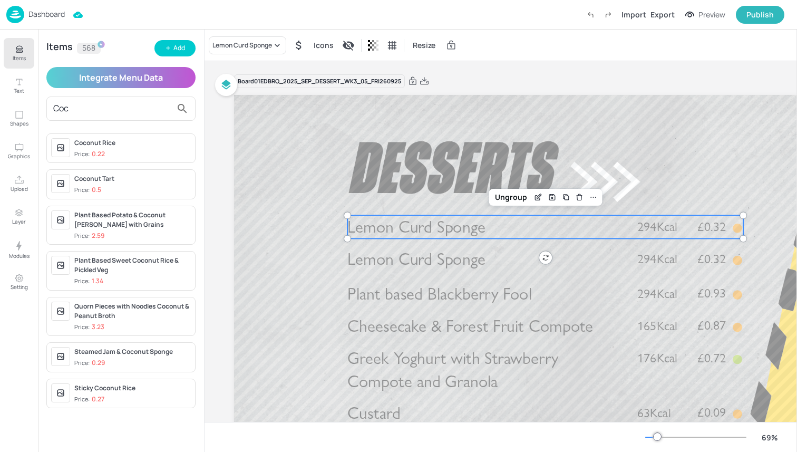
type input "Coco"
drag, startPoint x: 90, startPoint y: 115, endPoint x: 36, endPoint y: 113, distance: 53.3
click at [36, 114] on div "Items Text Shapes Graphics Upload Layer Modules Setting Items 568 Add Integrate…" at bounding box center [102, 241] width 205 height 422
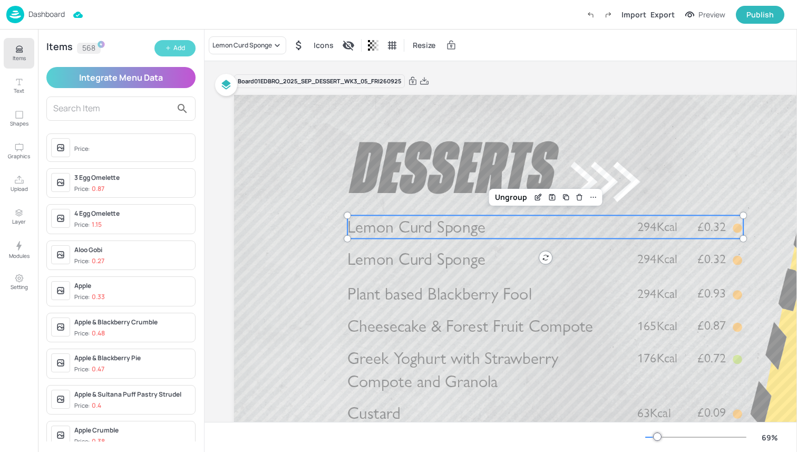
click at [178, 44] on div "Add" at bounding box center [179, 48] width 12 height 10
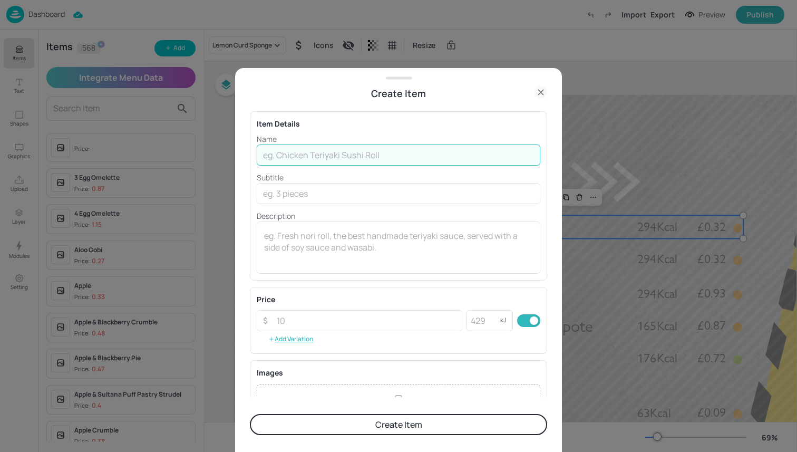
click at [339, 153] on input "text" at bounding box center [399, 154] width 284 height 21
type input "Coconut Jam Sponge"
click at [405, 424] on button "Create Item" at bounding box center [398, 424] width 297 height 21
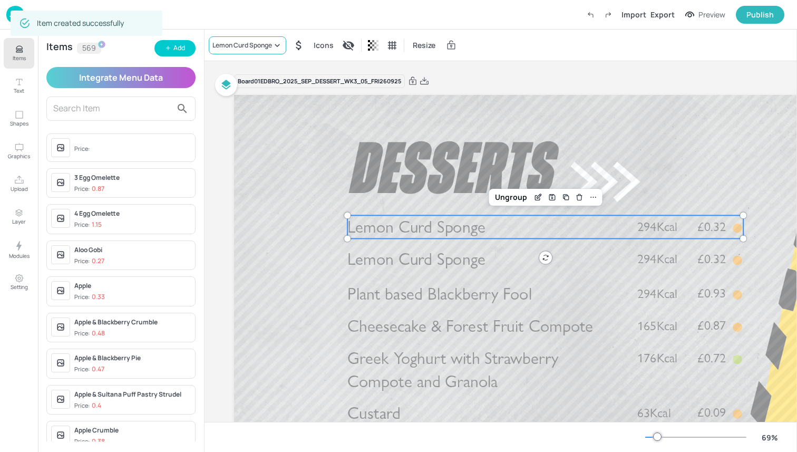
click at [254, 45] on div "Lemon Curd Sponge" at bounding box center [242, 45] width 60 height 9
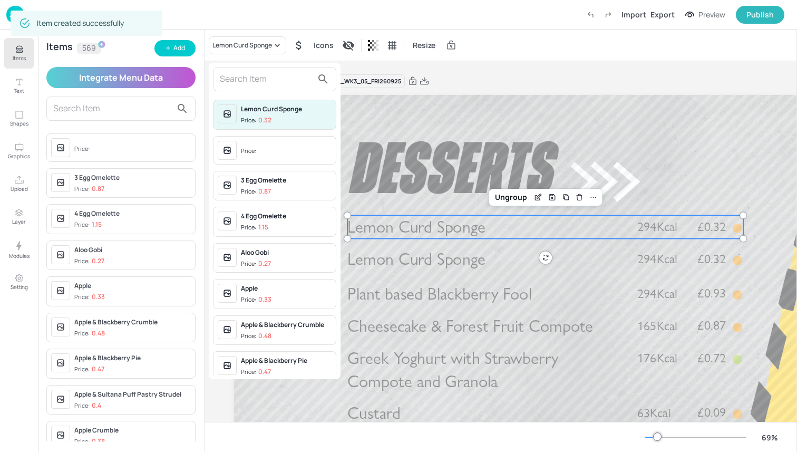
click at [266, 109] on div "Lemon Curd Sponge" at bounding box center [286, 108] width 91 height 9
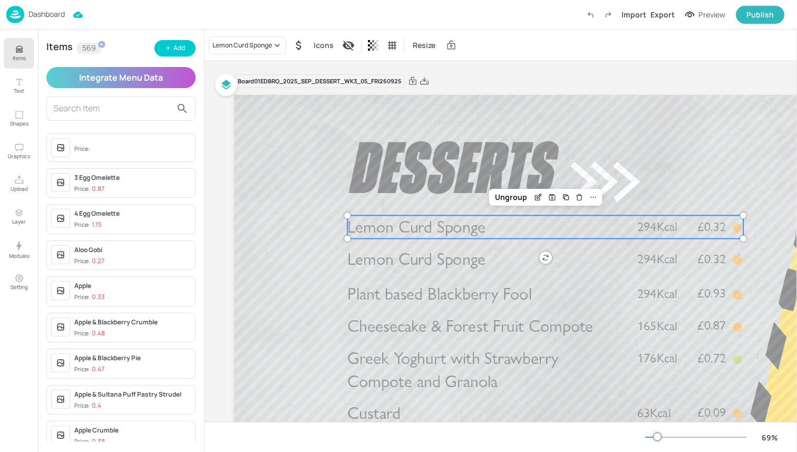
click at [396, 223] on span "Lemon Curd Sponge" at bounding box center [416, 227] width 138 height 21
click at [265, 52] on div "Lemon Curd Sponge" at bounding box center [248, 45] width 78 height 18
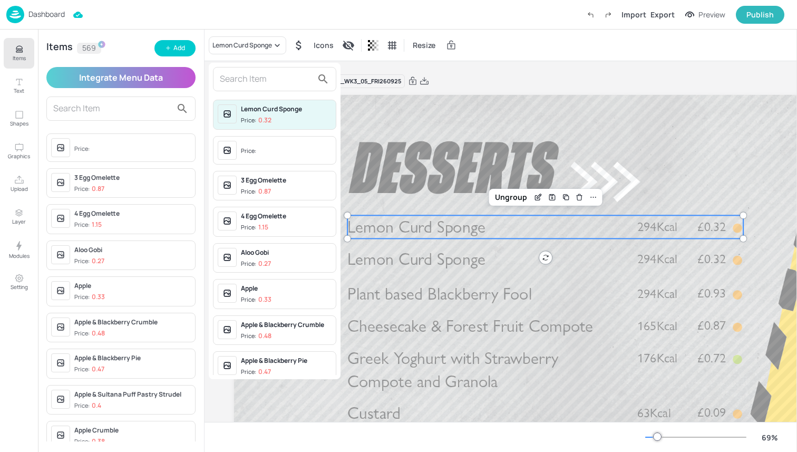
click at [266, 72] on input "text" at bounding box center [266, 79] width 93 height 17
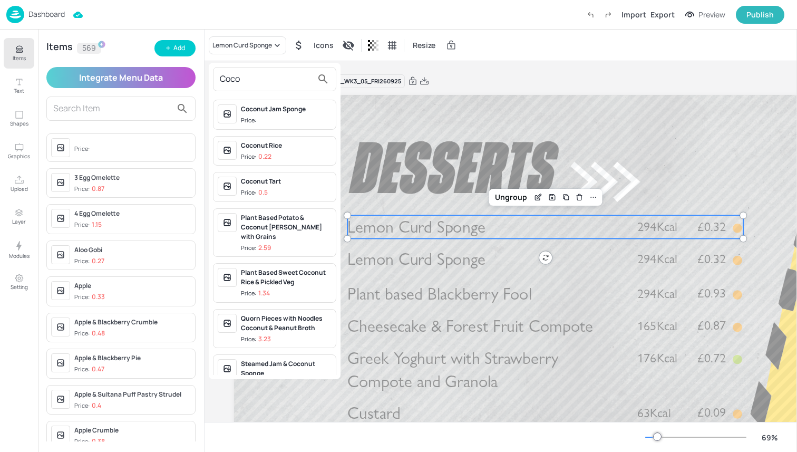
type input "Coco"
click at [245, 114] on div "Coconut Jam Sponge Price:" at bounding box center [286, 114] width 91 height 21
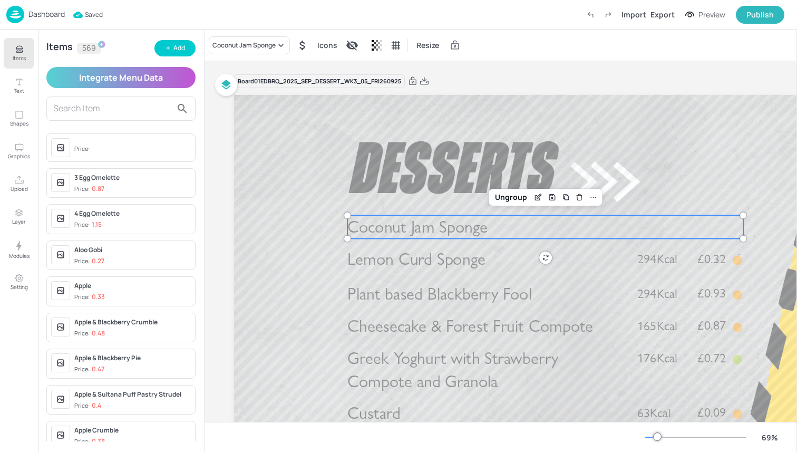
click at [512, 82] on div "Board 01EDBRO_2025_SEP_DESSERT_WK3_05_FRI260925" at bounding box center [582, 81] width 697 height 15
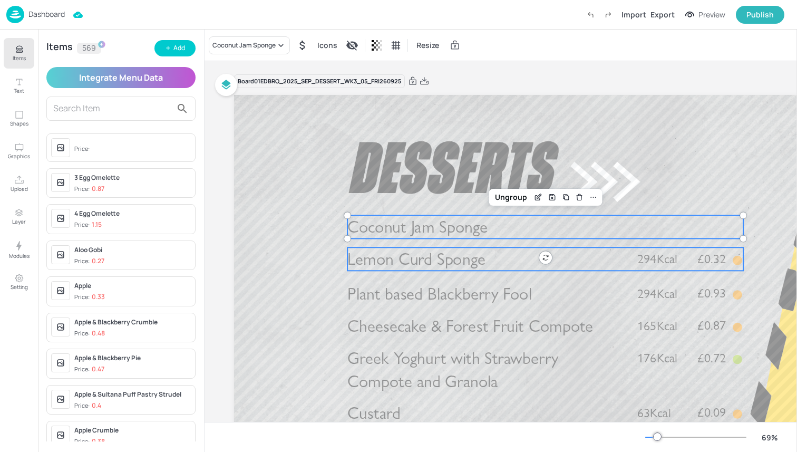
click at [417, 262] on span "Lemon Curd Sponge" at bounding box center [416, 259] width 138 height 21
click at [407, 233] on span "Coconut Jam Sponge" at bounding box center [417, 227] width 140 height 21
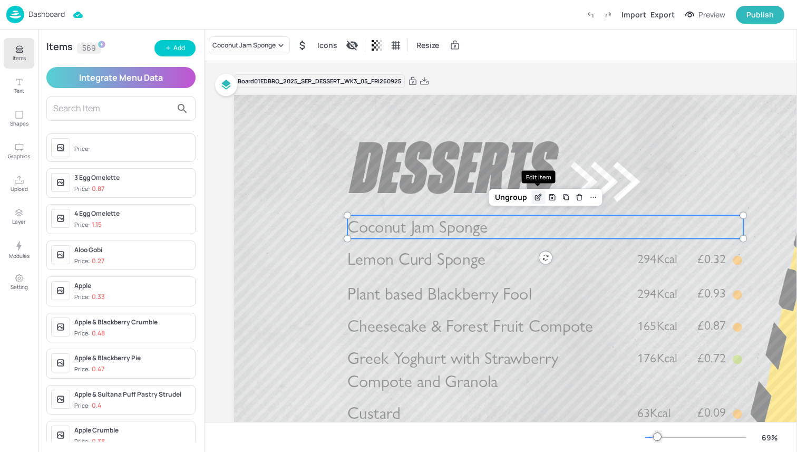
click at [541, 192] on div "Edit Item" at bounding box center [538, 197] width 14 height 14
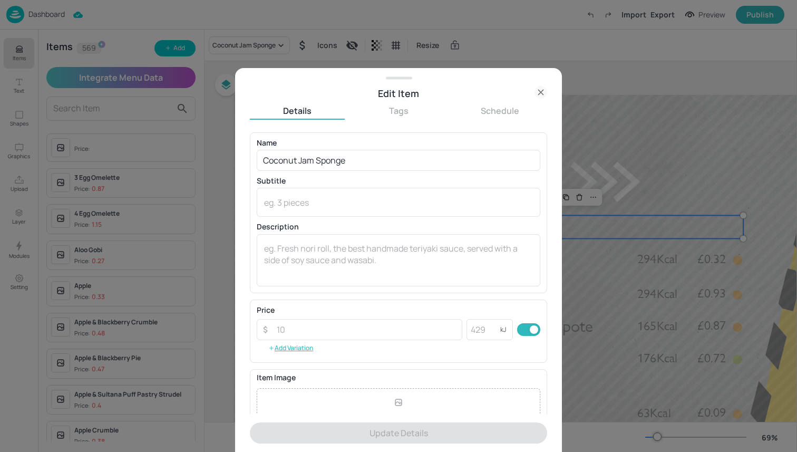
click at [729, 148] on div at bounding box center [398, 226] width 797 height 452
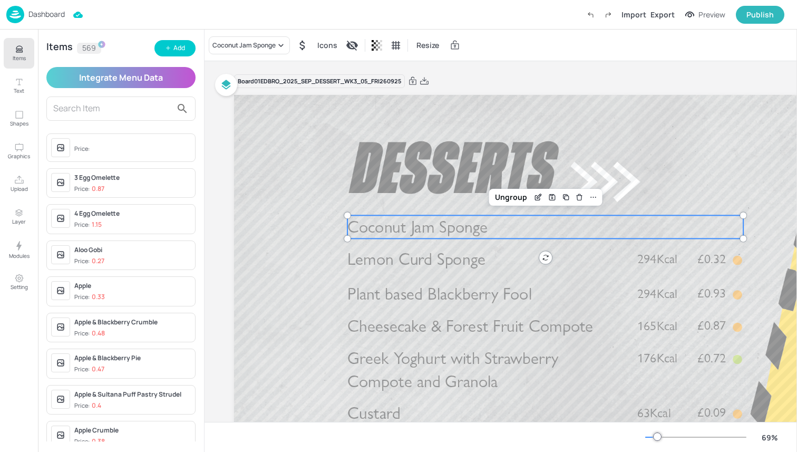
click at [482, 229] on span "Coconut Jam Sponge" at bounding box center [417, 227] width 140 height 21
click at [86, 112] on input "text" at bounding box center [112, 108] width 119 height 17
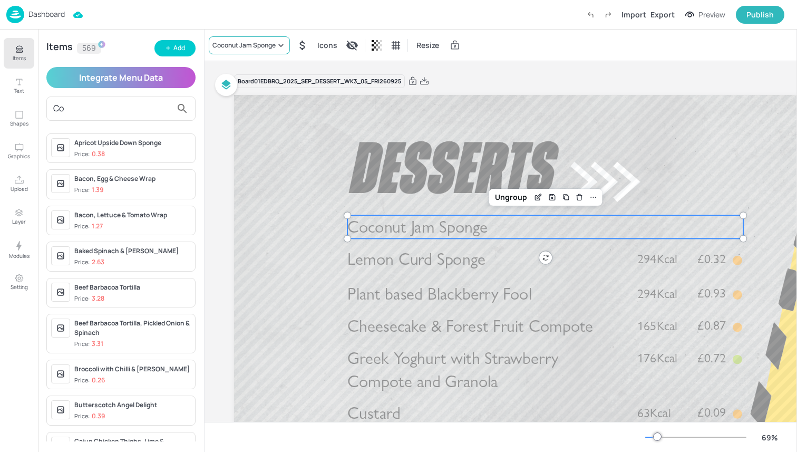
type input "Co"
click at [231, 49] on div "Coconut Jam Sponge" at bounding box center [243, 45] width 63 height 9
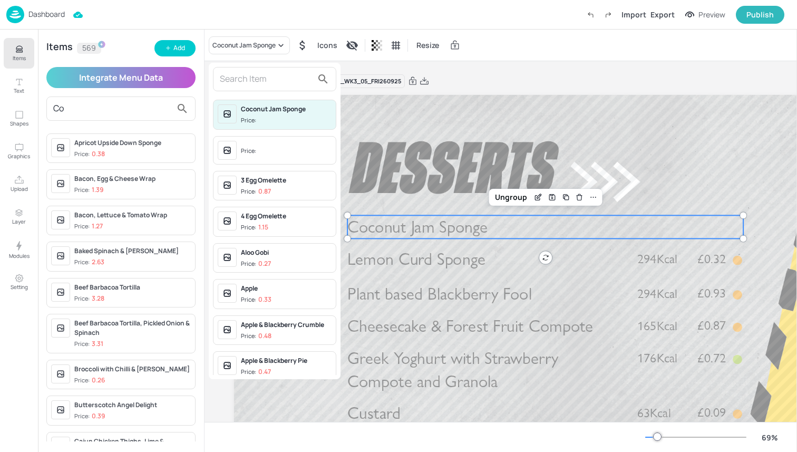
click at [278, 84] on input "text" at bounding box center [266, 79] width 93 height 17
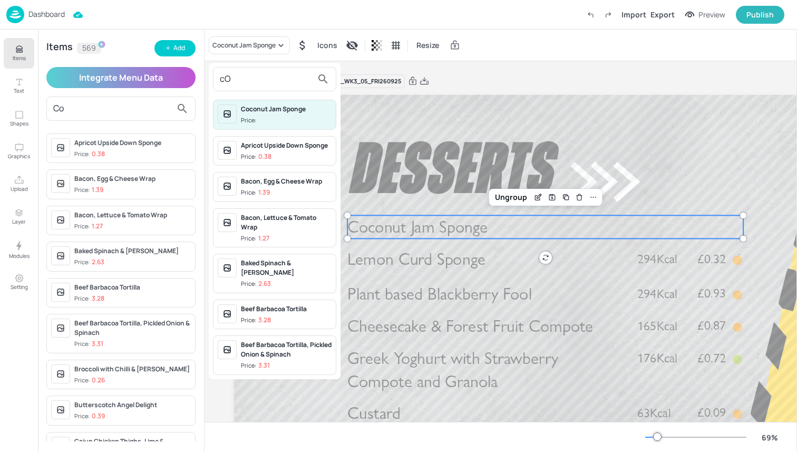
type input "c"
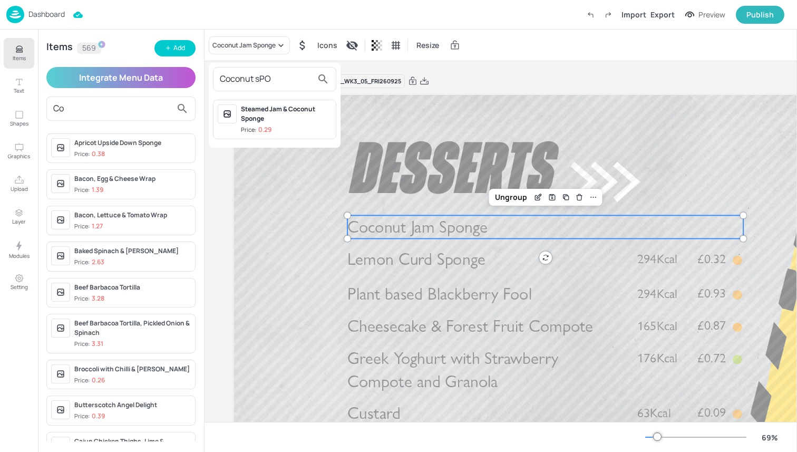
type input "Coconut sPO"
click at [291, 114] on div "Steamed Jam & Coconut Sponge" at bounding box center [286, 113] width 91 height 19
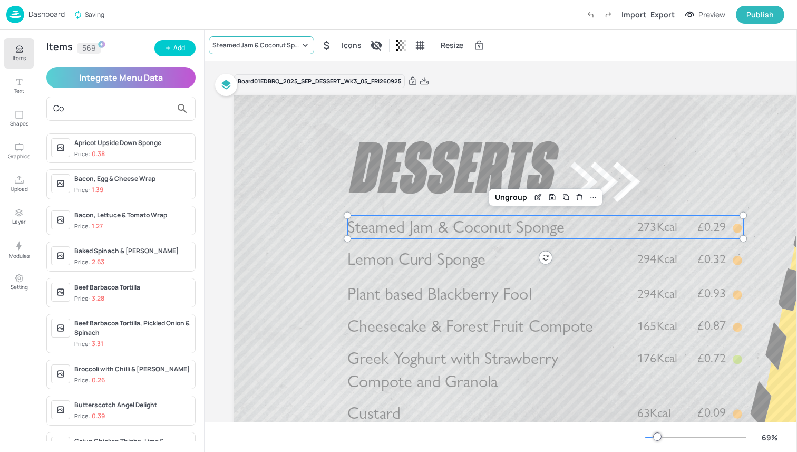
click at [255, 46] on div "Steamed Jam & Coconut Sponge" at bounding box center [256, 45] width 88 height 9
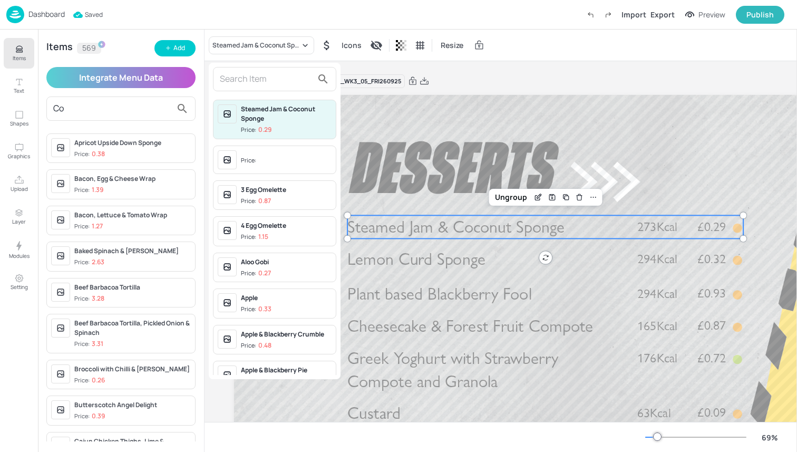
click at [143, 115] on div at bounding box center [398, 226] width 797 height 452
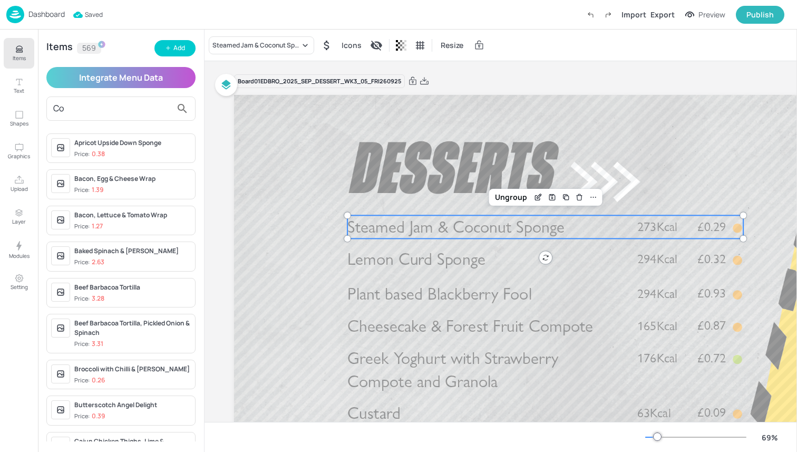
click at [103, 105] on input "Co" at bounding box center [112, 108] width 119 height 17
type input "C"
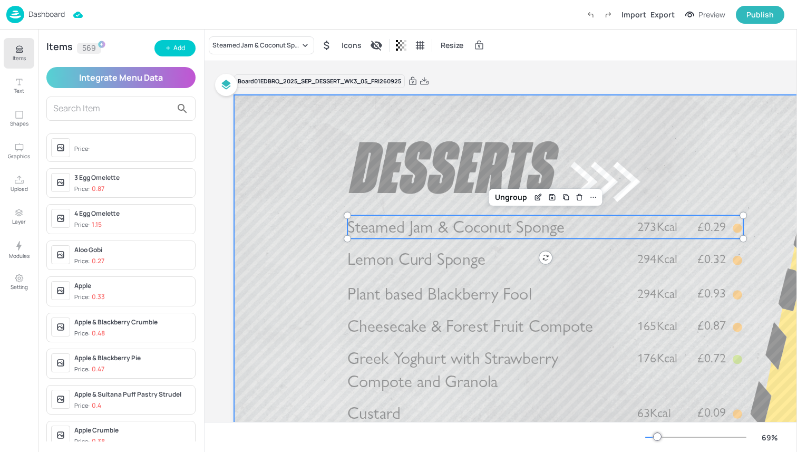
click at [633, 142] on div at bounding box center [582, 291] width 697 height 392
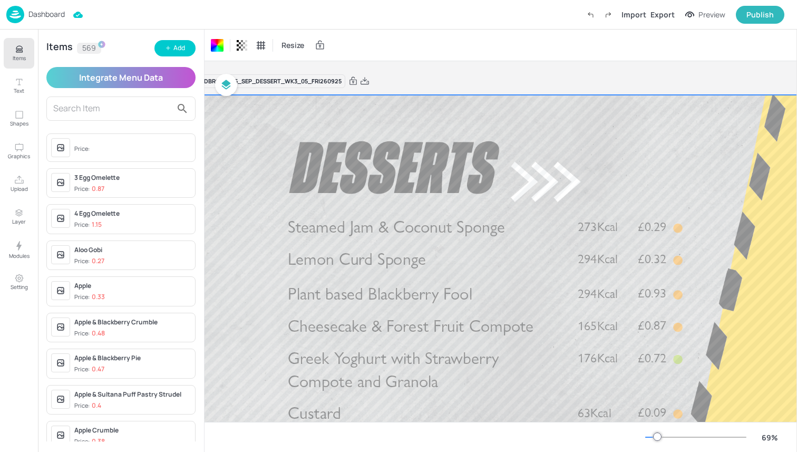
scroll to position [0, 30]
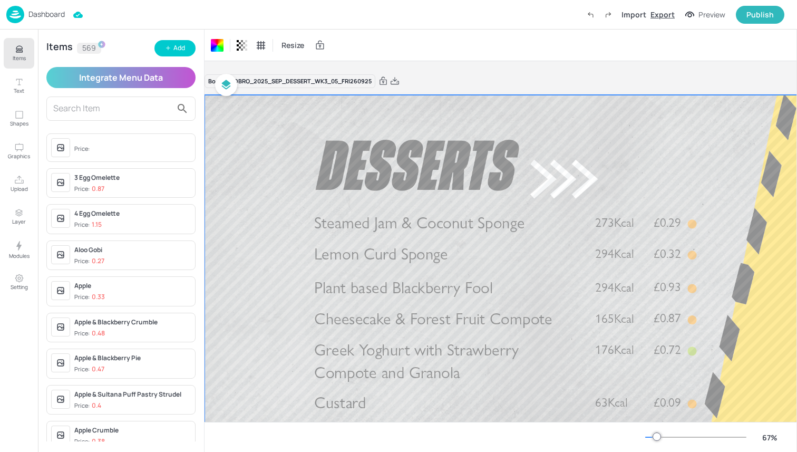
click at [668, 14] on div "Export" at bounding box center [663, 14] width 24 height 11
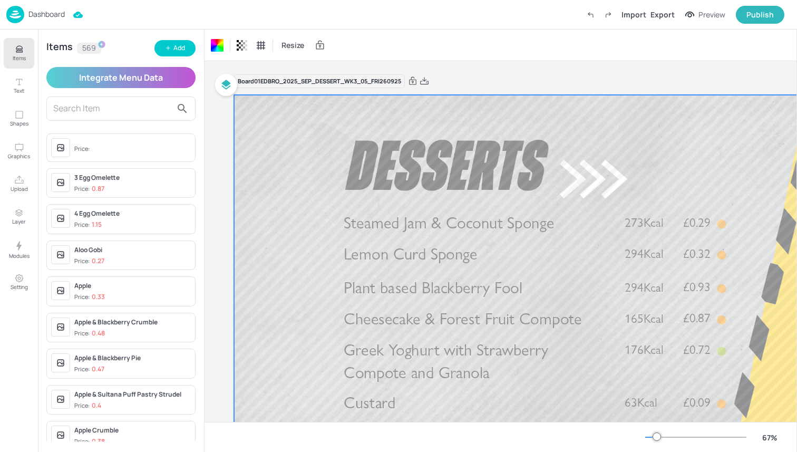
scroll to position [0, 30]
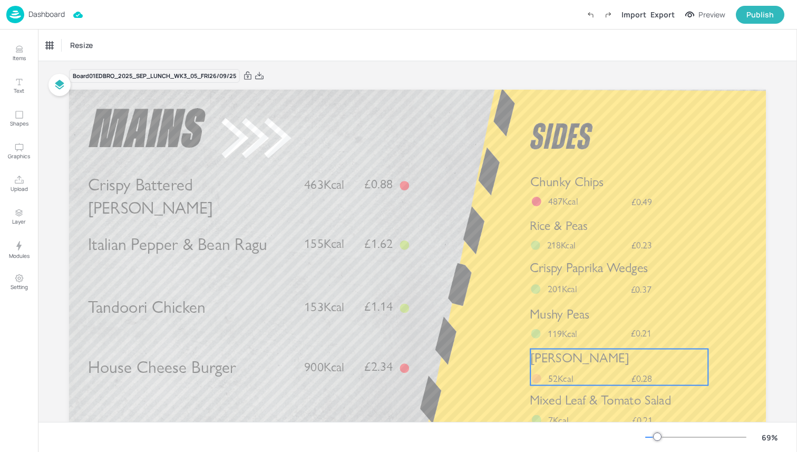
scroll to position [6, 0]
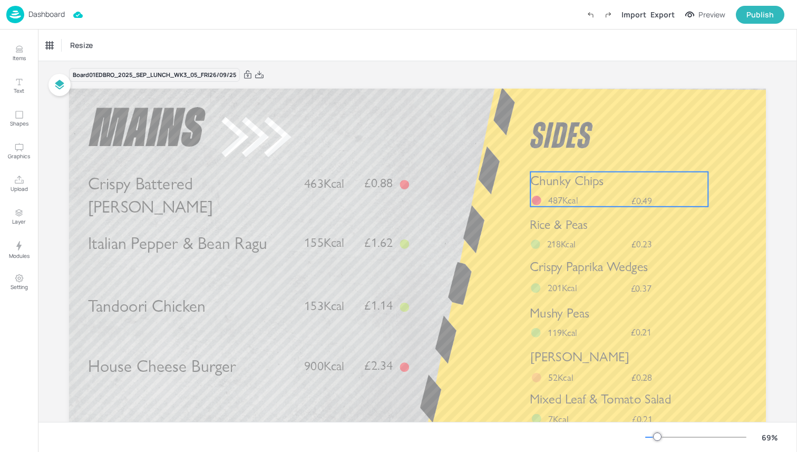
click at [563, 177] on span "Chunky Chips" at bounding box center [566, 181] width 73 height 16
click at [78, 47] on div "Chunky Chips" at bounding box center [66, 45] width 41 height 9
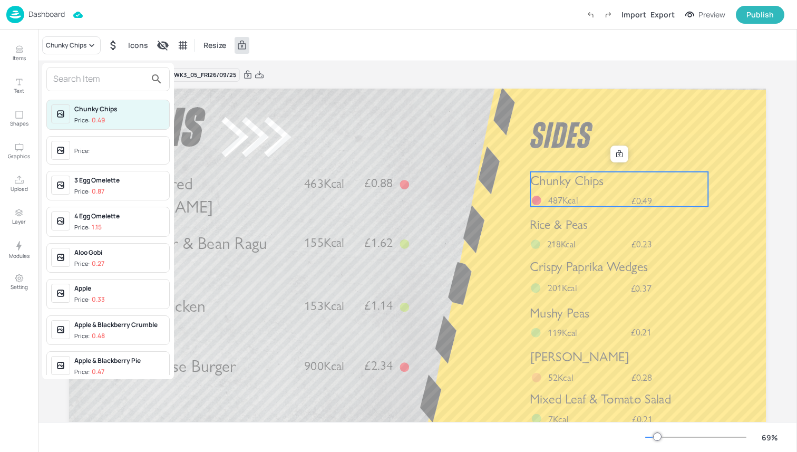
click at [85, 84] on input "text" at bounding box center [99, 79] width 93 height 17
click at [636, 234] on div at bounding box center [398, 226] width 797 height 452
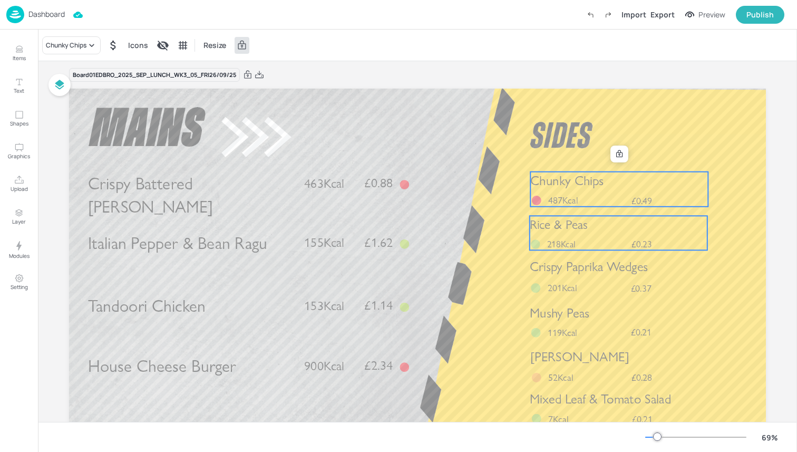
click at [572, 227] on span "Rice & Peas" at bounding box center [559, 224] width 58 height 15
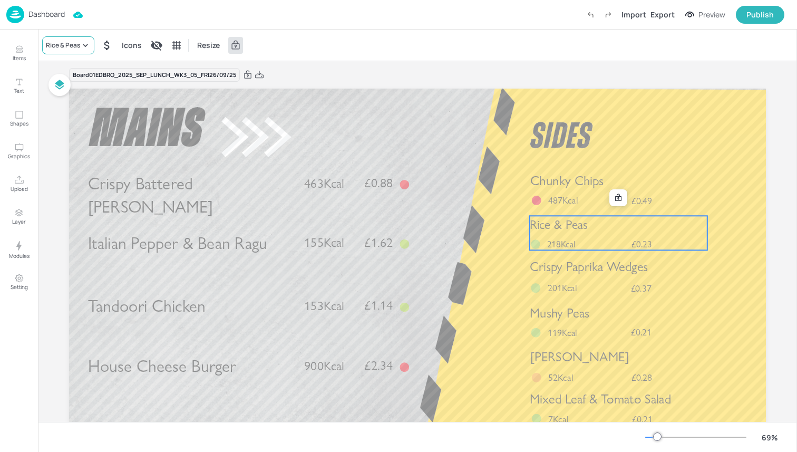
click at [82, 49] on icon at bounding box center [85, 45] width 11 height 11
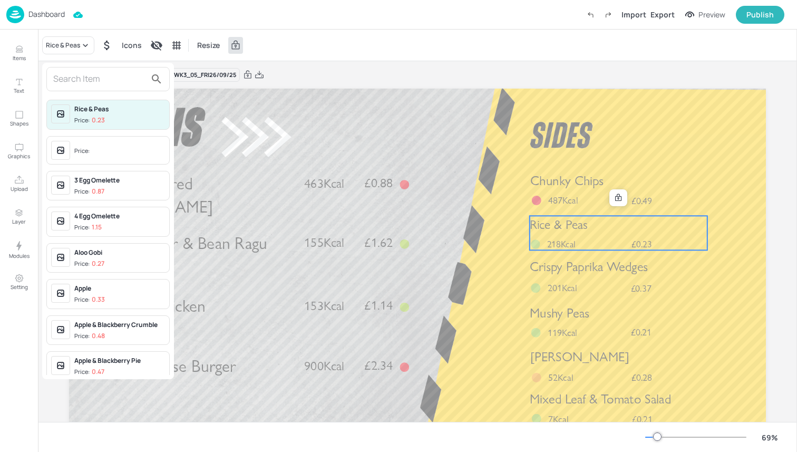
click at [99, 75] on input "text" at bounding box center [99, 79] width 93 height 17
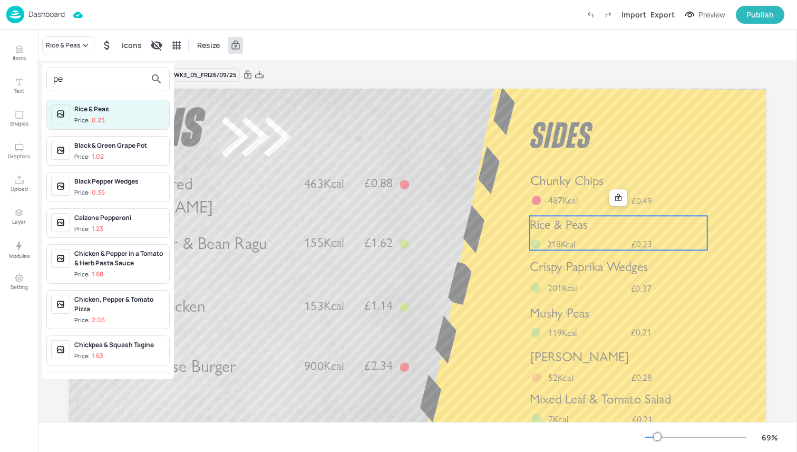
type input "p"
type input "P"
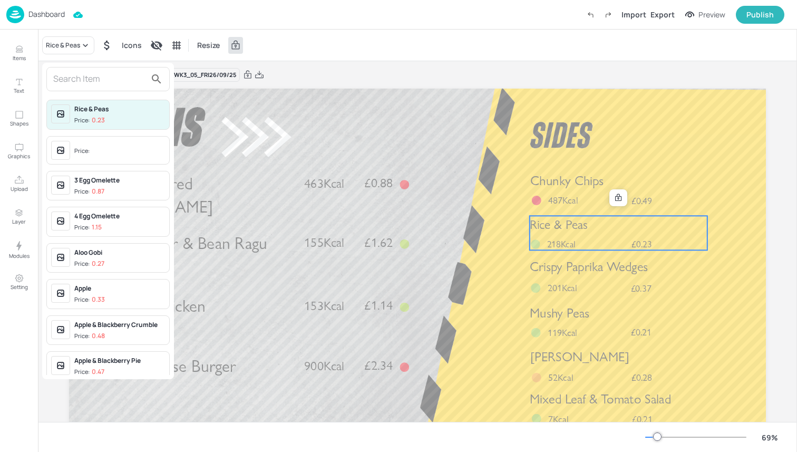
click at [566, 234] on div at bounding box center [398, 226] width 797 height 452
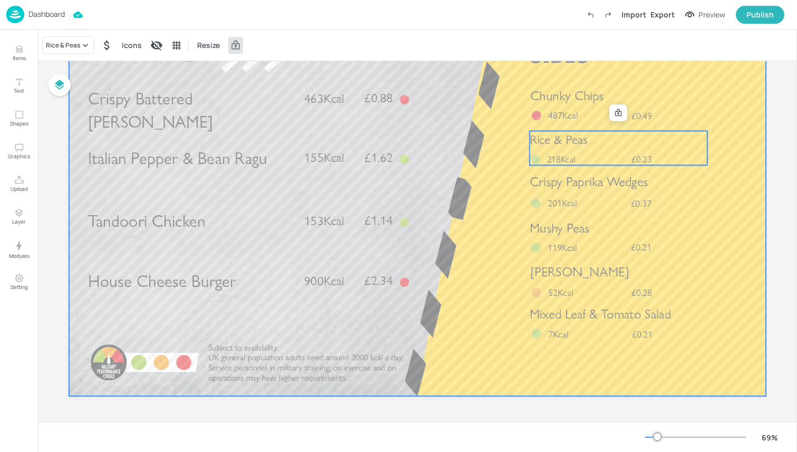
scroll to position [0, 0]
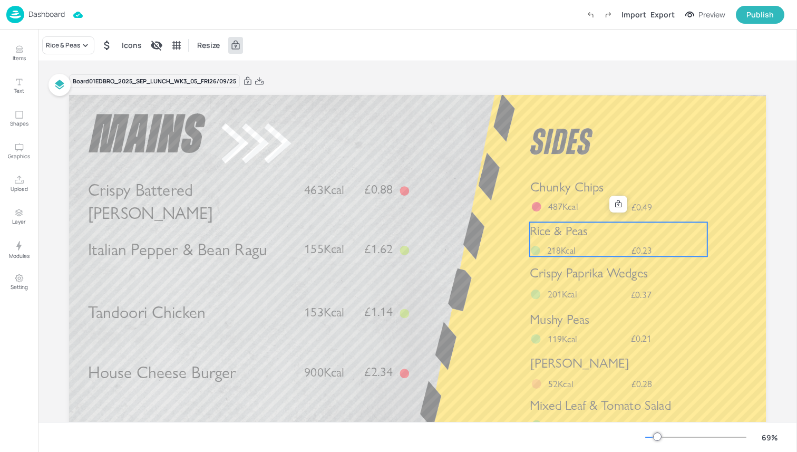
click at [548, 247] on span "218Kcal" at bounding box center [561, 250] width 28 height 11
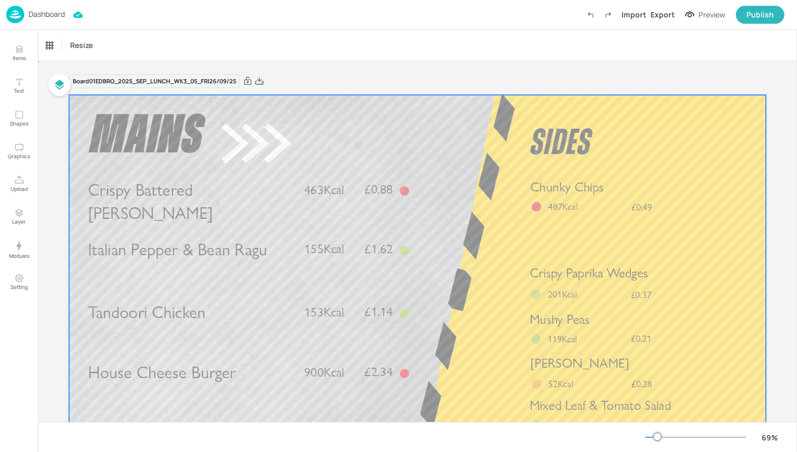
click at [525, 283] on div at bounding box center [417, 291] width 697 height 392
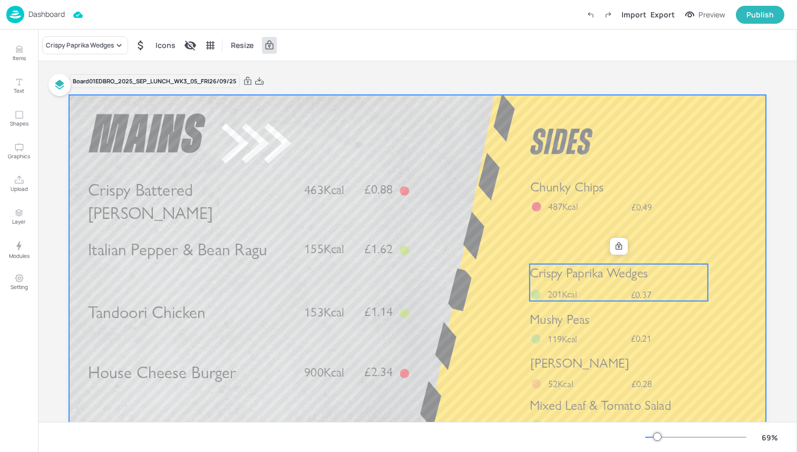
drag, startPoint x: 549, startPoint y: 283, endPoint x: 545, endPoint y: 252, distance: 31.4
click at [546, 95] on div "Crispy Battered [PERSON_NAME] £0.88 463Kcal Tandoori Chicken £1.14 153Kcal Hous…" at bounding box center [417, 95] width 697 height 0
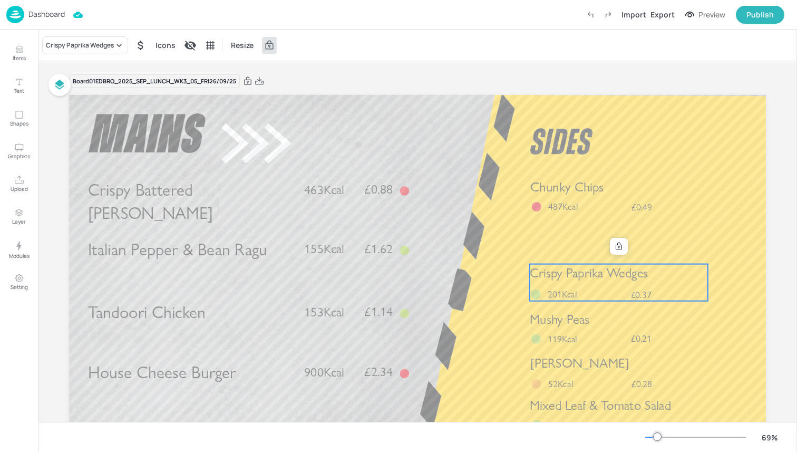
click at [541, 267] on span "Crispy Paprika Wedges" at bounding box center [589, 273] width 118 height 16
click at [615, 246] on icon at bounding box center [619, 246] width 8 height 8
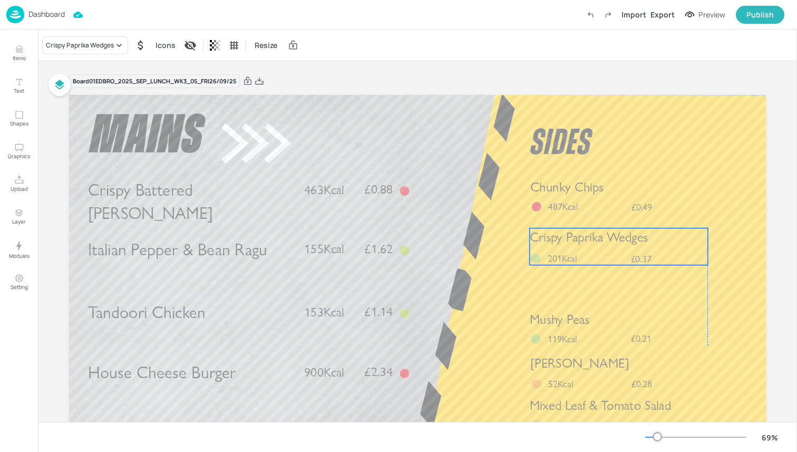
drag, startPoint x: 557, startPoint y: 293, endPoint x: 555, endPoint y: 257, distance: 35.9
click at [555, 257] on span "201Kcal" at bounding box center [563, 259] width 30 height 12
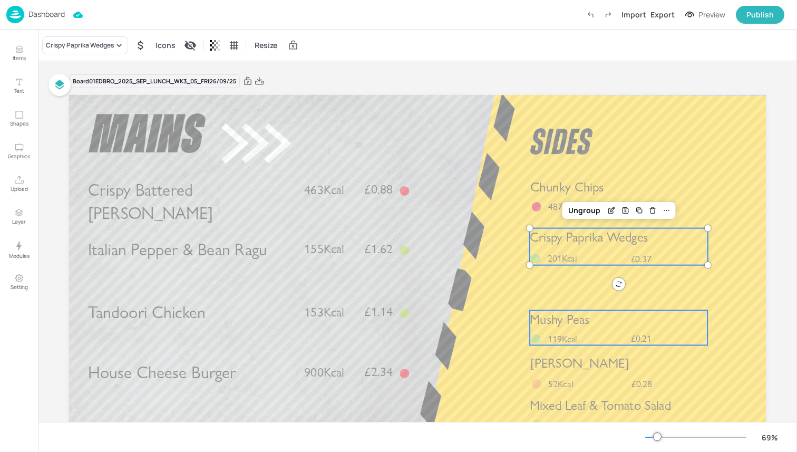
click at [560, 319] on span "Mushy Peas" at bounding box center [560, 320] width 60 height 16
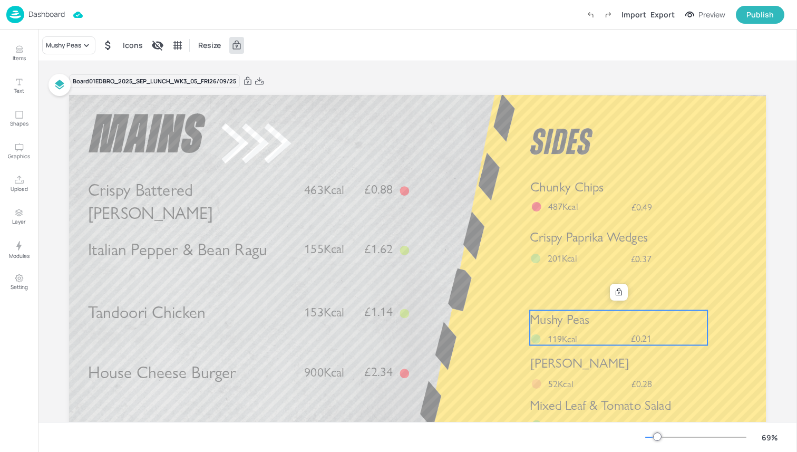
click at [625, 294] on div at bounding box center [619, 292] width 18 height 17
click at [618, 294] on icon at bounding box center [619, 292] width 8 height 8
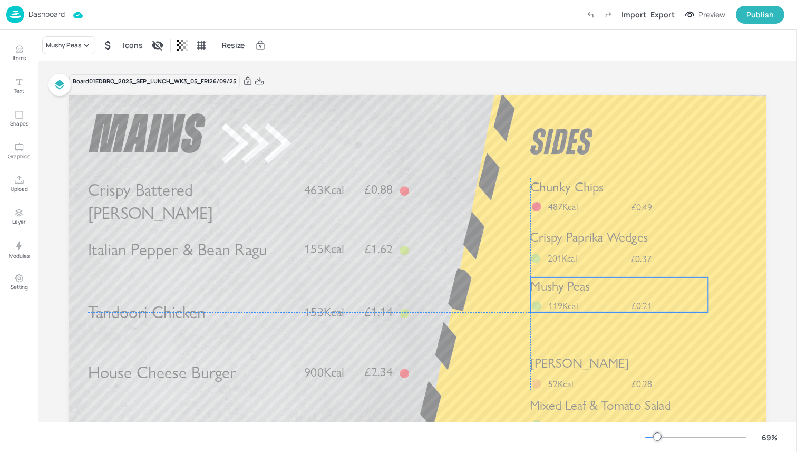
drag, startPoint x: 596, startPoint y: 334, endPoint x: 595, endPoint y: 300, distance: 34.3
click at [595, 300] on div "Mushy Peas £0.21 119Kcal" at bounding box center [619, 294] width 178 height 35
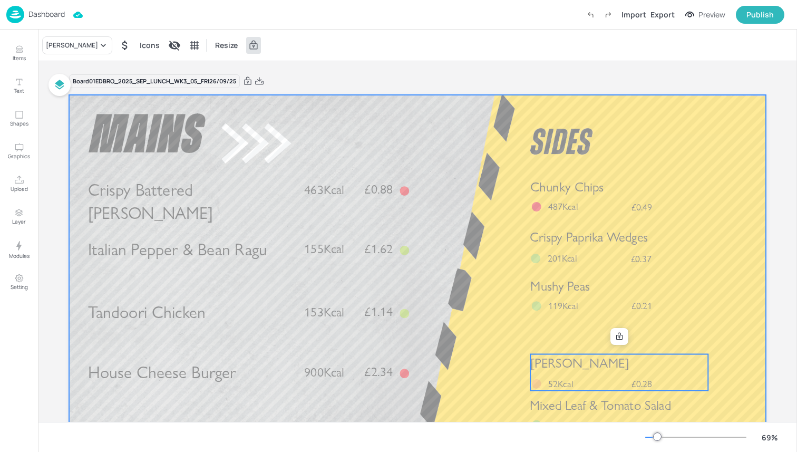
drag, startPoint x: 591, startPoint y: 370, endPoint x: 589, endPoint y: 345, distance: 24.8
click at [589, 95] on div "Crispy Battered [PERSON_NAME] £0.88 463Kcal Tandoori Chicken £1.14 153Kcal Hous…" at bounding box center [417, 95] width 697 height 0
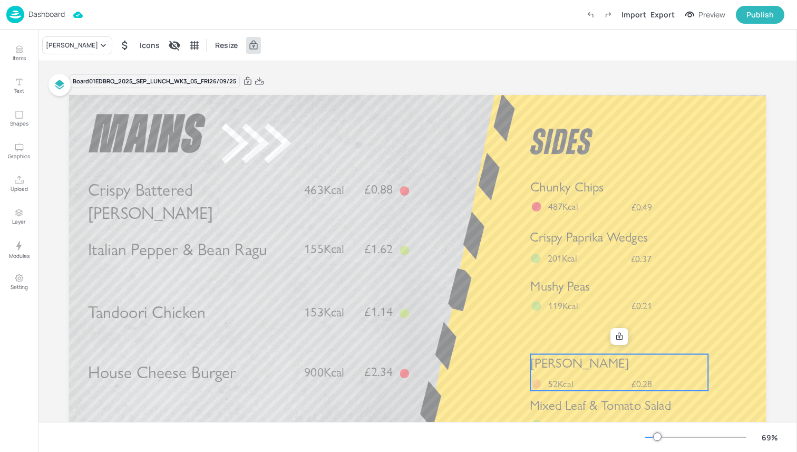
drag, startPoint x: 568, startPoint y: 370, endPoint x: 567, endPoint y: 359, distance: 10.6
click at [567, 359] on span "[PERSON_NAME]" at bounding box center [579, 363] width 99 height 16
click at [563, 360] on span "[PERSON_NAME]" at bounding box center [579, 363] width 99 height 16
click at [530, 359] on span "[PERSON_NAME]" at bounding box center [579, 363] width 99 height 16
click at [616, 334] on icon at bounding box center [619, 335] width 6 height 7
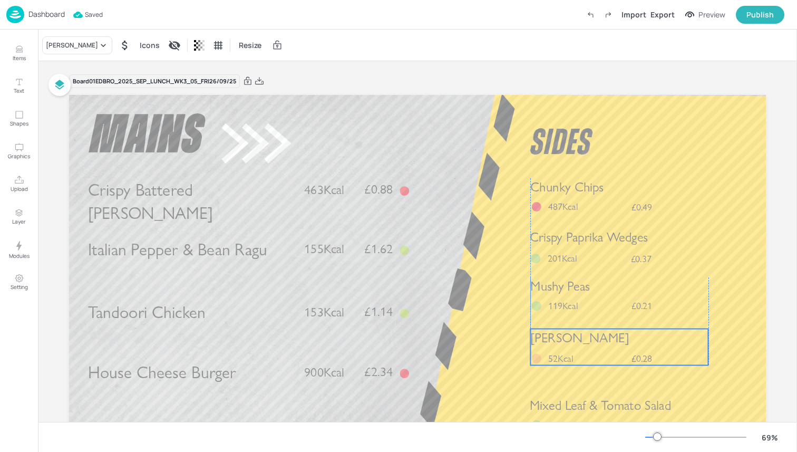
drag, startPoint x: 588, startPoint y: 361, endPoint x: 586, endPoint y: 336, distance: 24.9
click at [586, 336] on span "[PERSON_NAME]" at bounding box center [579, 338] width 99 height 16
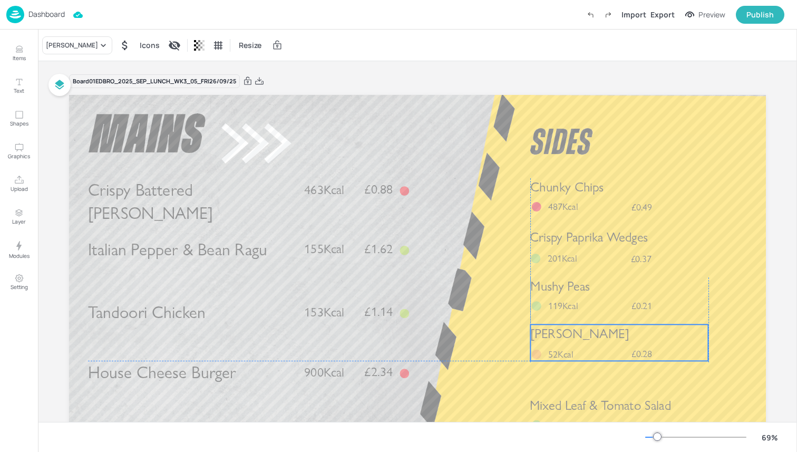
click at [541, 351] on div "[PERSON_NAME] Slaw £0.28 52Kcal" at bounding box center [619, 342] width 178 height 36
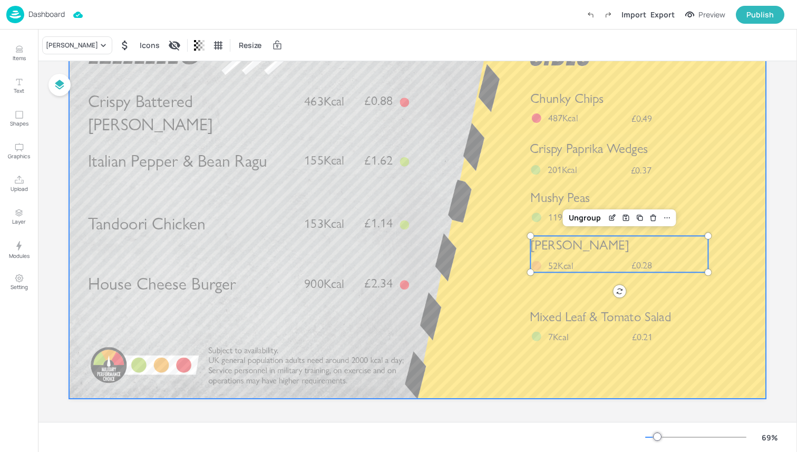
scroll to position [86, 0]
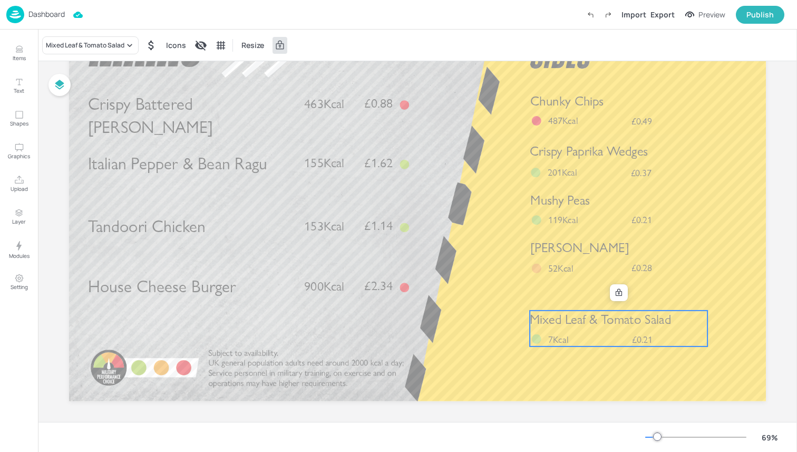
click at [585, 327] on span "Mixed Leaf & Tomato Salad" at bounding box center [600, 320] width 141 height 16
click at [614, 287] on div at bounding box center [619, 293] width 14 height 14
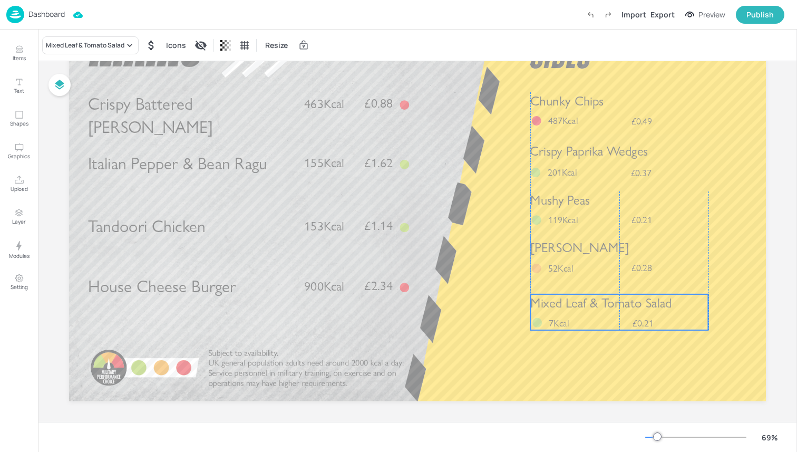
drag, startPoint x: 603, startPoint y: 330, endPoint x: 602, endPoint y: 315, distance: 15.3
click at [602, 315] on div "Mixed Leaf & Tomato Salad £0.21 7Kcal" at bounding box center [619, 312] width 178 height 36
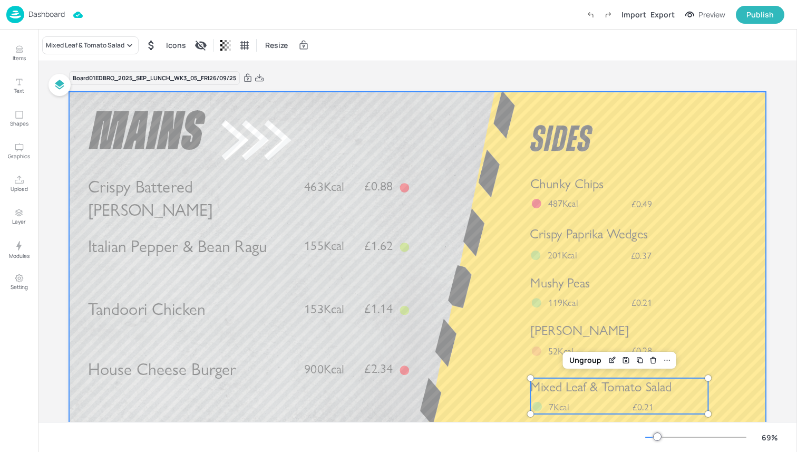
scroll to position [0, 0]
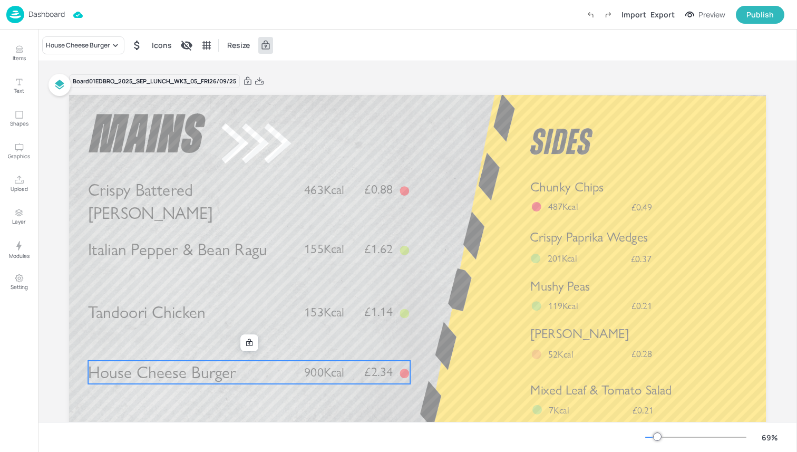
click at [218, 376] on span "House Cheese Burger" at bounding box center [162, 372] width 148 height 21
click at [226, 370] on span "House Cheese Burger" at bounding box center [162, 372] width 148 height 21
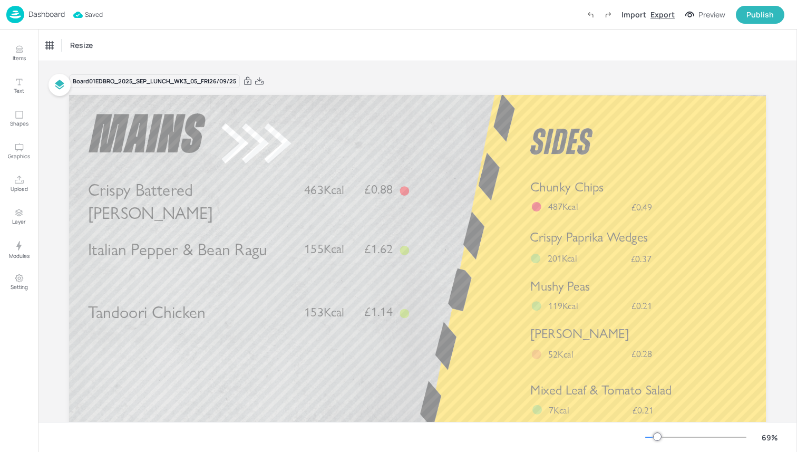
click at [662, 14] on div "Export" at bounding box center [663, 14] width 24 height 11
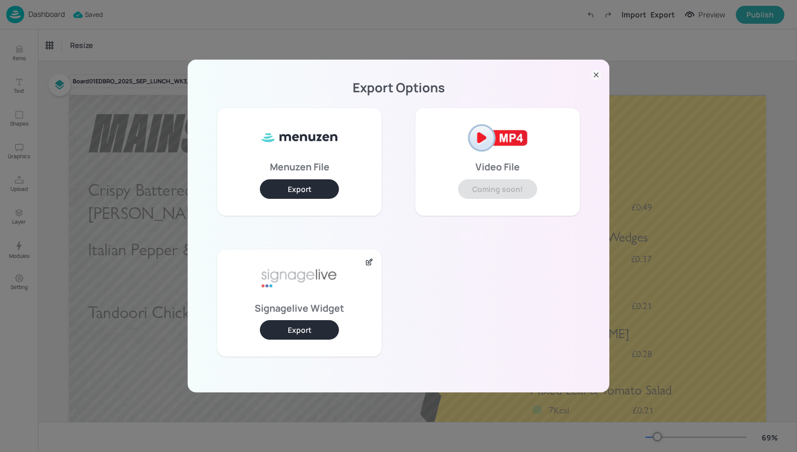
click at [310, 329] on button "Export" at bounding box center [299, 330] width 79 height 20
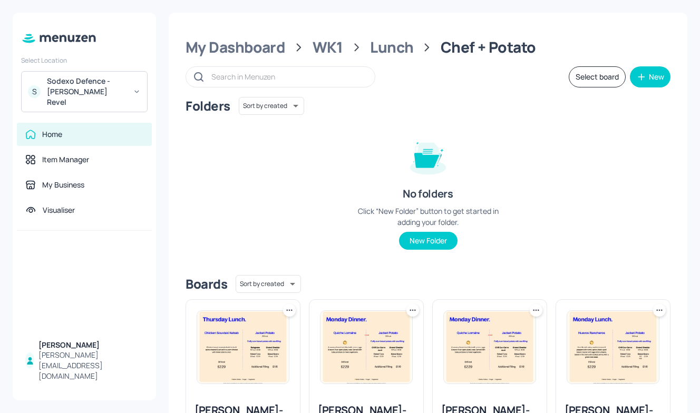
click at [122, 96] on div "Sodexo Defence - [PERSON_NAME] Revel" at bounding box center [87, 92] width 80 height 32
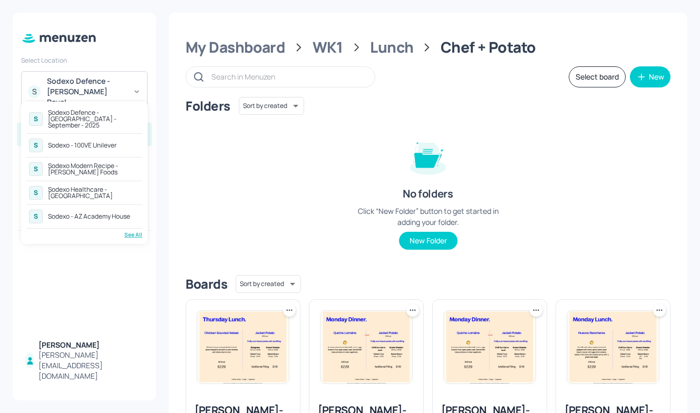
click at [113, 214] on div "Sodexo - AZ Academy House" at bounding box center [89, 217] width 82 height 6
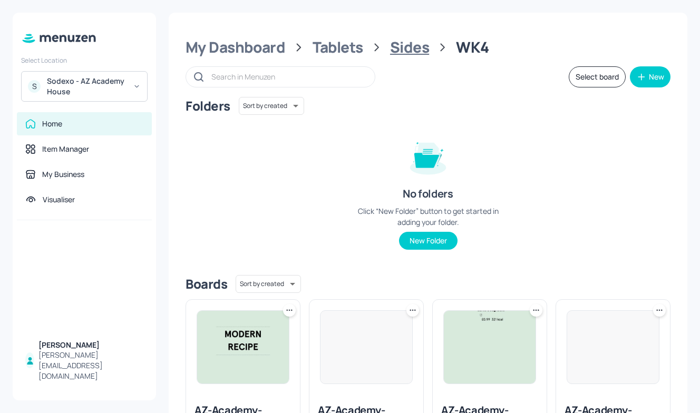
click at [414, 44] on div "Sides" at bounding box center [409, 47] width 39 height 19
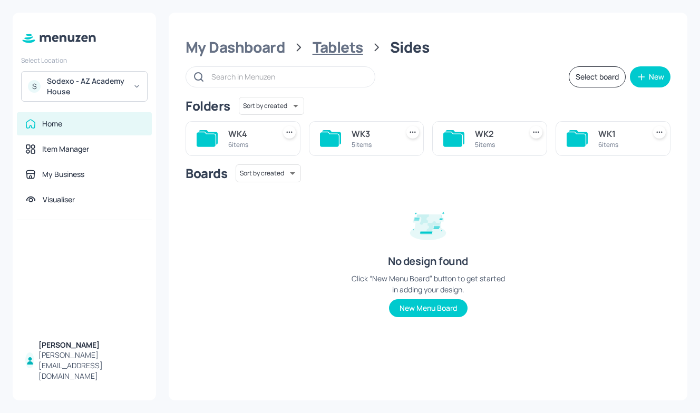
click at [318, 41] on div "Tablets" at bounding box center [338, 47] width 51 height 19
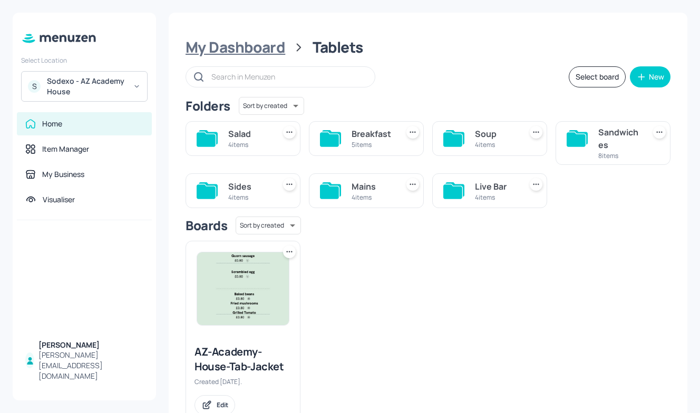
click at [270, 43] on div "My Dashboard" at bounding box center [236, 47] width 100 height 19
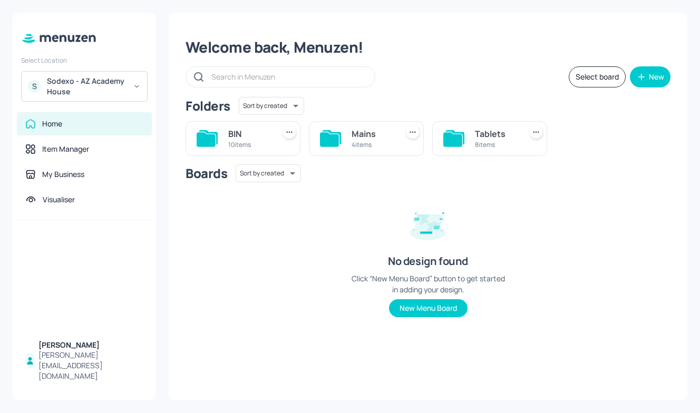
click at [471, 147] on div "Tablets 8 items" at bounding box center [489, 138] width 115 height 35
click at [485, 142] on div "8 items" at bounding box center [496, 144] width 42 height 9
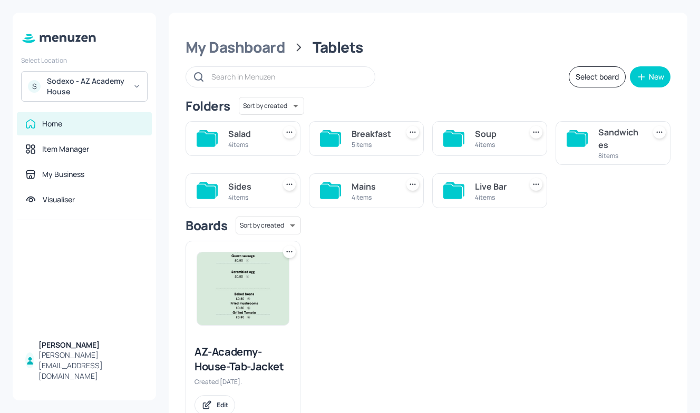
click at [475, 141] on div "4 items" at bounding box center [496, 144] width 42 height 9
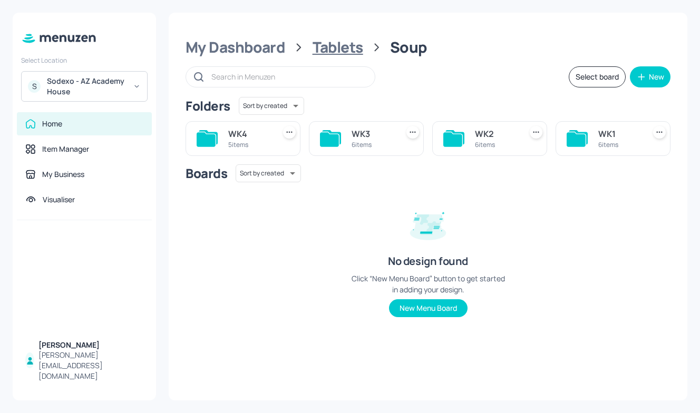
click at [331, 47] on div "Tablets" at bounding box center [338, 47] width 51 height 19
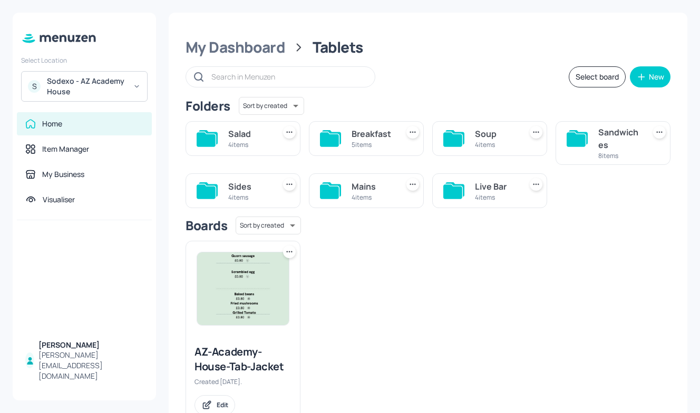
click at [494, 146] on div "4 items" at bounding box center [496, 144] width 42 height 9
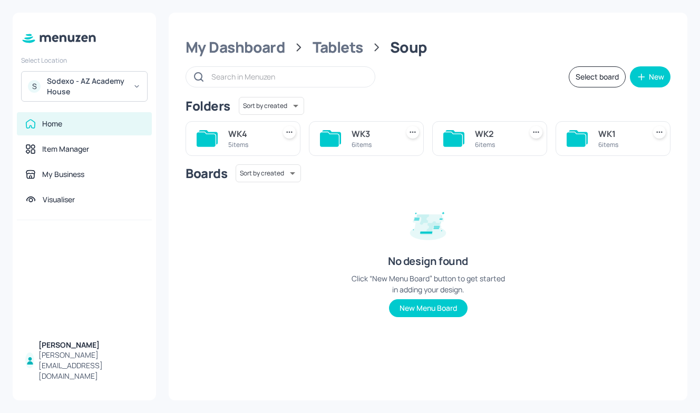
click at [227, 140] on div "WK4 5 items" at bounding box center [243, 138] width 115 height 35
click at [241, 131] on div "WK4" at bounding box center [249, 134] width 42 height 13
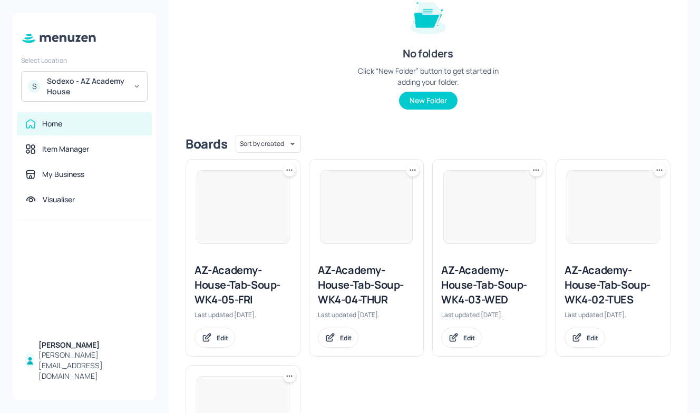
scroll to position [139, 0]
click at [262, 294] on div "AZ-Academy-House-Tab-Soup-WK4-05-FRI" at bounding box center [243, 286] width 97 height 44
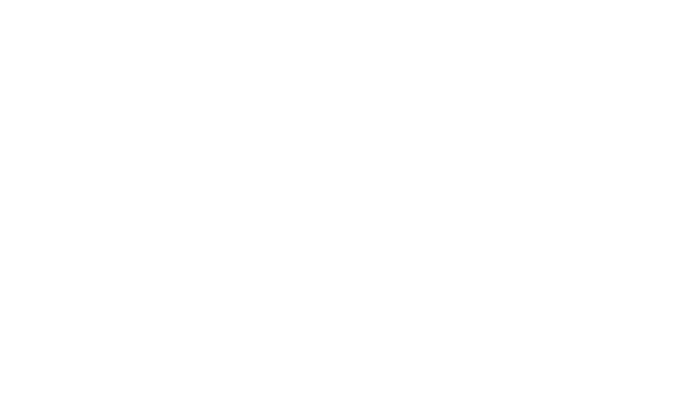
click at [262, 294] on div at bounding box center [350, 206] width 700 height 413
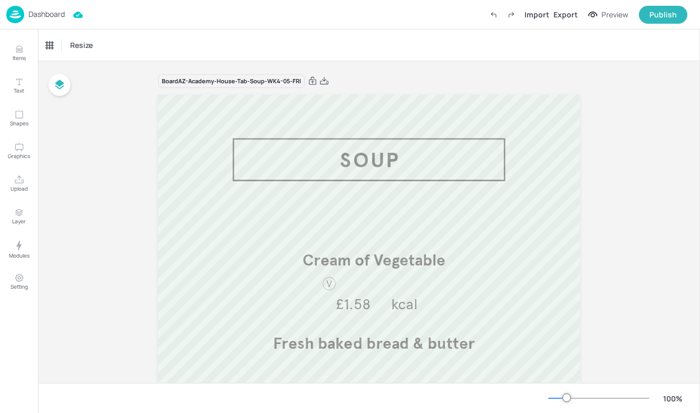
click at [47, 18] on p "Dashboard" at bounding box center [46, 14] width 36 height 7
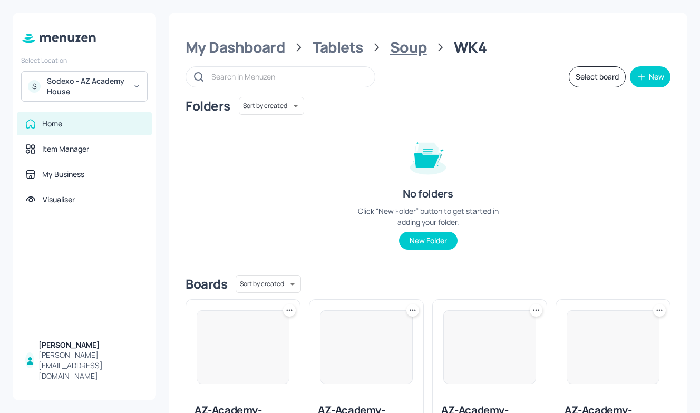
click at [413, 44] on div "Soup" at bounding box center [408, 47] width 37 height 19
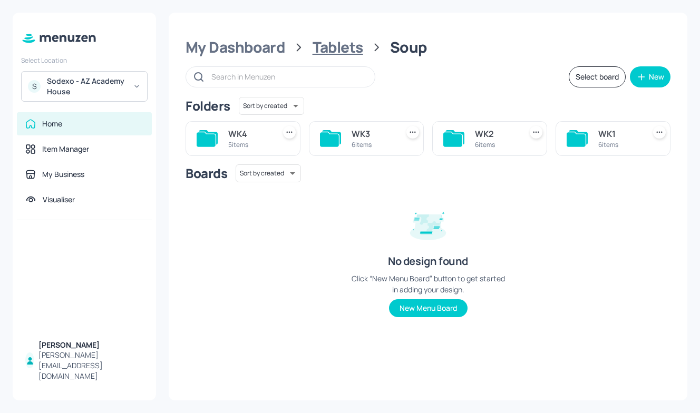
click at [336, 51] on div "Tablets" at bounding box center [338, 47] width 51 height 19
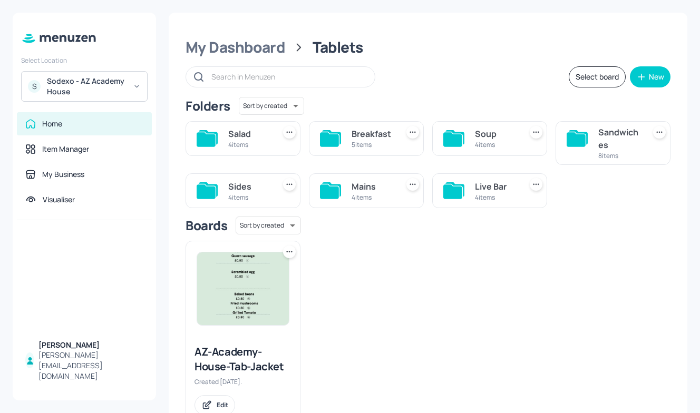
click at [388, 187] on div "Mains" at bounding box center [373, 186] width 42 height 13
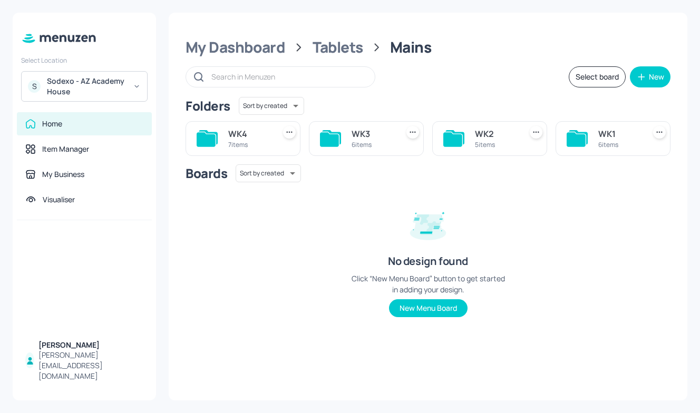
click at [243, 141] on div "7 items" at bounding box center [249, 144] width 42 height 9
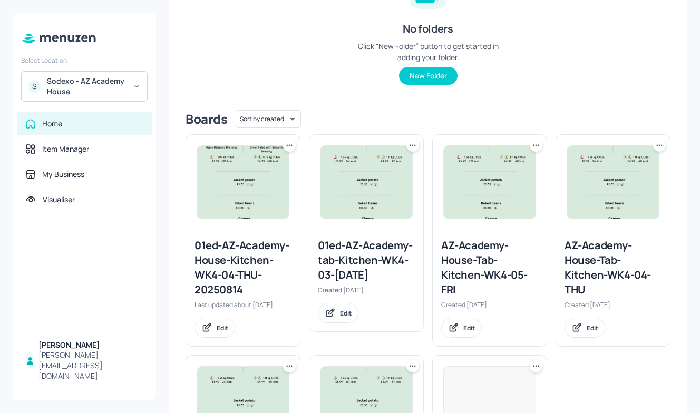
scroll to position [169, 0]
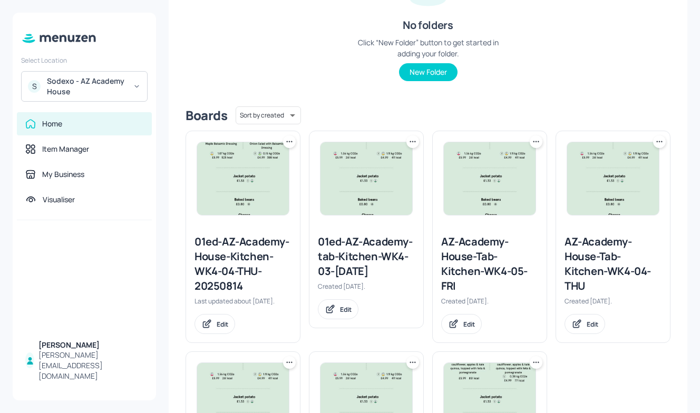
click at [473, 223] on div at bounding box center [490, 178] width 114 height 95
click at [472, 260] on div "AZ-Academy-House-Tab-Kitchen-WK4-05-FRI" at bounding box center [489, 264] width 97 height 59
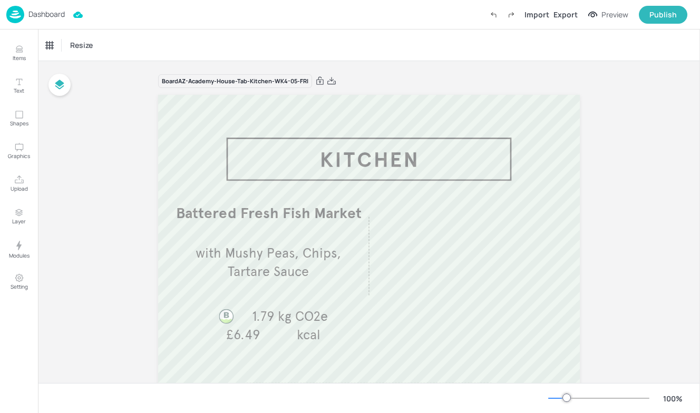
click at [31, 16] on p "Dashboard" at bounding box center [46, 14] width 36 height 7
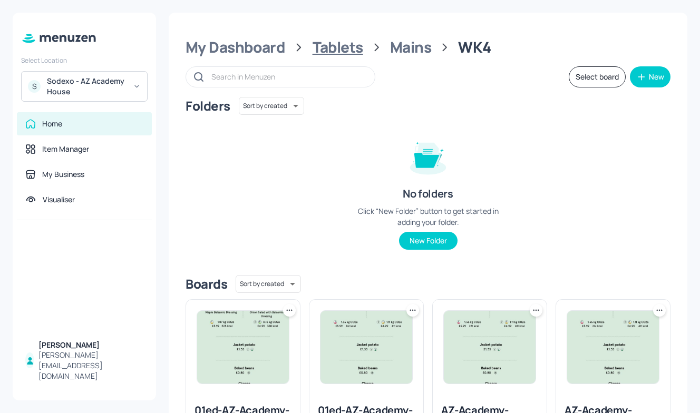
click at [336, 49] on div "Tablets" at bounding box center [338, 47] width 51 height 19
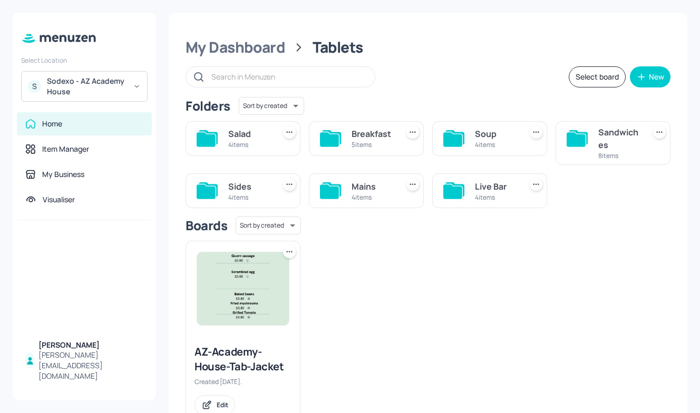
click at [368, 194] on div "4 items" at bounding box center [373, 197] width 42 height 9
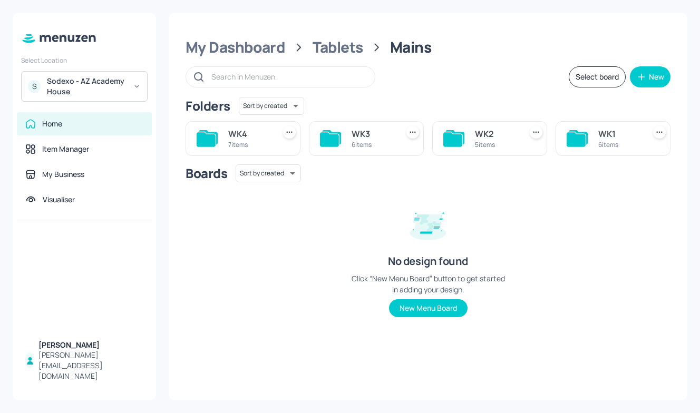
click at [219, 137] on div "WK4 7 items" at bounding box center [243, 138] width 115 height 35
click at [245, 140] on div "7 items" at bounding box center [249, 144] width 42 height 9
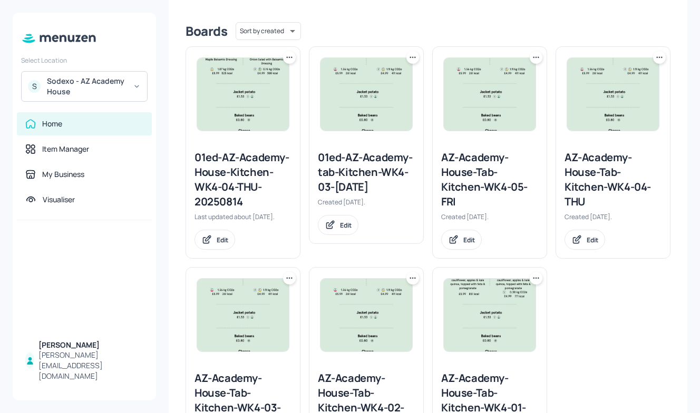
scroll to position [249, 0]
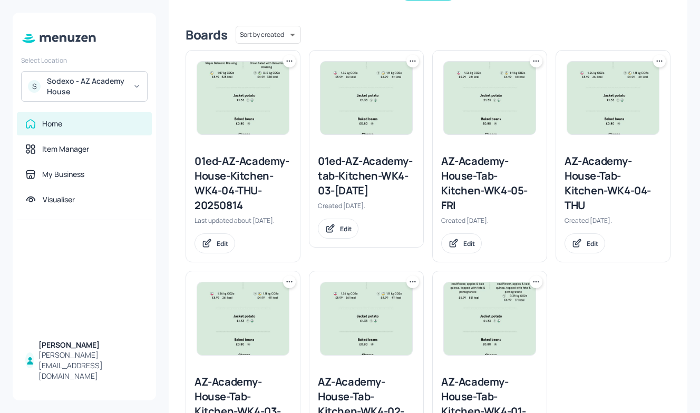
click at [465, 175] on div "AZ-Academy-House-Tab-Kitchen-WK4-05-FRI" at bounding box center [489, 183] width 97 height 59
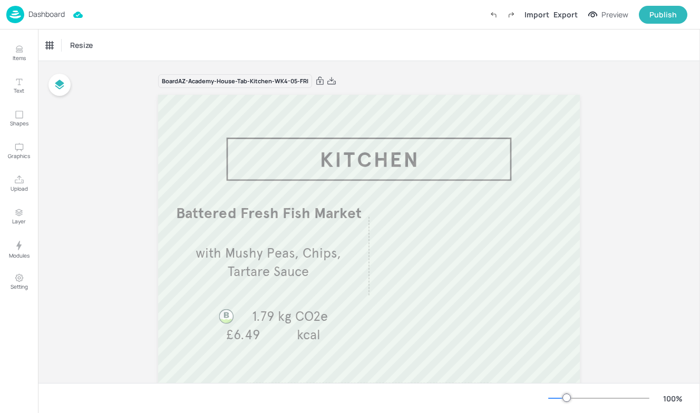
click at [27, 11] on div "Dashboard" at bounding box center [35, 14] width 59 height 17
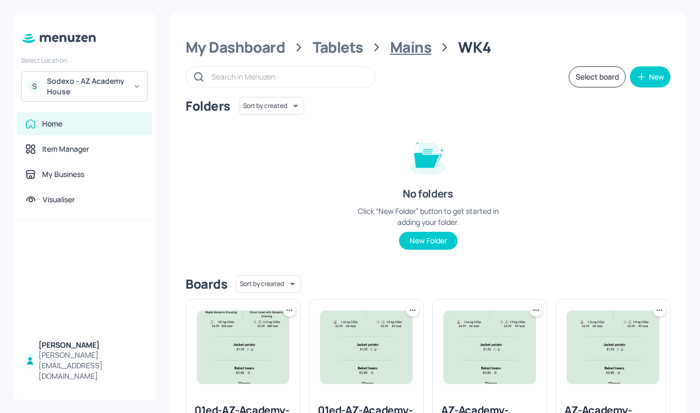
click at [395, 47] on div "Mains" at bounding box center [410, 47] width 41 height 19
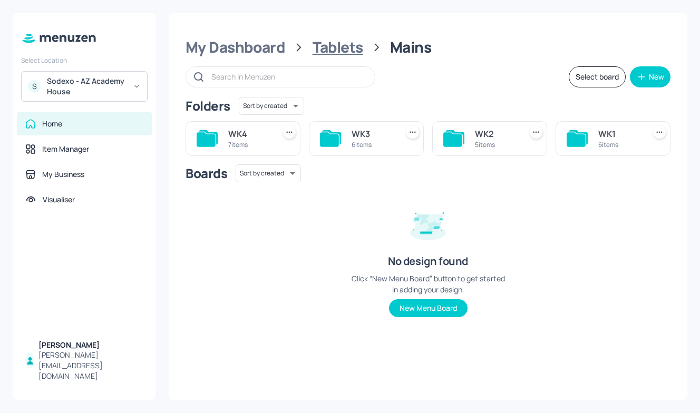
click at [326, 49] on div "Tablets" at bounding box center [338, 47] width 51 height 19
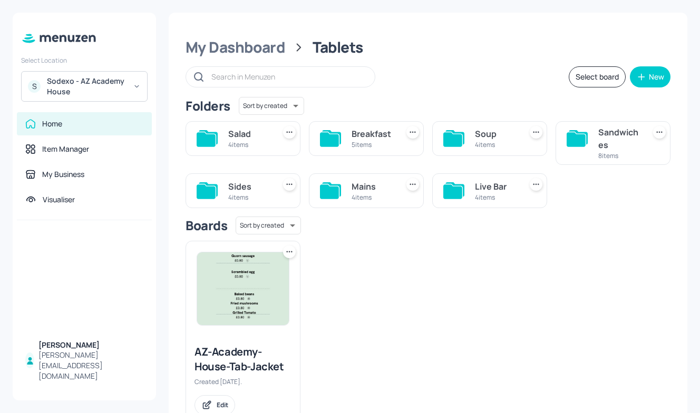
click at [465, 192] on div "Live Bar 4 items" at bounding box center [489, 190] width 115 height 35
click at [495, 186] on div "Live Bar" at bounding box center [496, 186] width 42 height 13
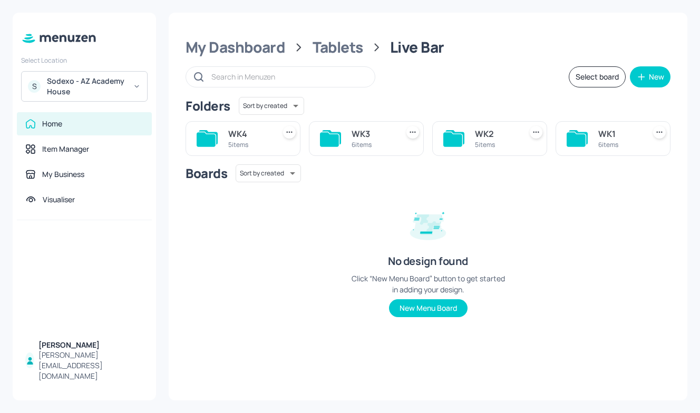
click at [233, 133] on div "WK4" at bounding box center [249, 134] width 42 height 13
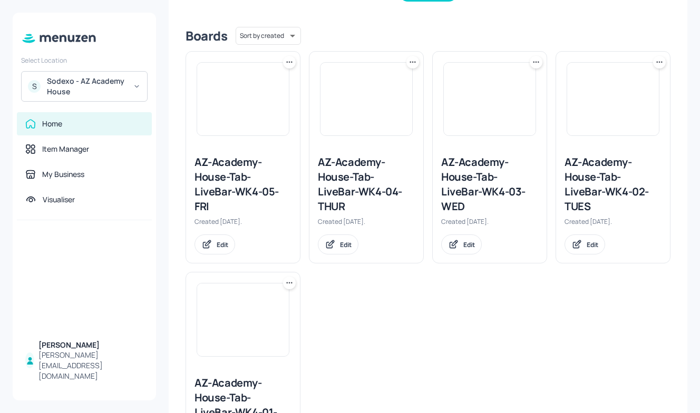
scroll to position [246, 0]
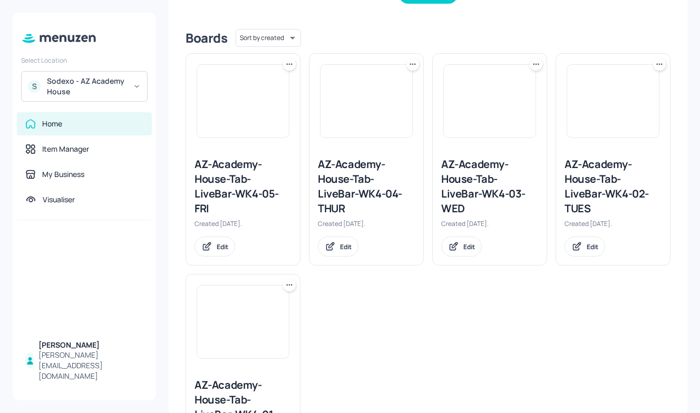
click at [221, 176] on div "AZ-Academy-House-Tab-LiveBar-WK4-05-FRI" at bounding box center [243, 186] width 97 height 59
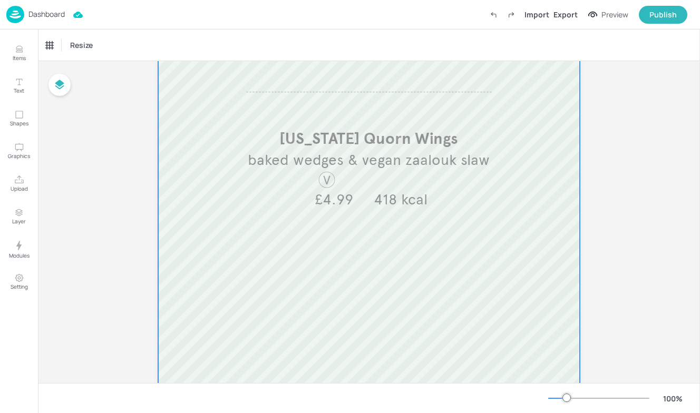
scroll to position [255, 0]
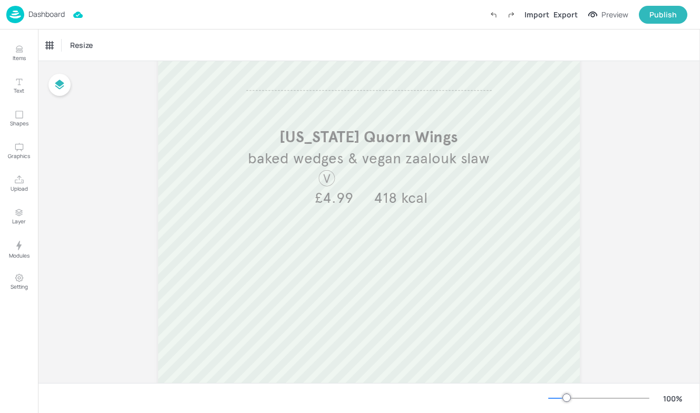
click at [35, 16] on p "Dashboard" at bounding box center [46, 14] width 36 height 7
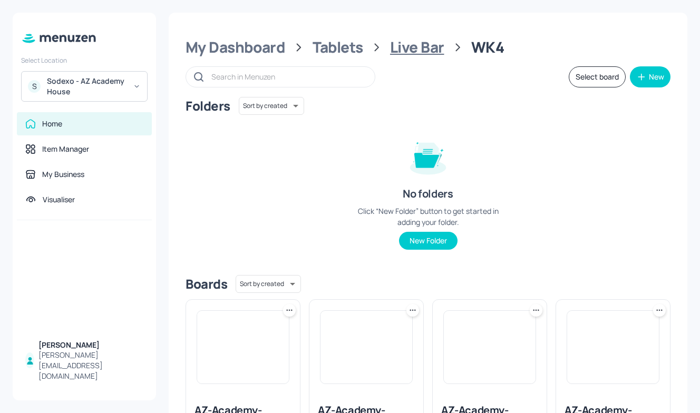
click at [420, 54] on div "Live Bar" at bounding box center [417, 47] width 54 height 19
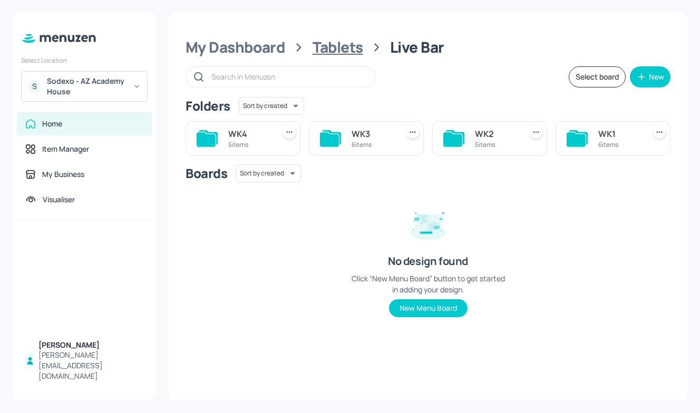
click at [344, 51] on div "Tablets" at bounding box center [338, 47] width 51 height 19
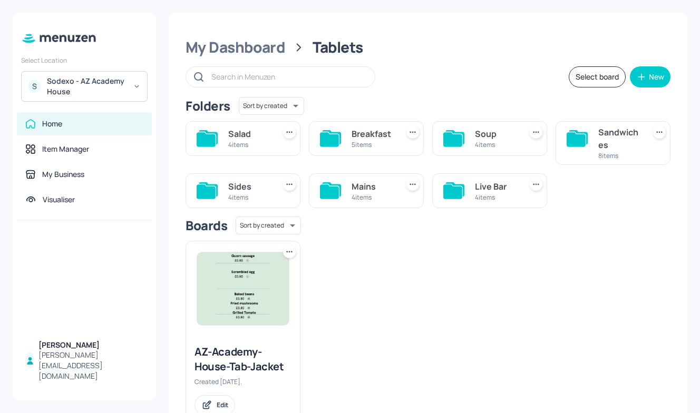
click at [254, 186] on div "Sides" at bounding box center [249, 186] width 42 height 13
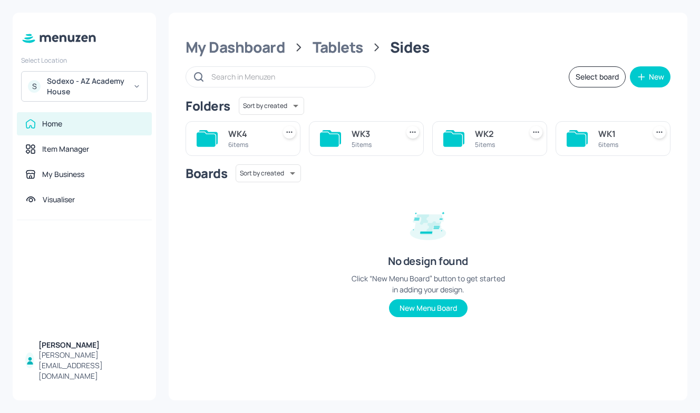
click at [249, 148] on div "6 items" at bounding box center [249, 144] width 42 height 9
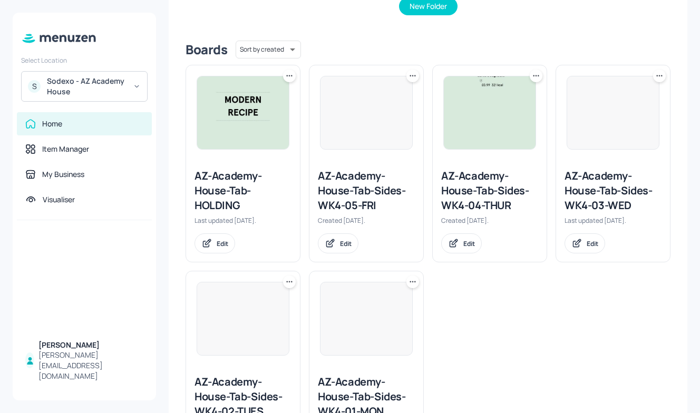
scroll to position [246, 0]
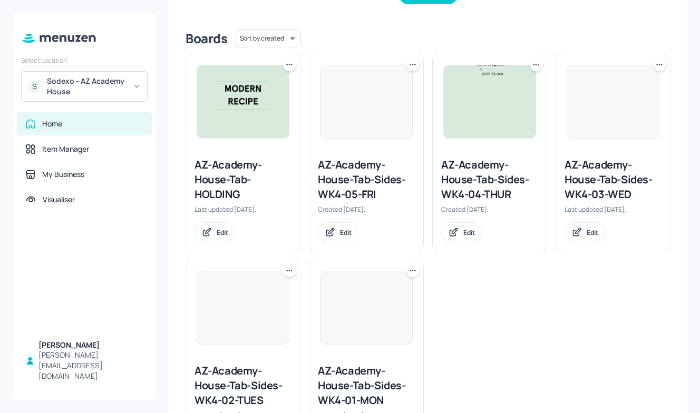
click at [352, 188] on div "AZ-Academy-House-Tab-Sides-WK4-05-FRI" at bounding box center [366, 180] width 97 height 44
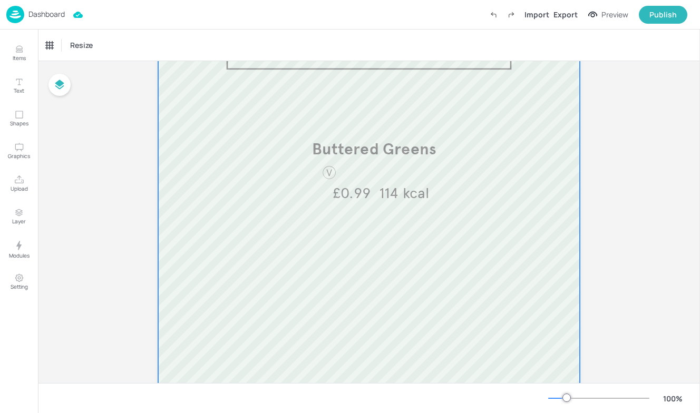
scroll to position [126, 0]
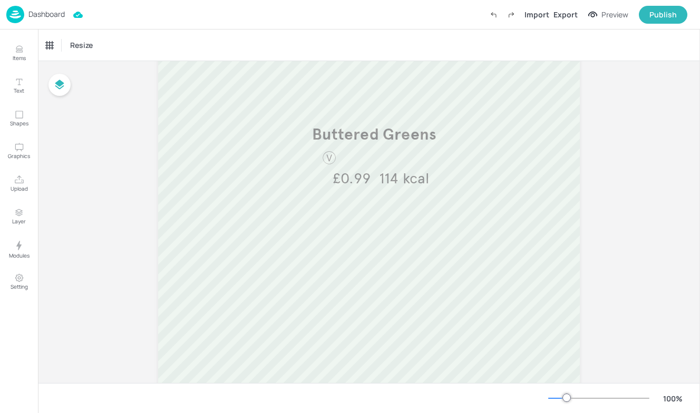
click at [22, 16] on img at bounding box center [15, 14] width 18 height 17
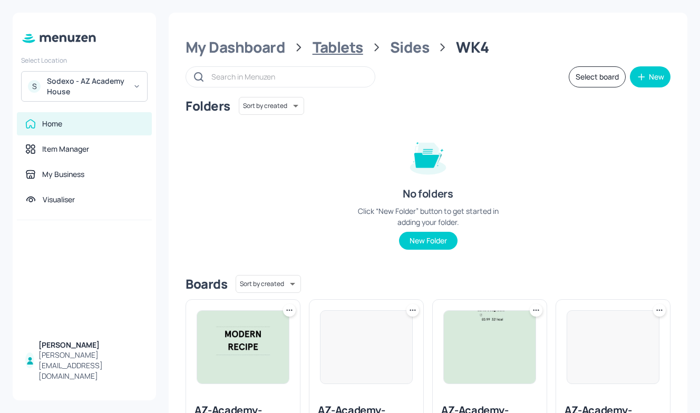
click at [347, 49] on div "Tablets" at bounding box center [338, 47] width 51 height 19
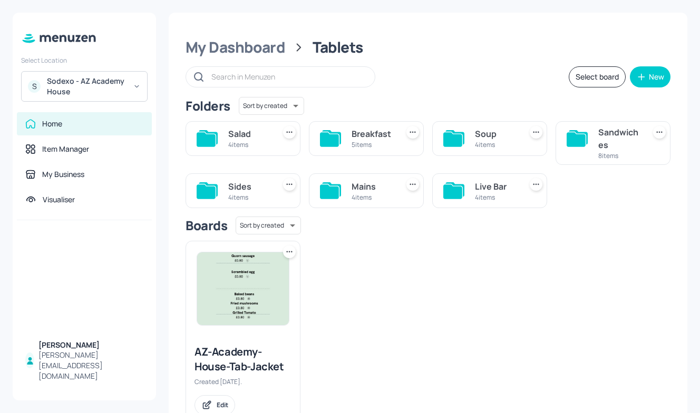
click at [375, 189] on div "Mains" at bounding box center [373, 186] width 42 height 13
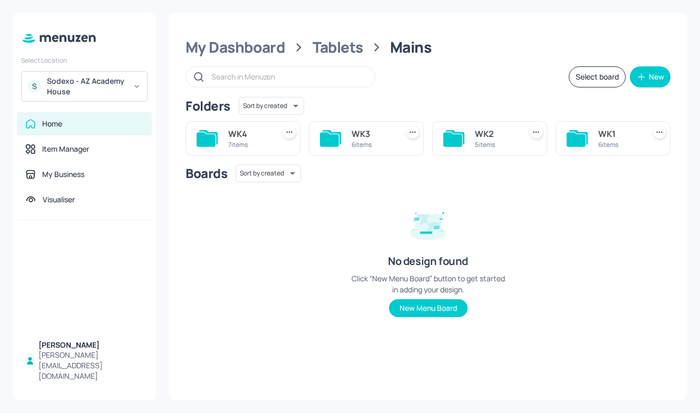
click at [250, 138] on div "WK4" at bounding box center [249, 134] width 42 height 13
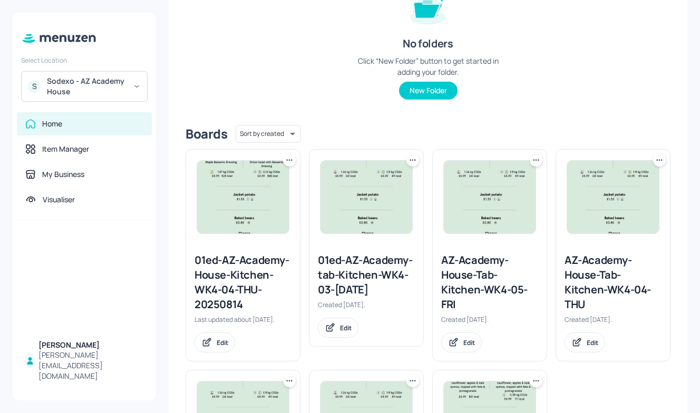
scroll to position [154, 0]
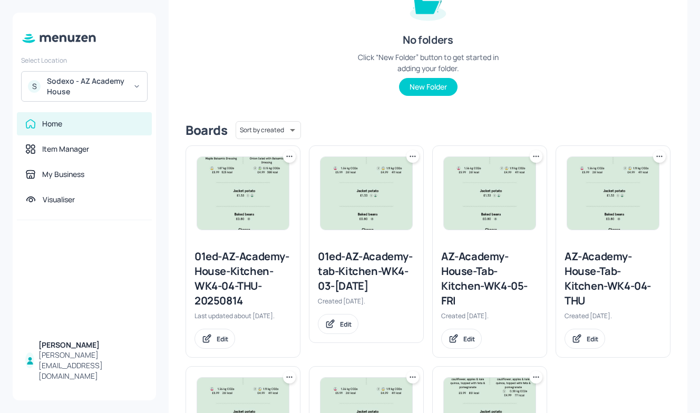
click at [476, 277] on div "AZ-Academy-House-Tab-Kitchen-WK4-05-FRI" at bounding box center [489, 278] width 97 height 59
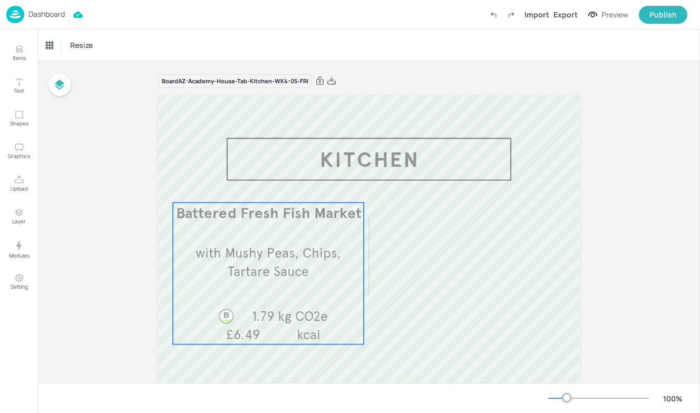
click at [301, 236] on div "Battered Fresh Fish Market with Mushy Peas, Chips, Tartare Sauce £6.49 kcal 1.7…" at bounding box center [268, 274] width 191 height 142
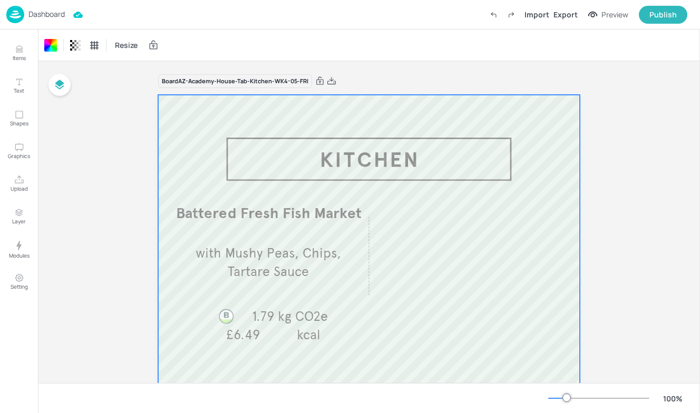
click at [33, 14] on p "Dashboard" at bounding box center [46, 14] width 36 height 7
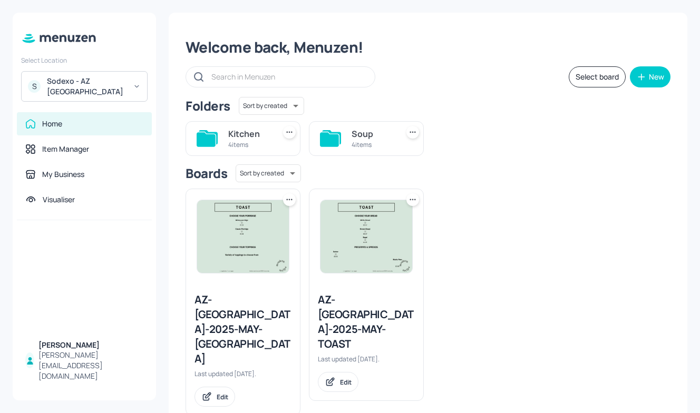
click at [233, 148] on div "4 items" at bounding box center [249, 144] width 42 height 9
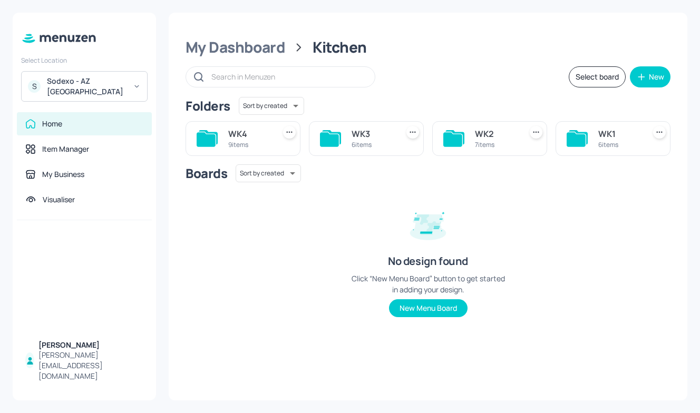
click at [243, 141] on div "9 items" at bounding box center [249, 144] width 42 height 9
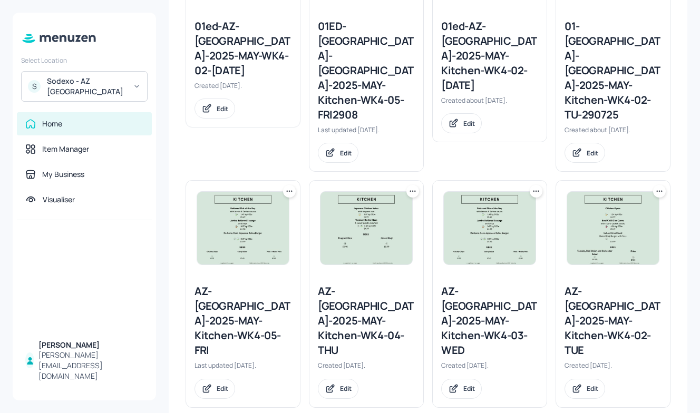
scroll to position [392, 0]
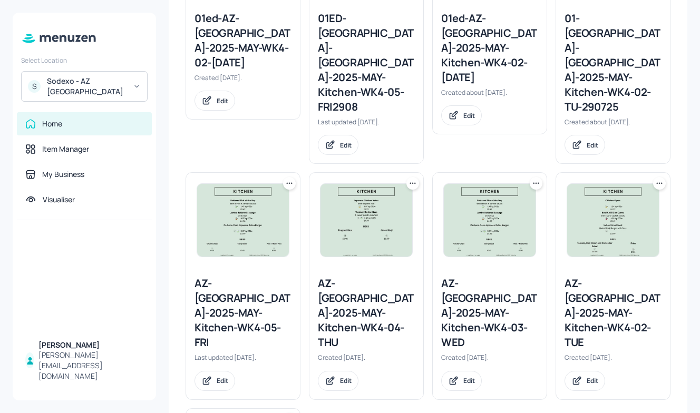
click at [289, 178] on icon at bounding box center [289, 183] width 11 height 11
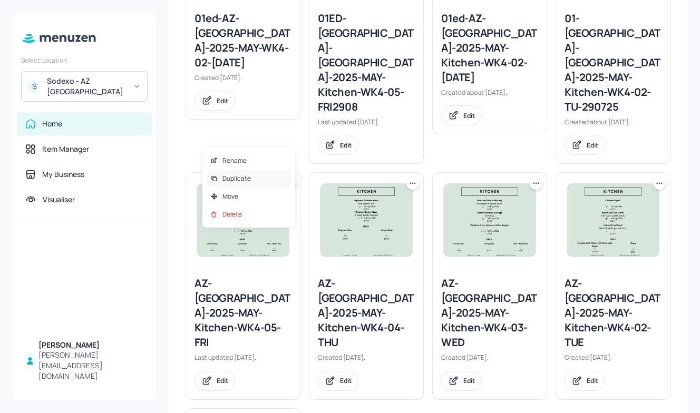
click at [245, 179] on p "Duplicate" at bounding box center [237, 178] width 28 height 9
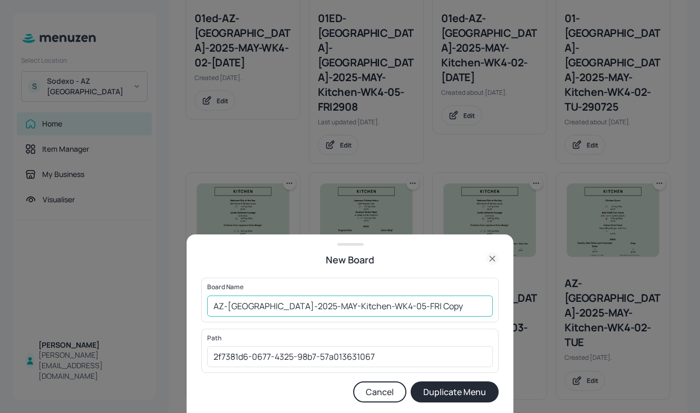
click at [216, 303] on input "AZ-[GEOGRAPHIC_DATA]-2025-MAY-Kitchen-WK4-05-FRI Copy" at bounding box center [350, 306] width 286 height 21
click at [444, 307] on input "01EDAZ-[GEOGRAPHIC_DATA]-2025-MAY-Kitchen-WK4-05-FRI Copy" at bounding box center [350, 306] width 286 height 21
type input "01EDAZ-[GEOGRAPHIC_DATA]-2025-MAY-Kitchen-WK4-05-[DATE]"
click at [471, 388] on button "Duplicate Menu" at bounding box center [455, 392] width 88 height 21
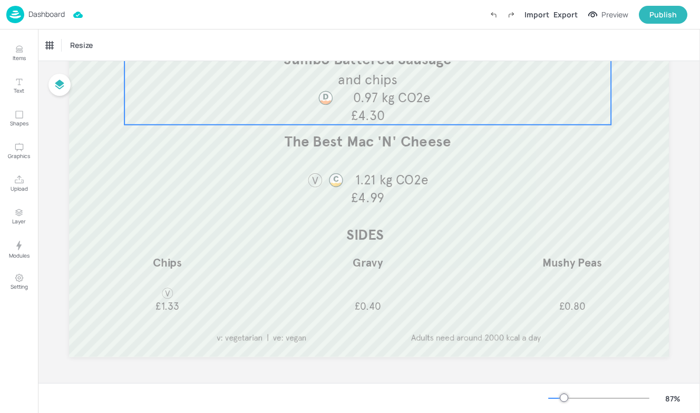
scroll to position [230, 0]
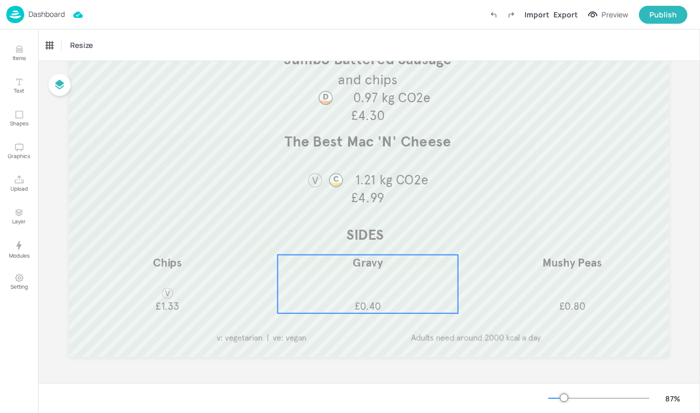
click at [373, 269] on span "Gravy" at bounding box center [368, 263] width 30 height 14
click at [359, 230] on div "Edit Item" at bounding box center [361, 237] width 14 height 14
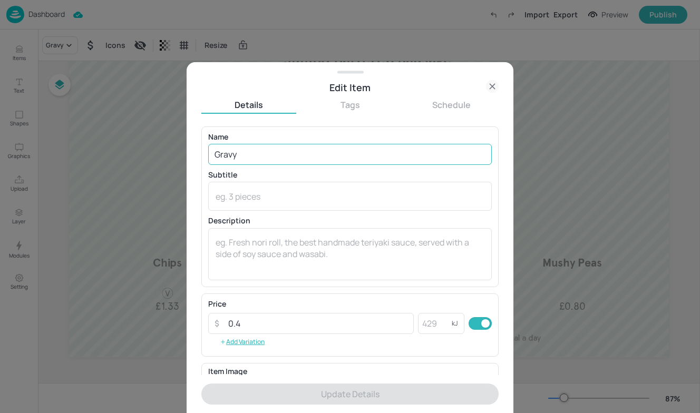
click at [286, 148] on input "Gravy" at bounding box center [350, 154] width 284 height 21
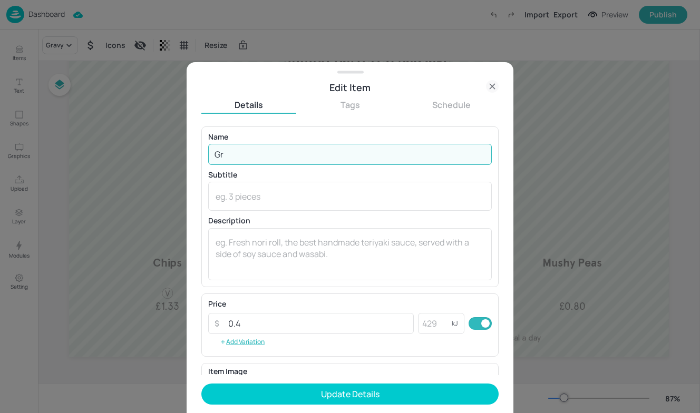
type input "G"
type input "c"
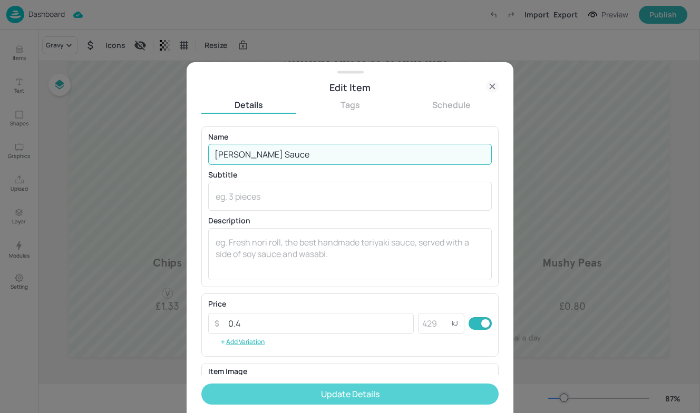
type input "[PERSON_NAME] Sauce"
click at [334, 395] on button "Update Details" at bounding box center [349, 394] width 297 height 21
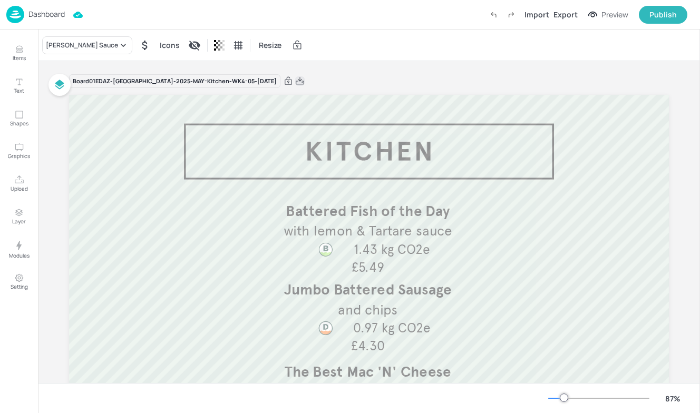
click at [295, 76] on icon at bounding box center [299, 81] width 9 height 11
